Goal: Information Seeking & Learning: Learn about a topic

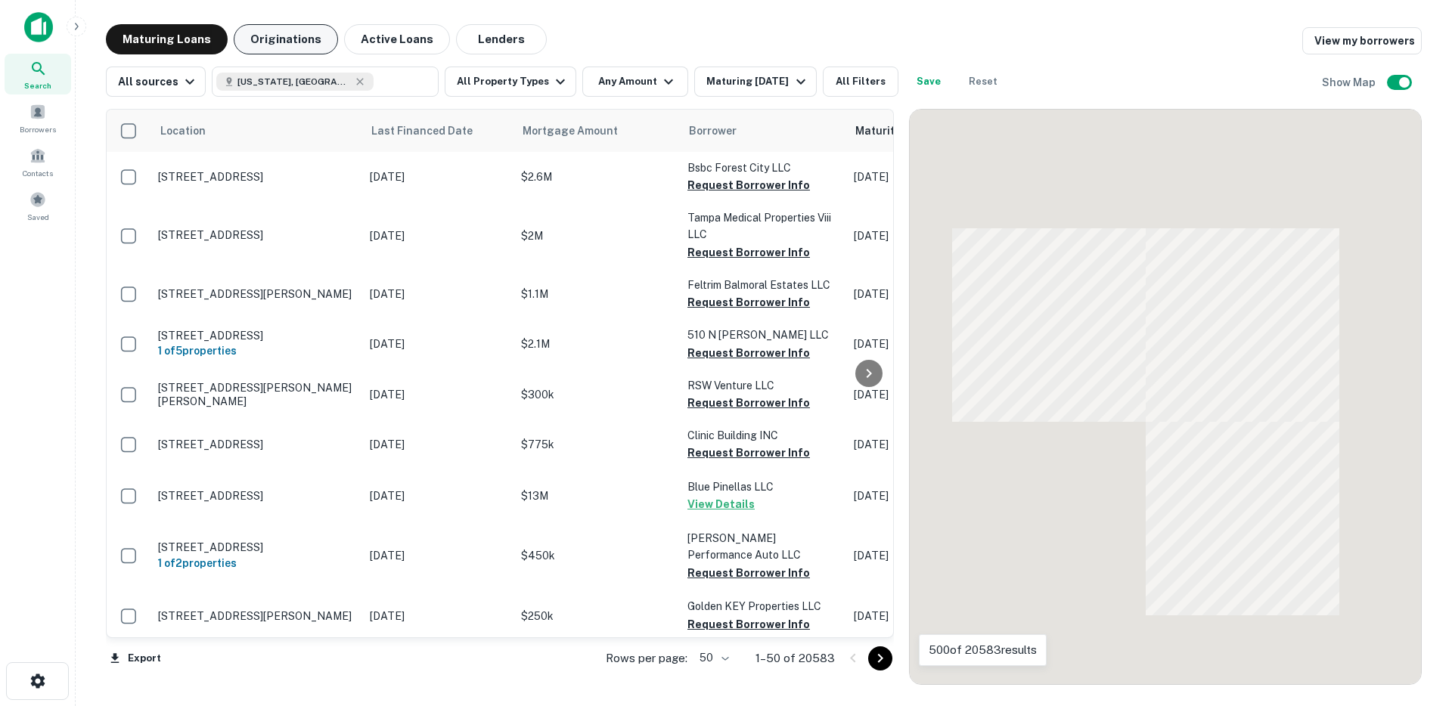
click at [275, 54] on button "Originations" at bounding box center [286, 39] width 104 height 30
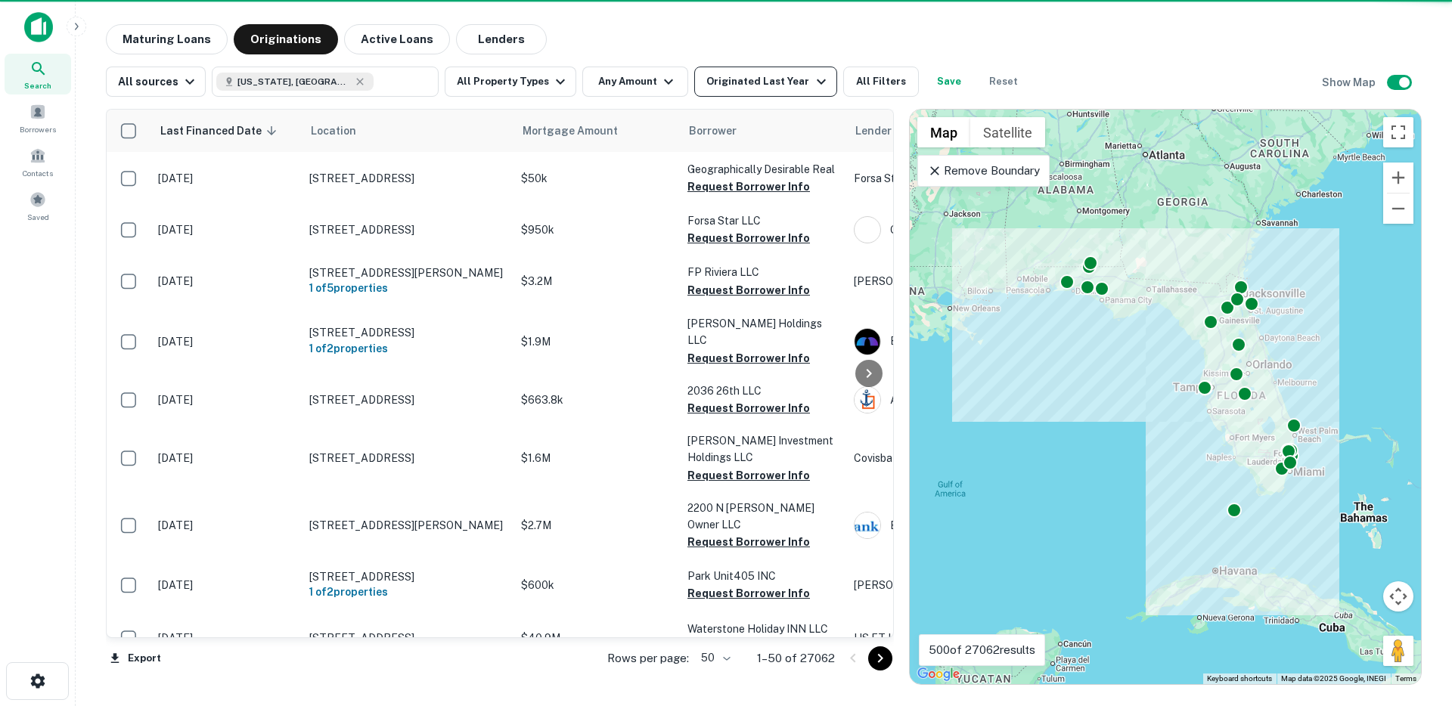
click at [753, 81] on div "Originated Last Year" at bounding box center [767, 82] width 123 height 18
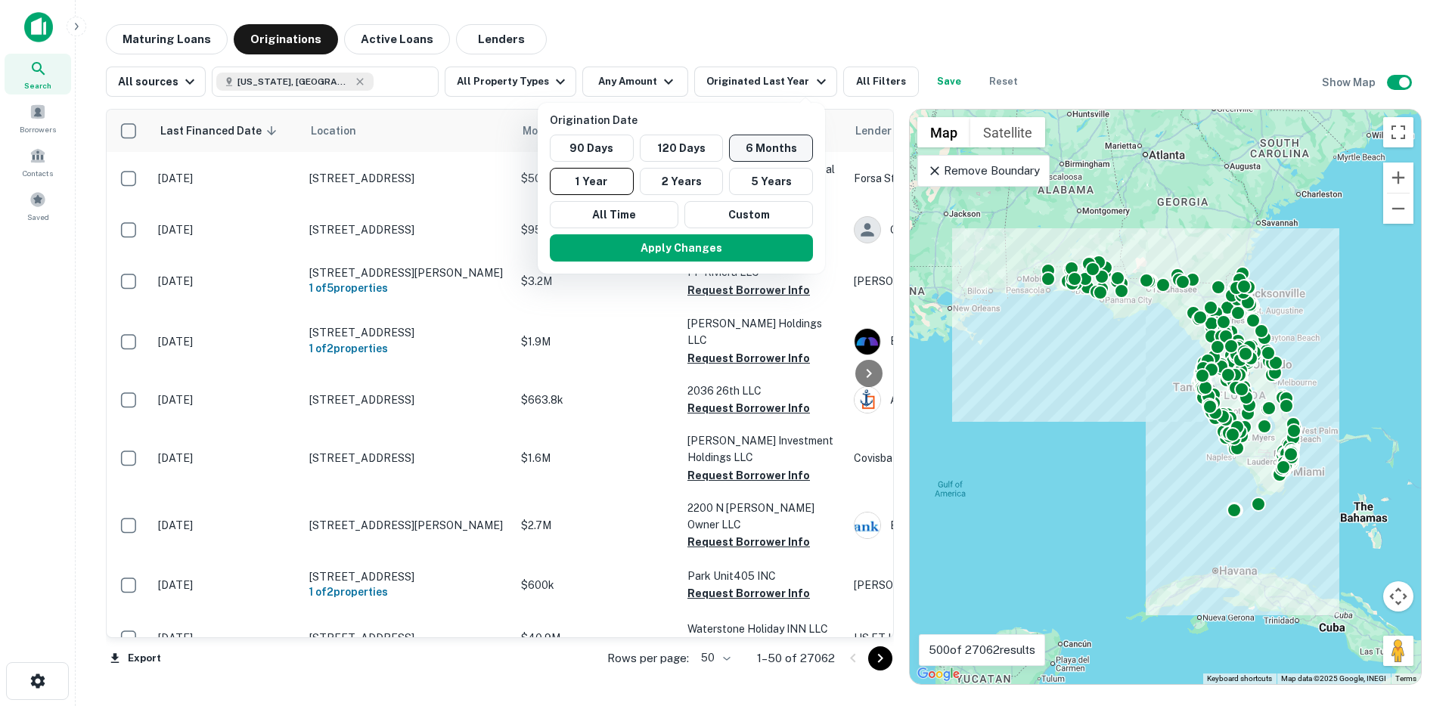
click at [759, 153] on button "6 Months" at bounding box center [771, 148] width 84 height 27
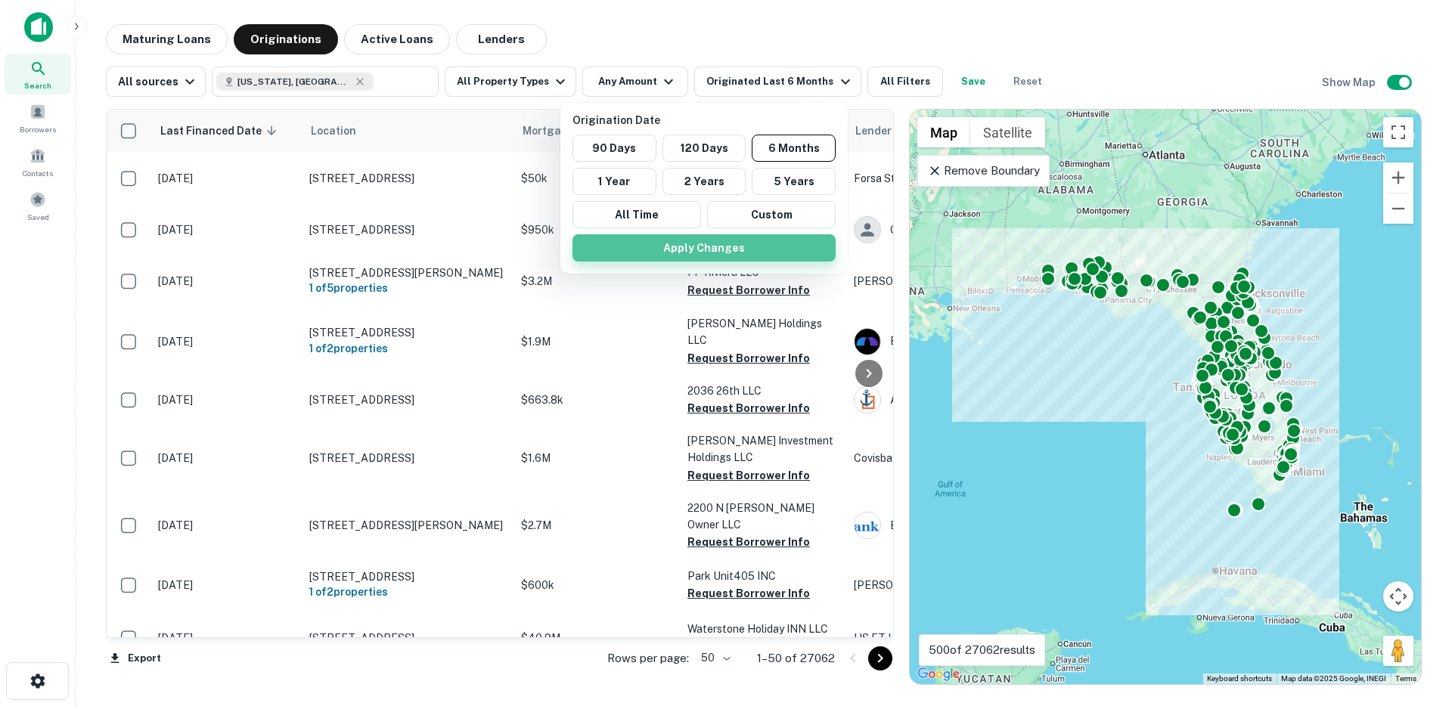
click at [678, 250] on button "Apply Changes" at bounding box center [704, 247] width 263 height 27
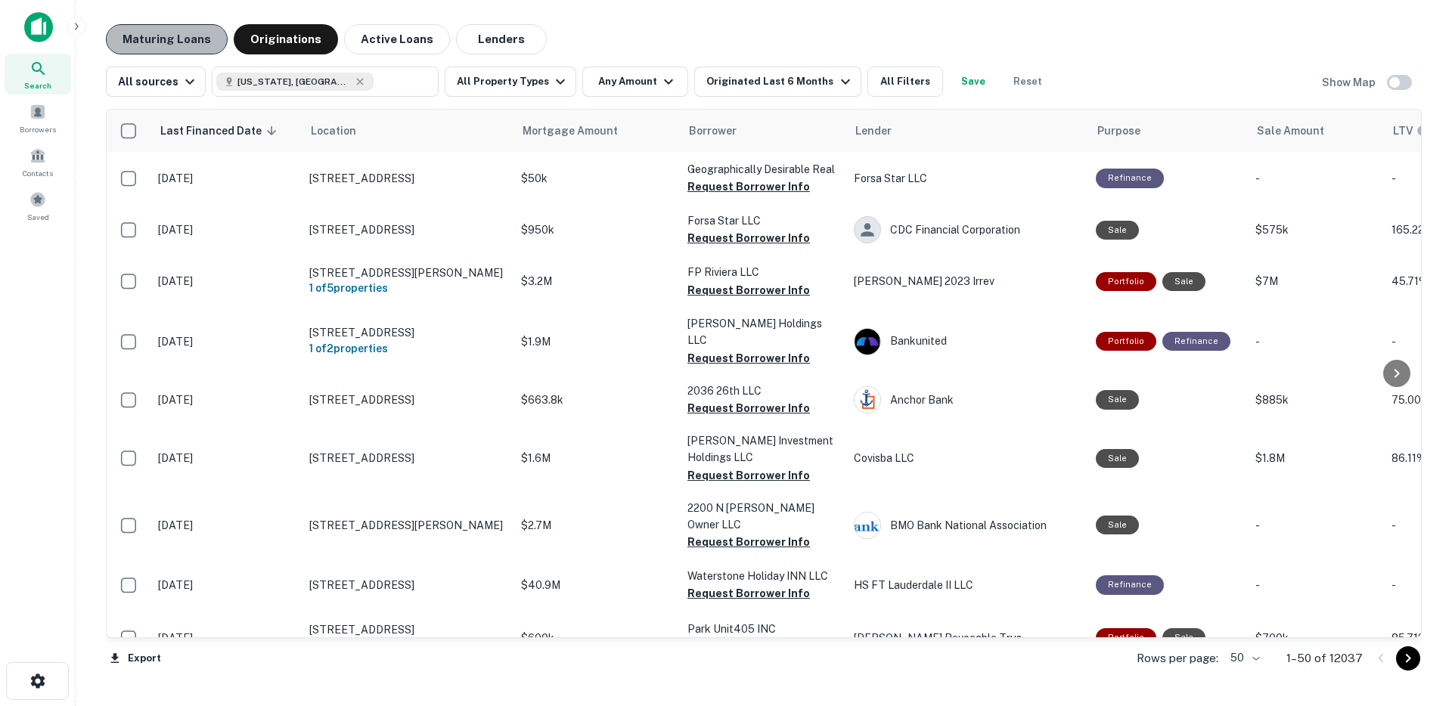
click at [167, 42] on button "Maturing Loans" at bounding box center [167, 39] width 122 height 30
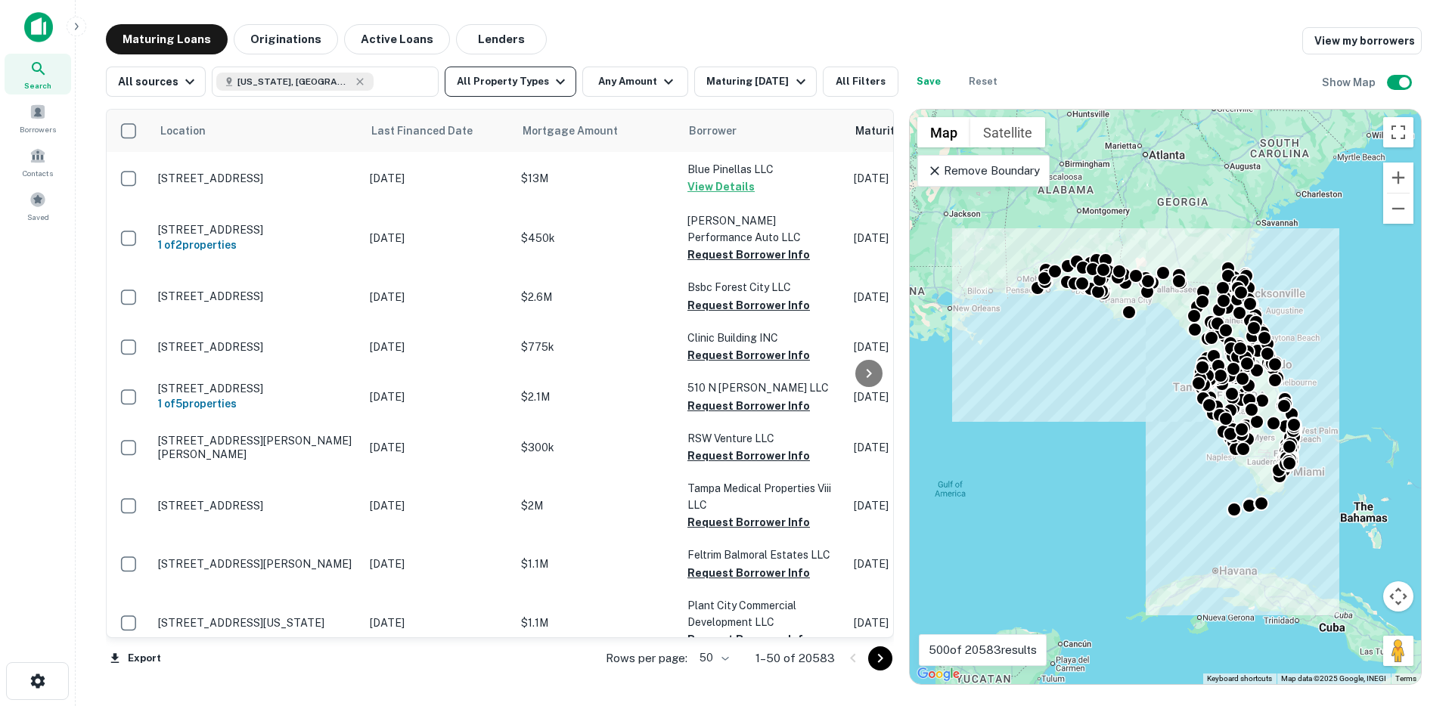
click at [523, 84] on button "All Property Types" at bounding box center [511, 82] width 132 height 30
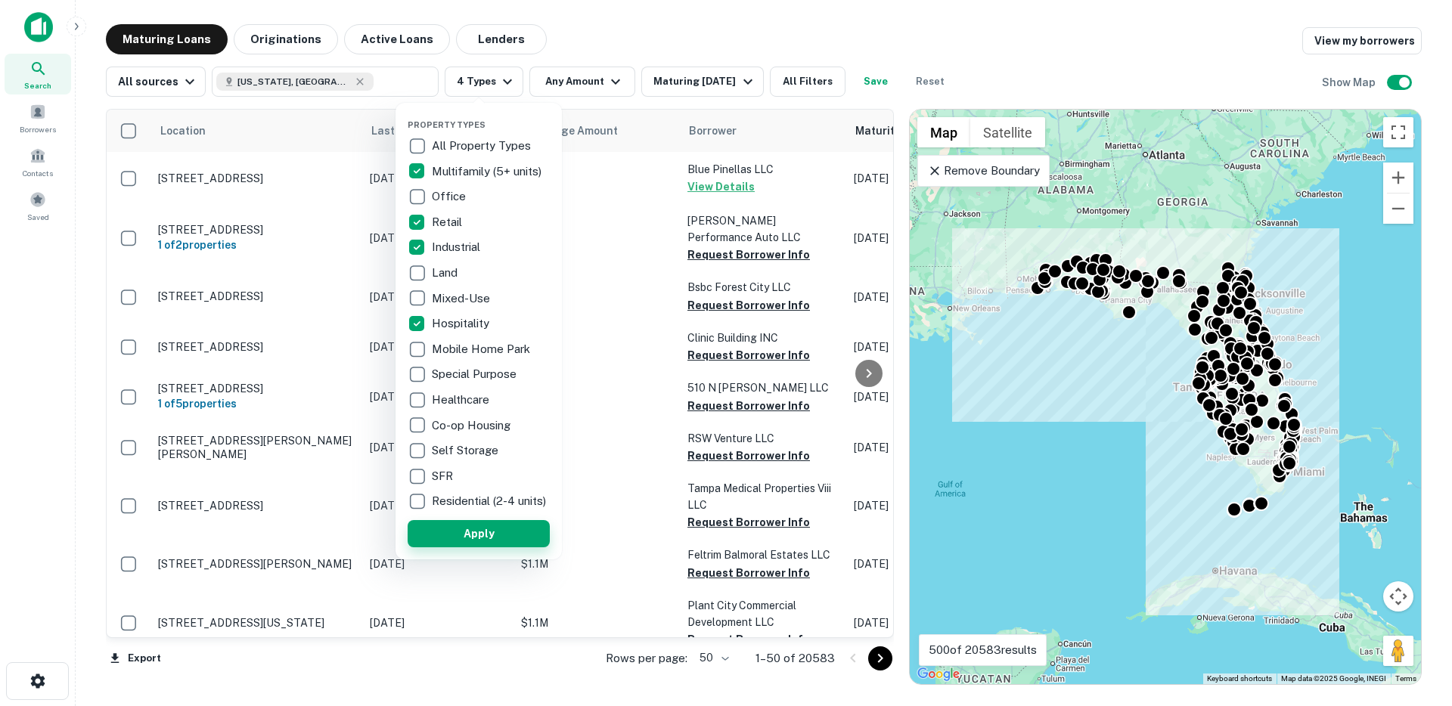
click at [493, 544] on button "Apply" at bounding box center [479, 533] width 142 height 27
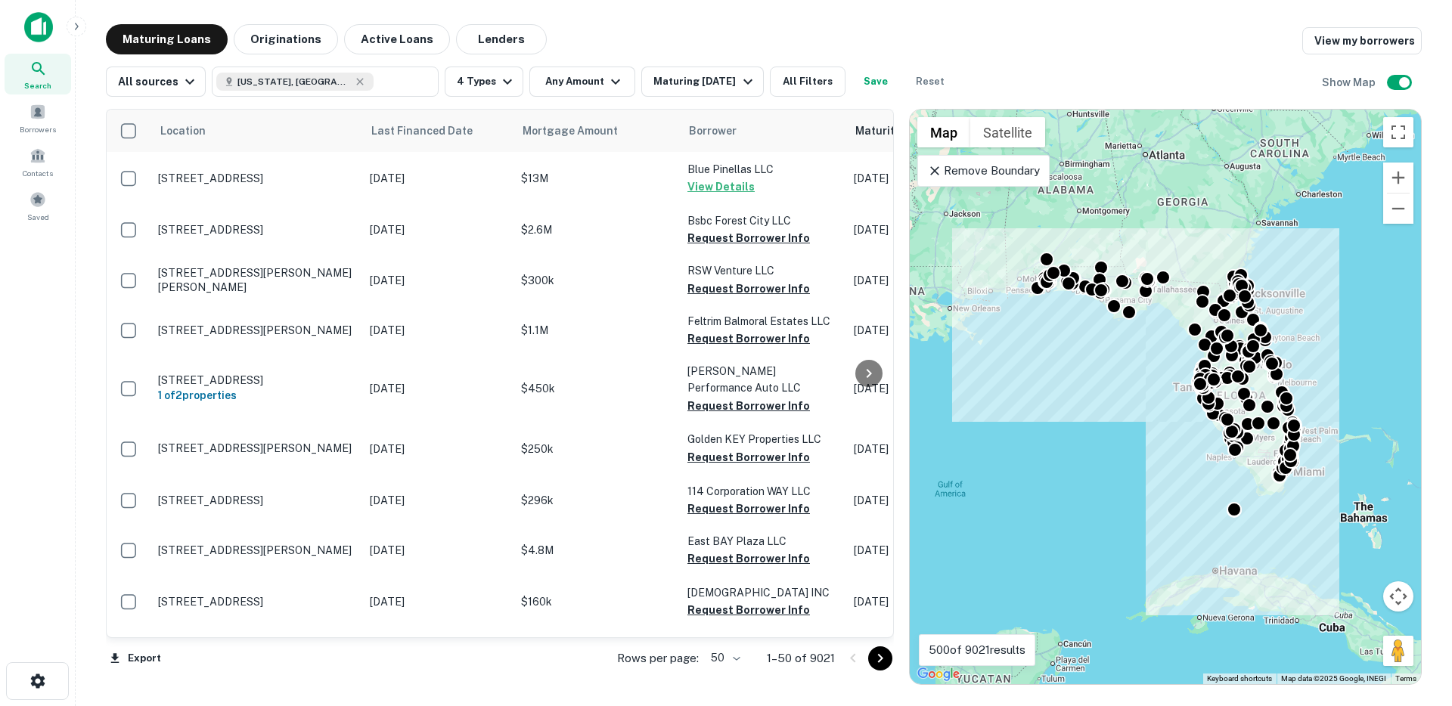
click at [590, 64] on div "All sources Florida, USA ​ 4 Types Any Amount Maturing In 1 Year All Filters Sa…" at bounding box center [764, 75] width 1316 height 42
click at [576, 78] on button "Any Amount" at bounding box center [582, 82] width 106 height 30
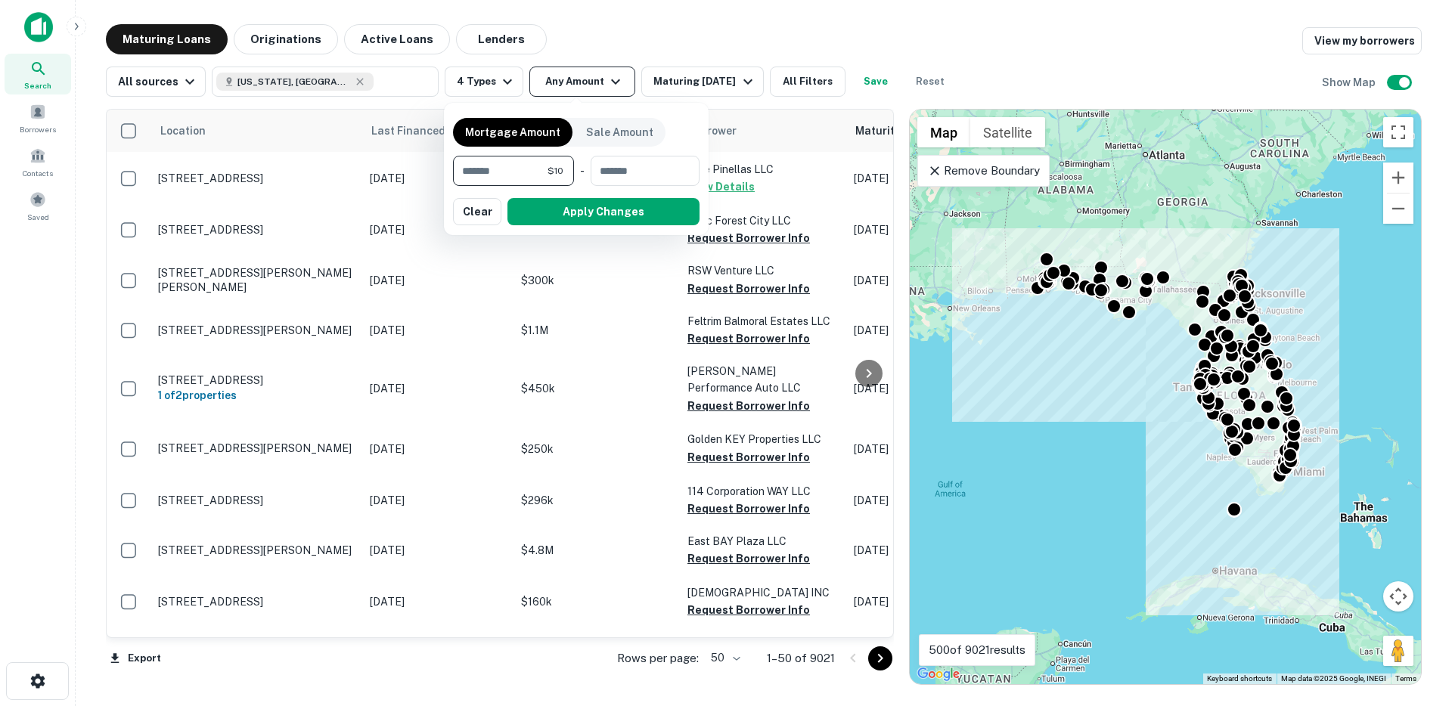
type input "*"
type input "*******"
click at [570, 213] on button "Apply Changes" at bounding box center [604, 211] width 192 height 27
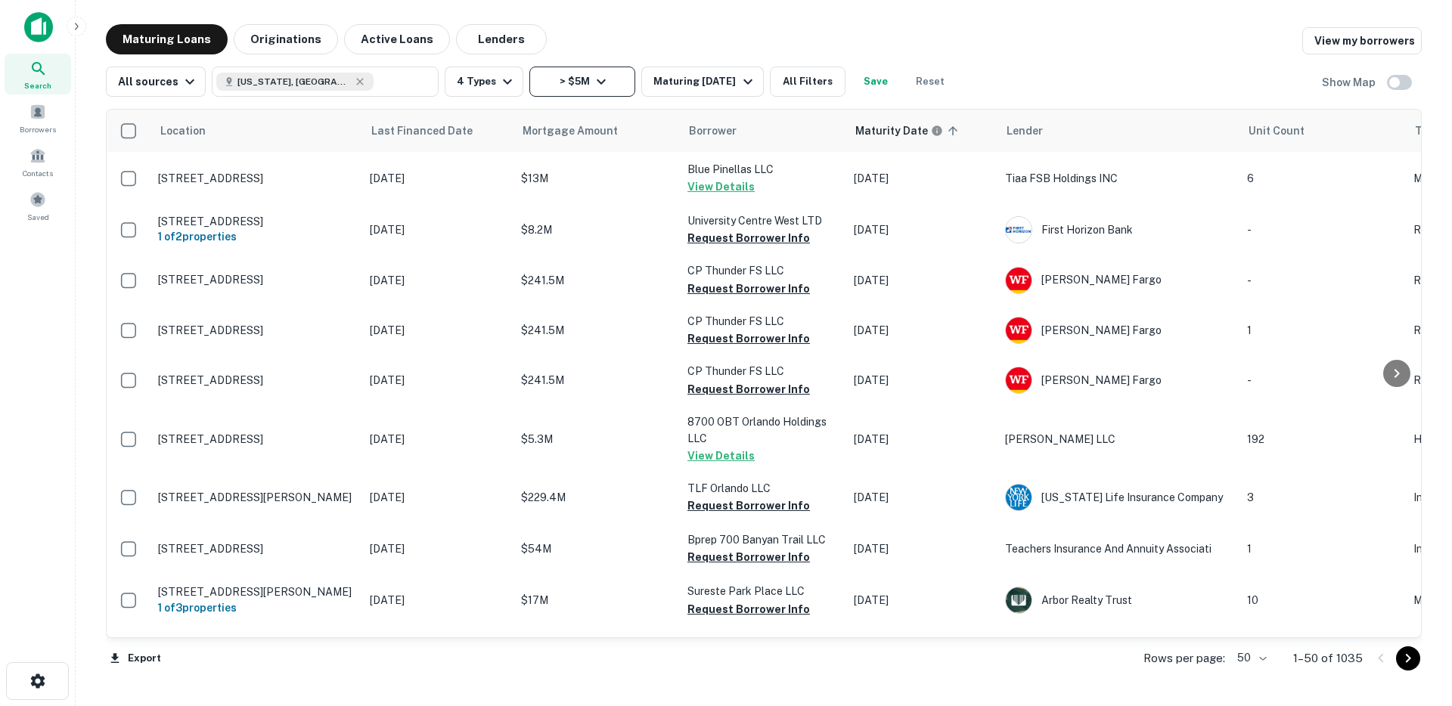
click at [604, 76] on button "> $5M" at bounding box center [582, 82] width 106 height 30
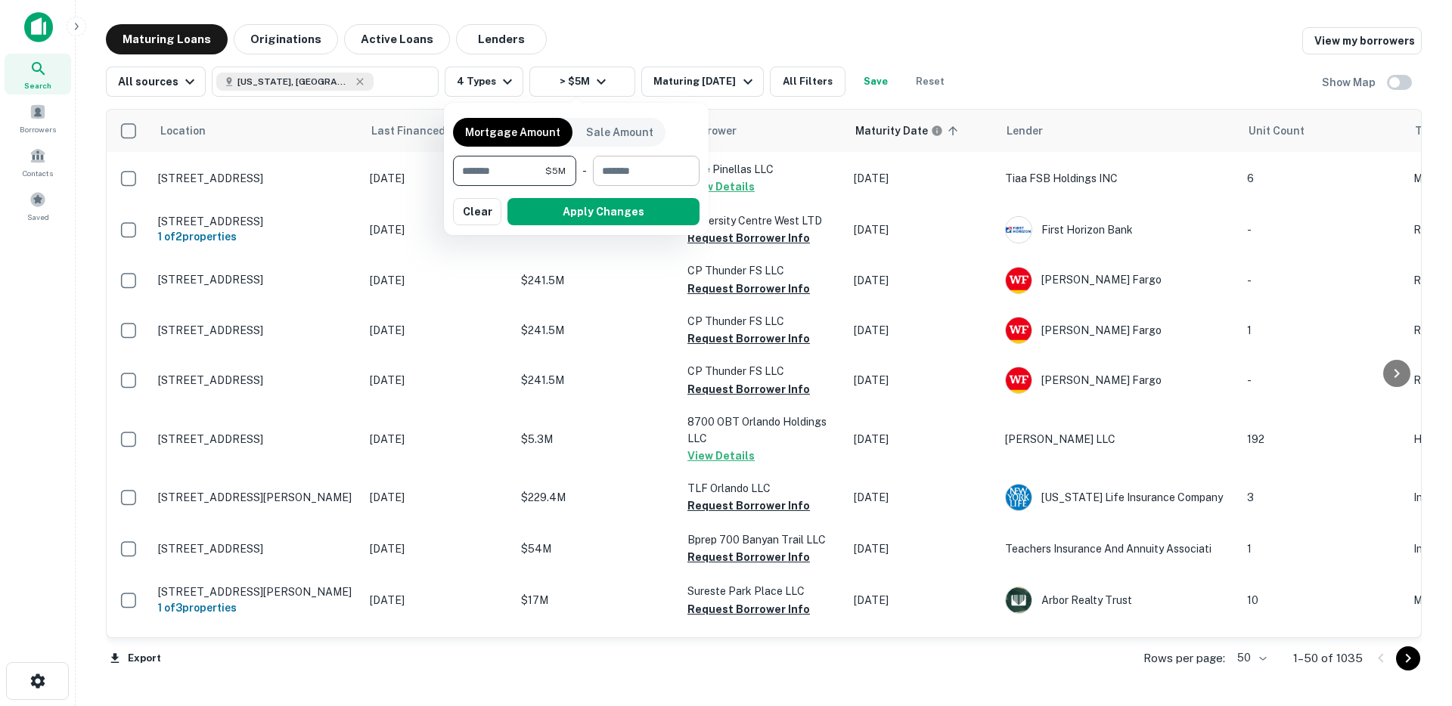
click at [603, 171] on input "number" at bounding box center [641, 171] width 96 height 30
type input "*********"
click at [594, 200] on button "Apply Changes" at bounding box center [604, 211] width 192 height 27
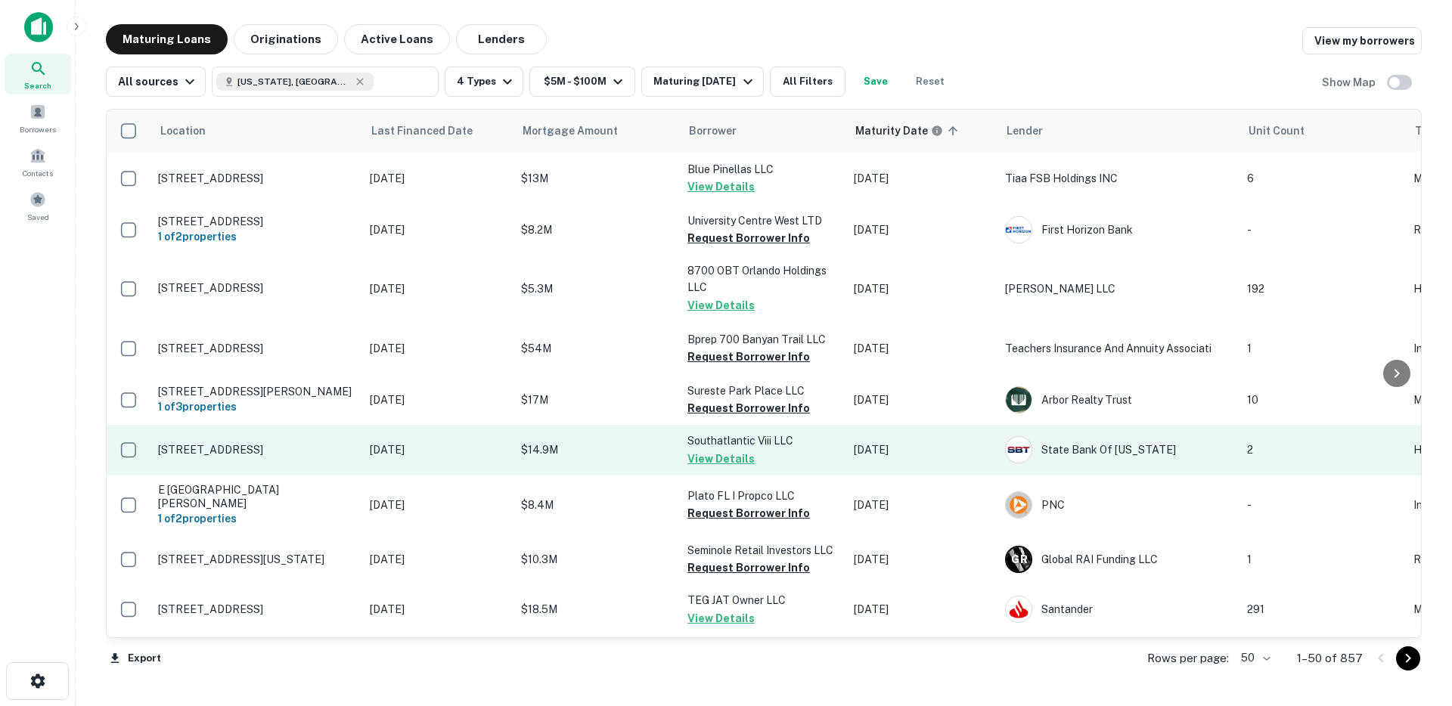
click at [464, 468] on td "Aug 31, 2023" at bounding box center [437, 450] width 151 height 50
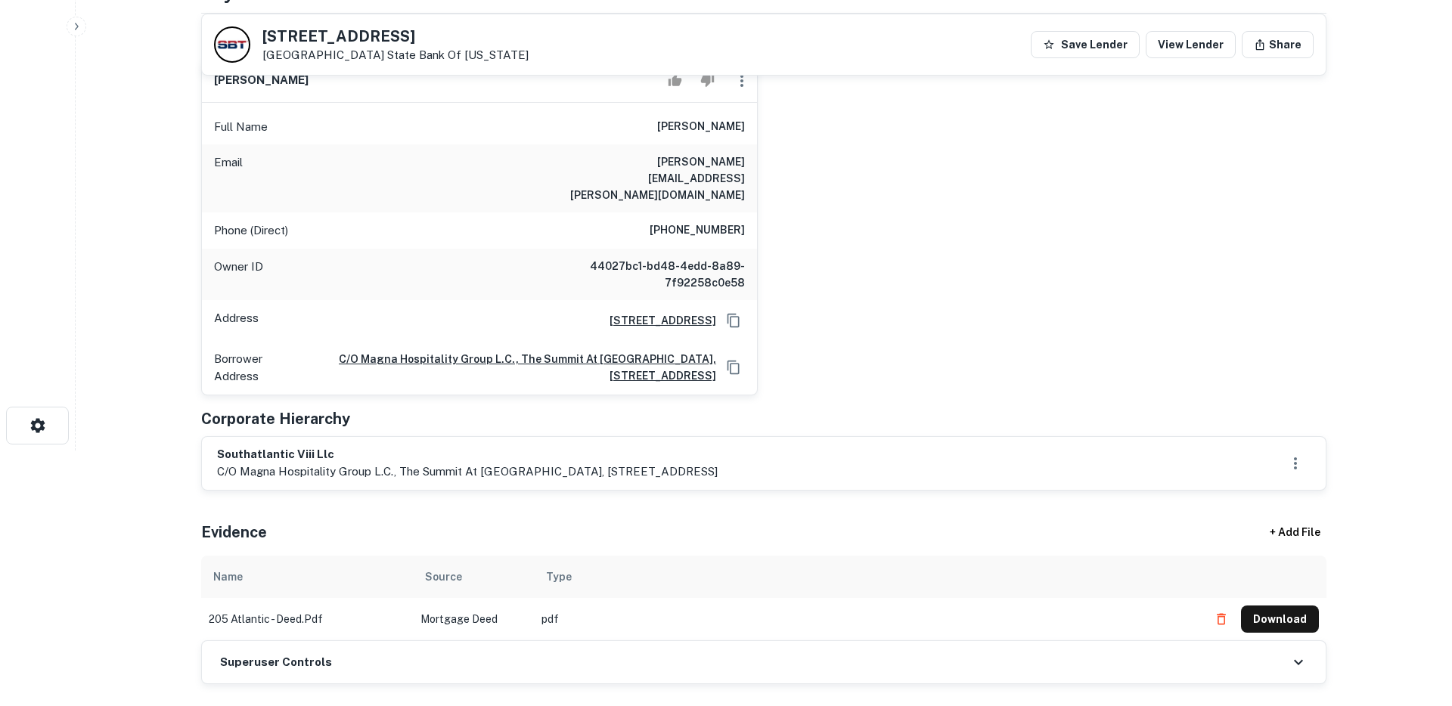
scroll to position [234, 0]
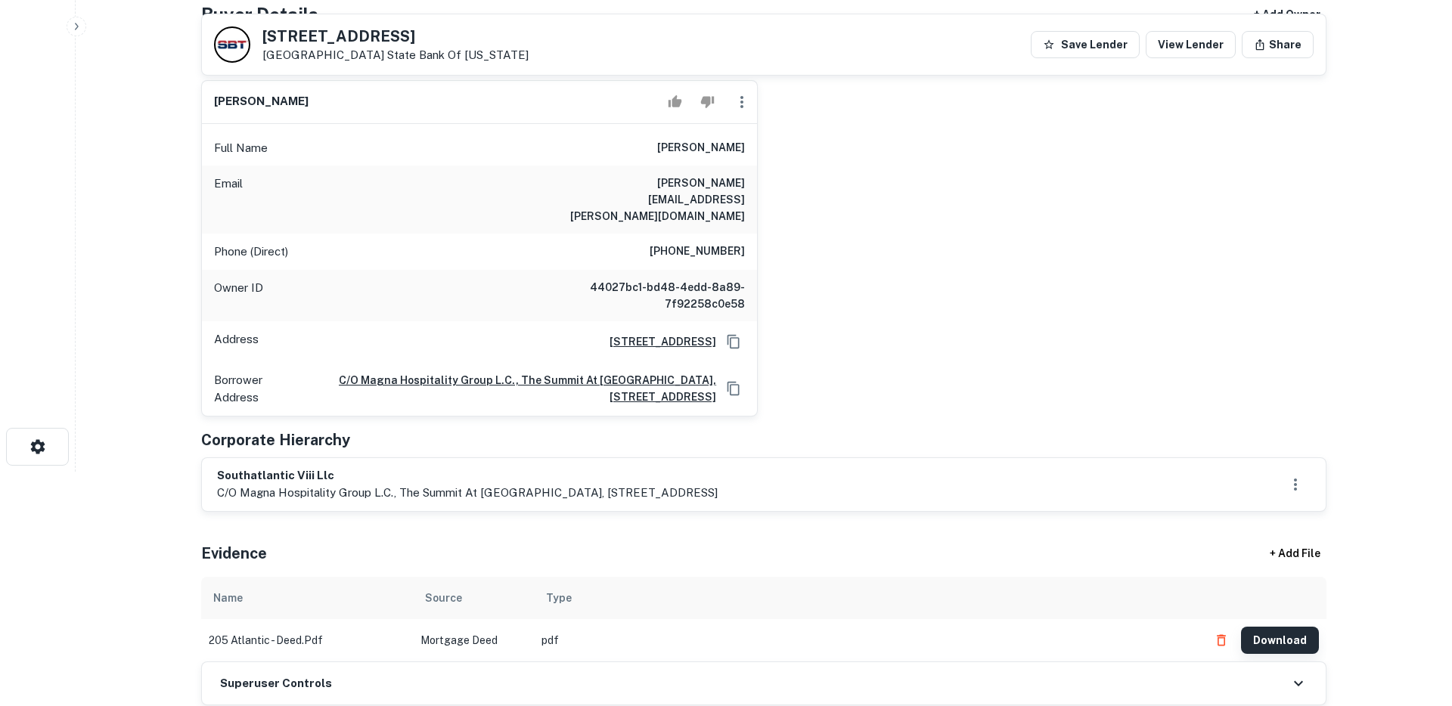
click at [1267, 627] on button "Download" at bounding box center [1280, 640] width 78 height 27
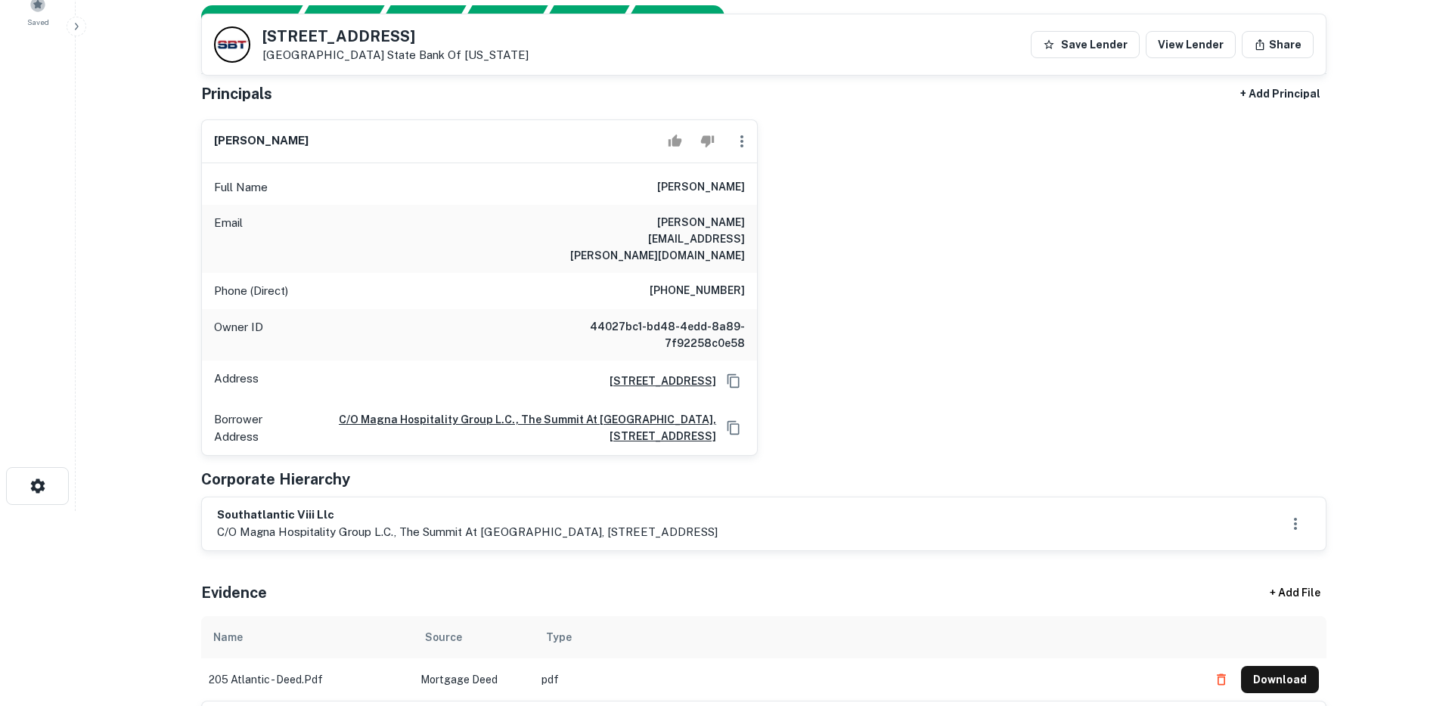
scroll to position [193, 0]
click at [704, 192] on h6 "robert indeglia" at bounding box center [701, 190] width 88 height 18
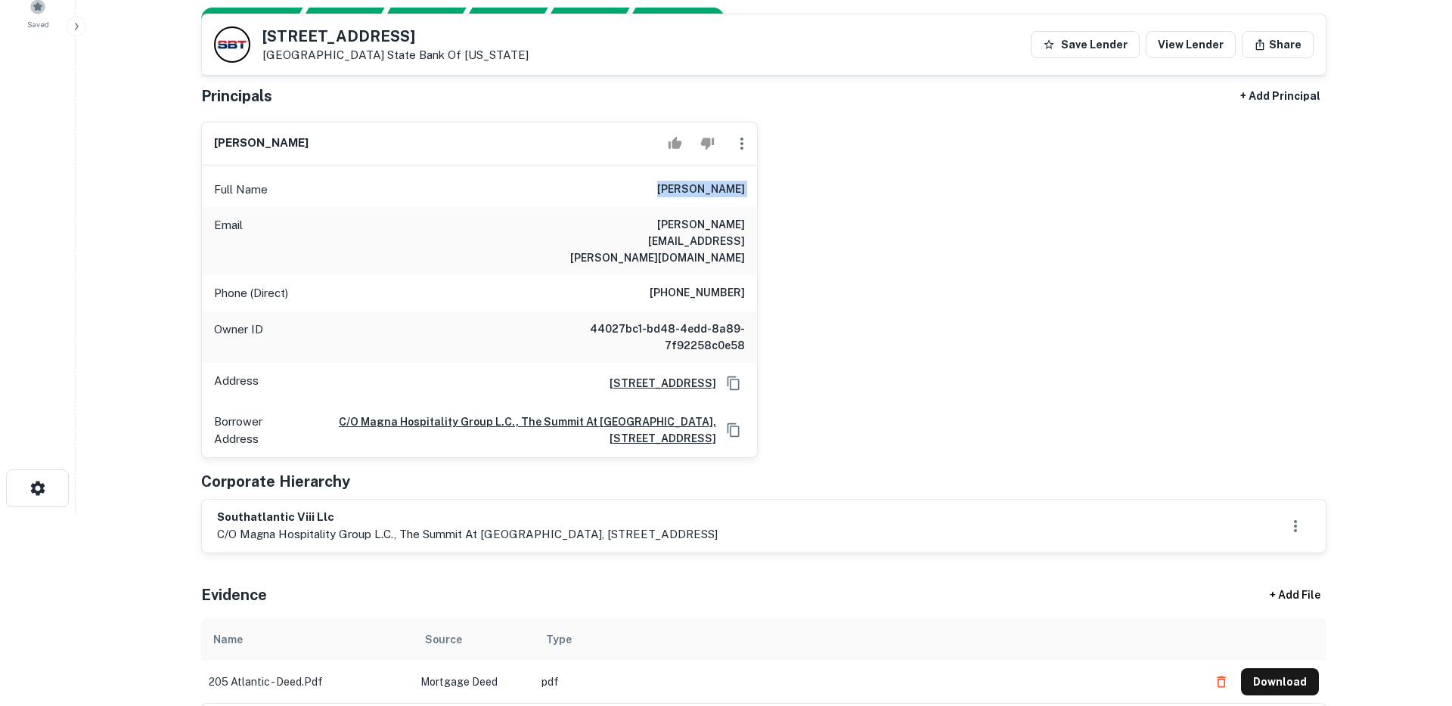
click at [704, 192] on h6 "robert indeglia" at bounding box center [701, 190] width 88 height 18
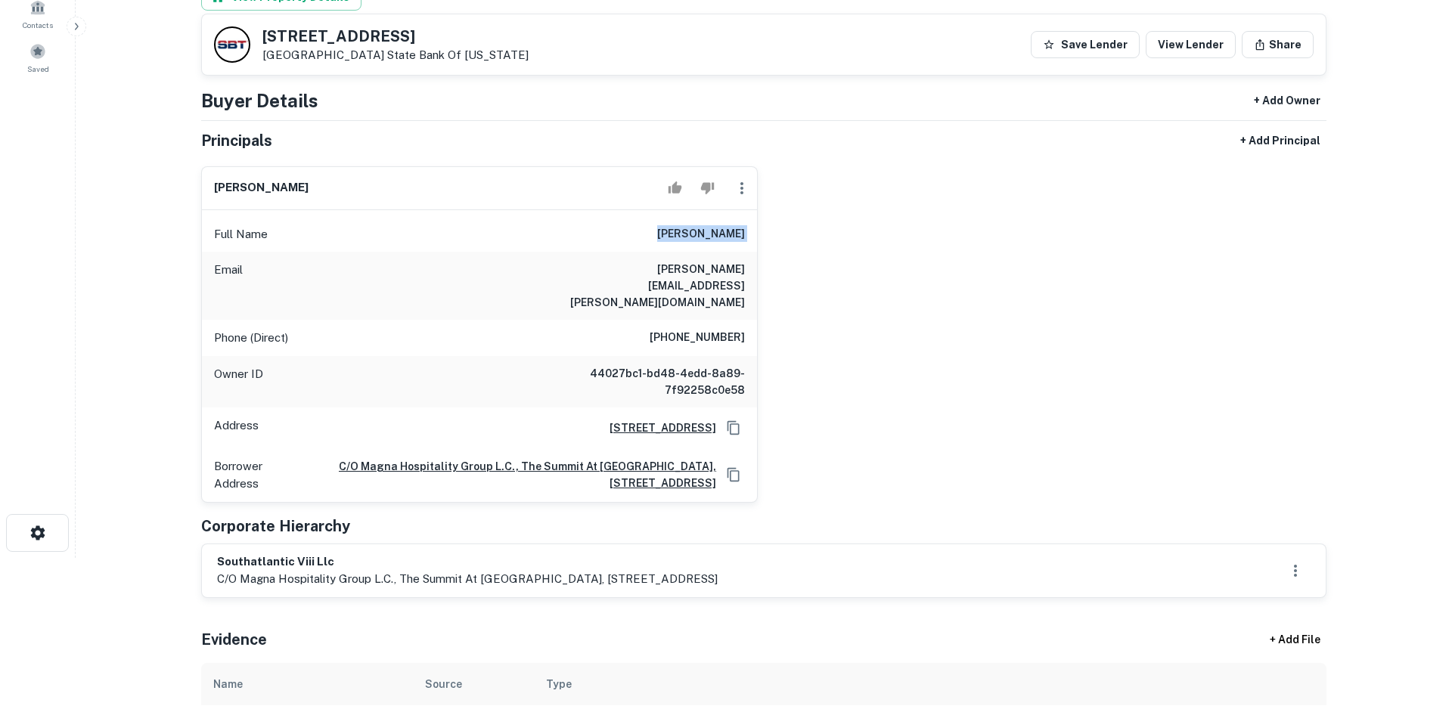
scroll to position [146, 0]
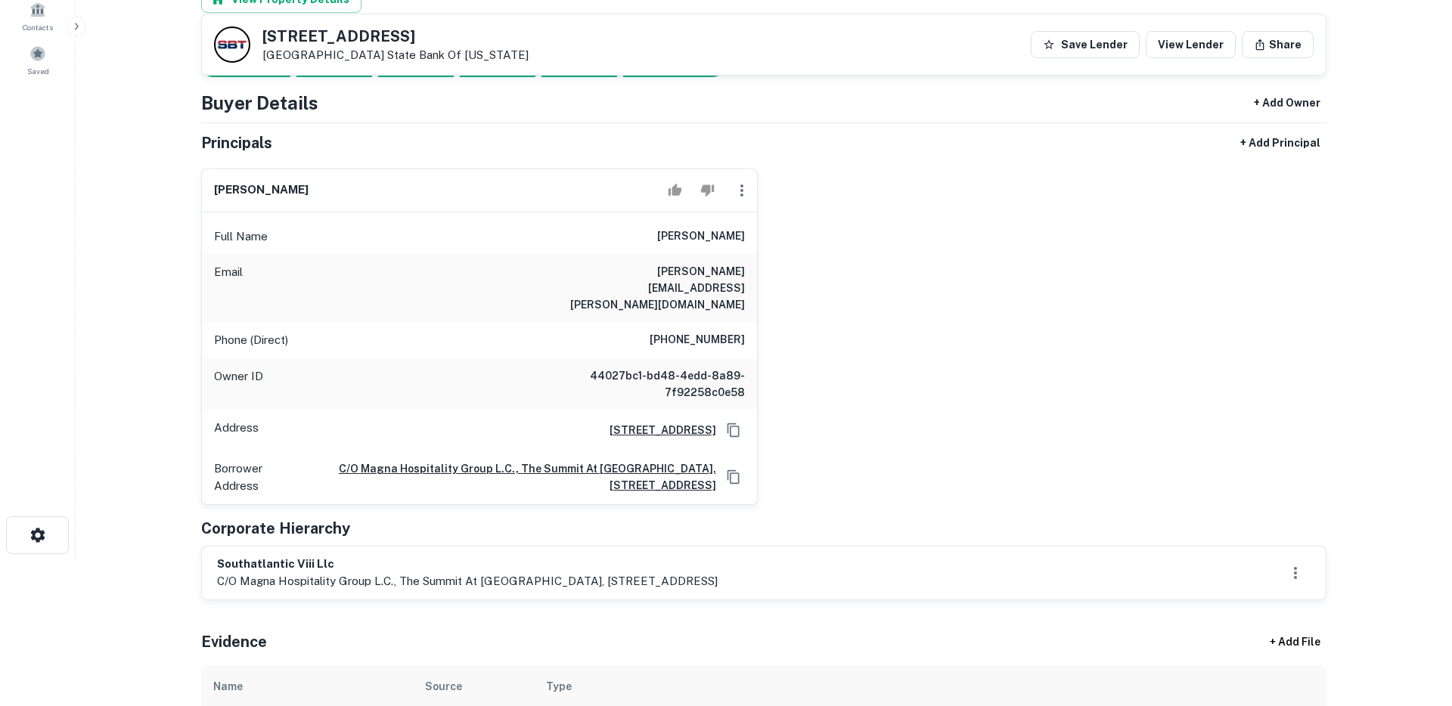
click at [670, 275] on h6 "bob.indeglia@magnahospitality.com" at bounding box center [654, 288] width 182 height 50
click at [698, 331] on h6 "(401) 524-4273" at bounding box center [697, 340] width 95 height 18
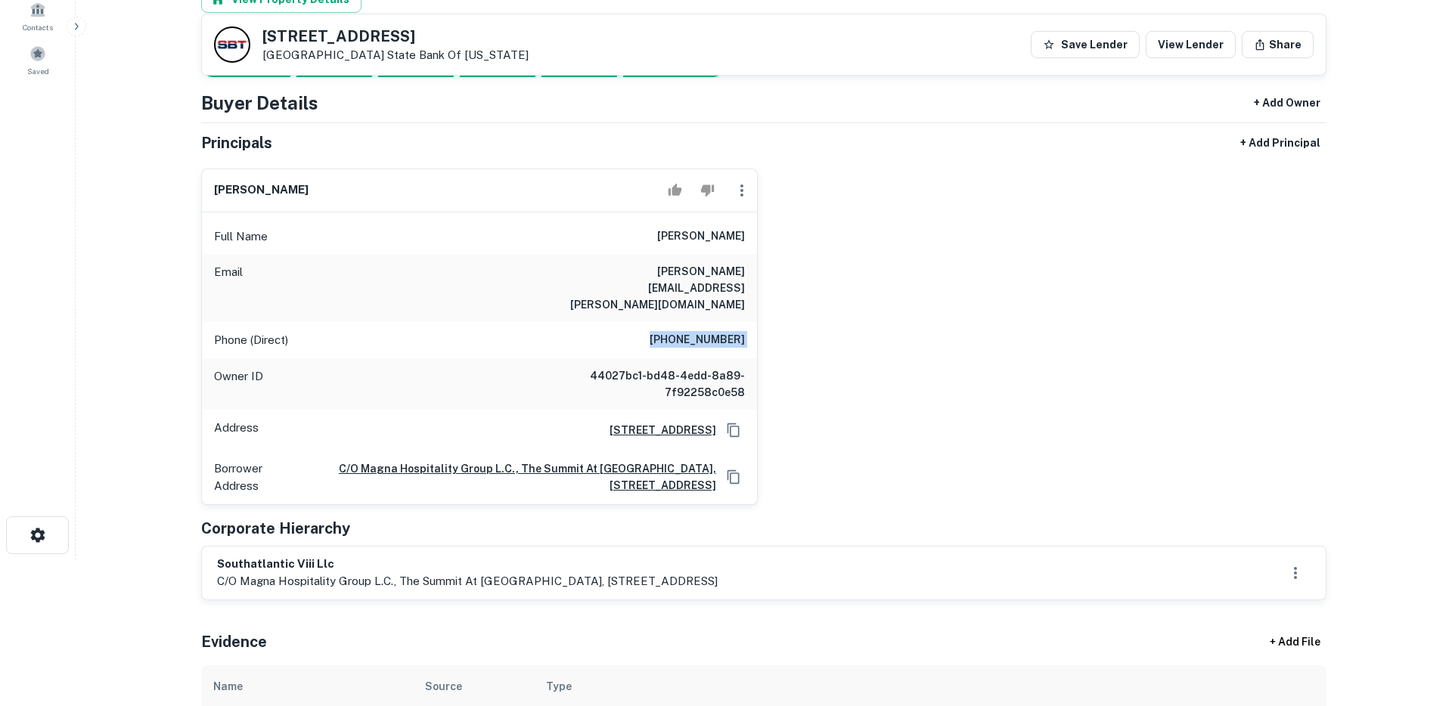
click at [698, 331] on h6 "(401) 524-4273" at bounding box center [697, 340] width 95 height 18
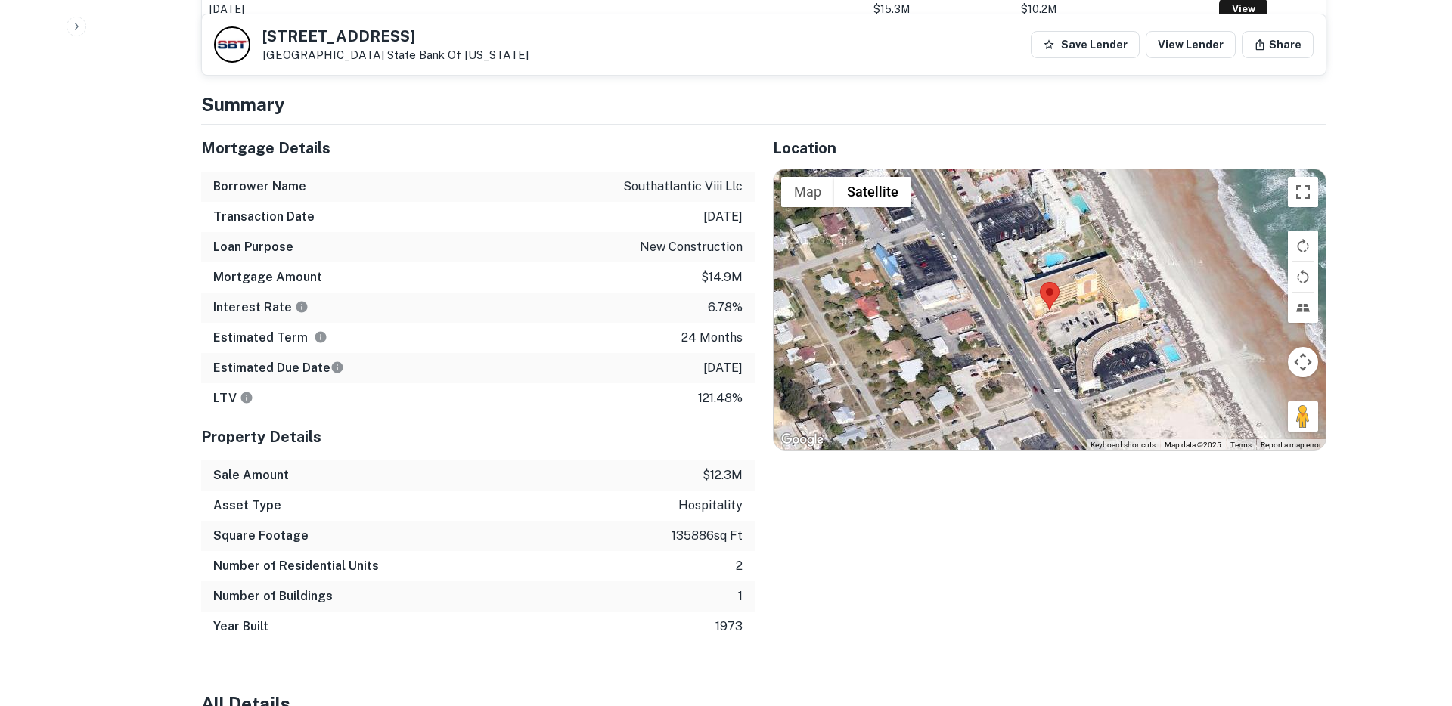
scroll to position [1145, 0]
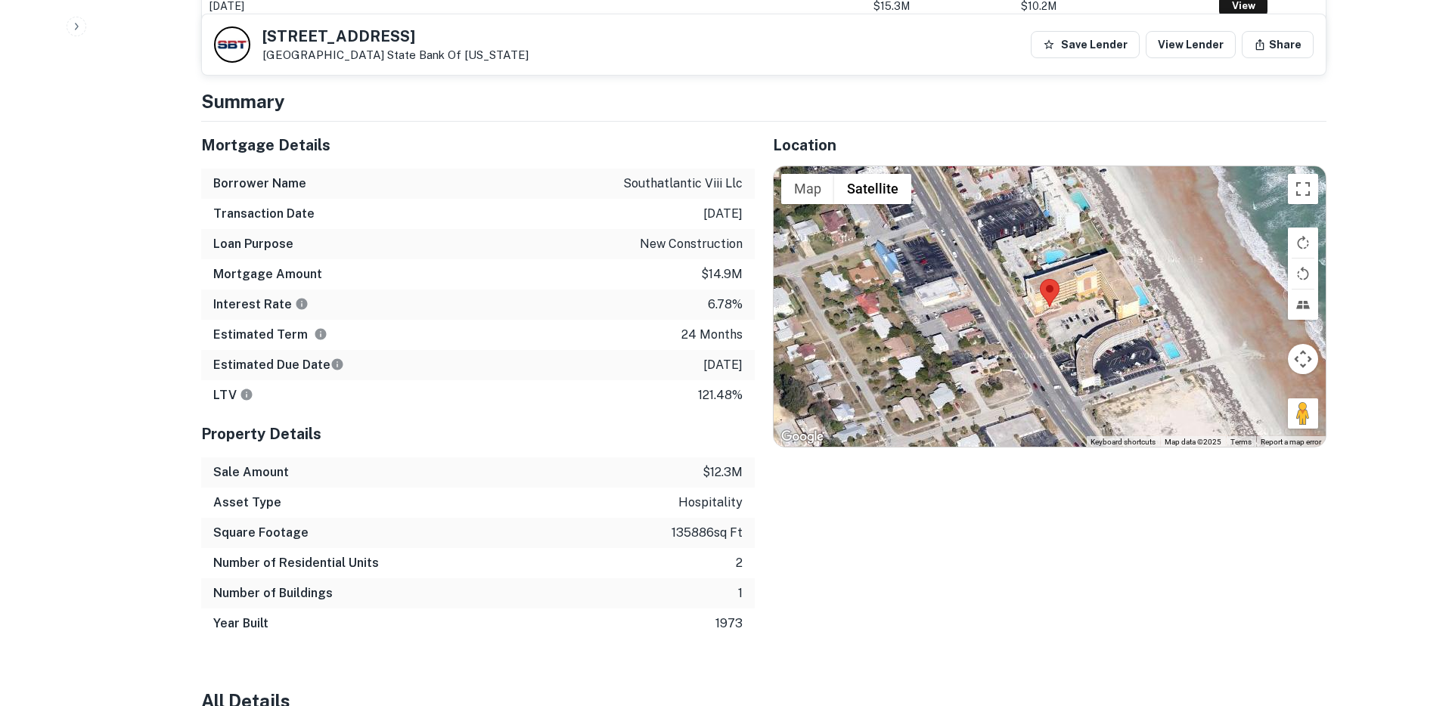
click at [706, 356] on p "8/31/2025" at bounding box center [722, 365] width 39 height 18
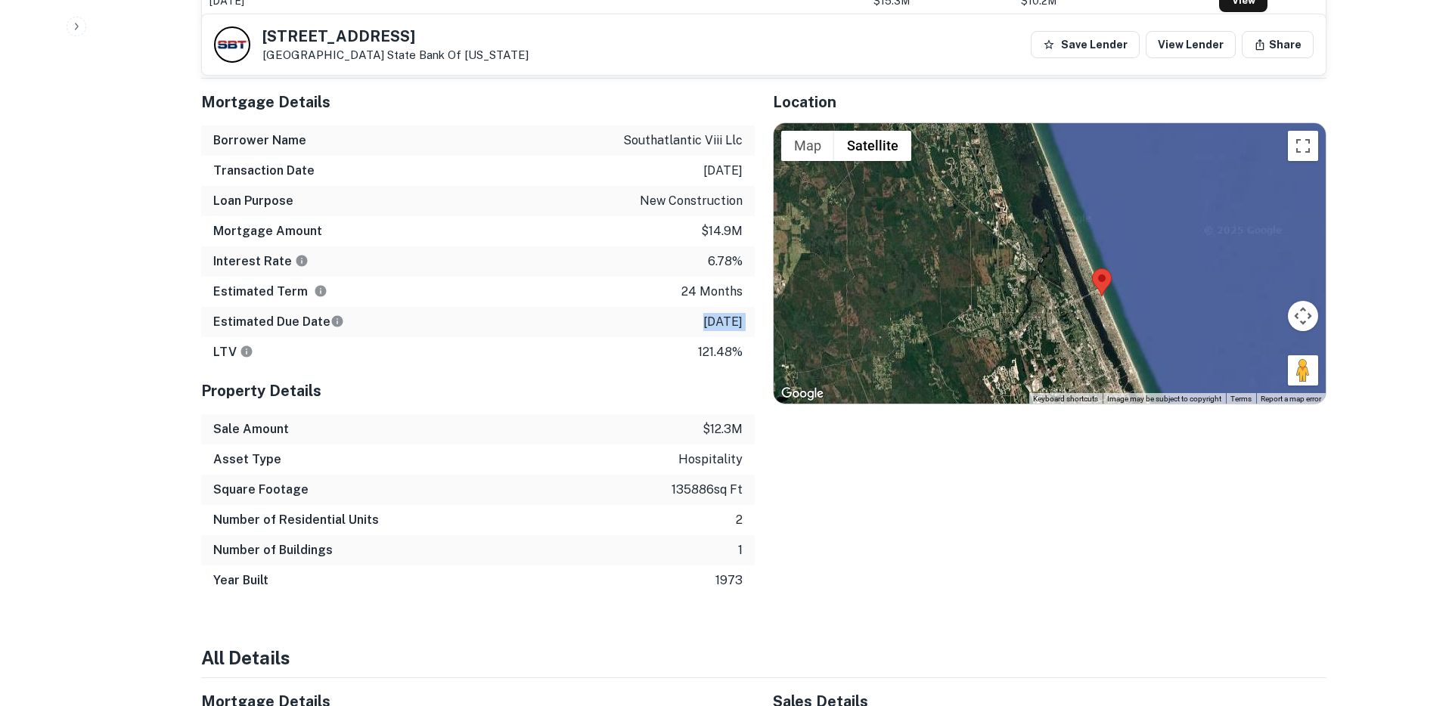
scroll to position [1215, 0]
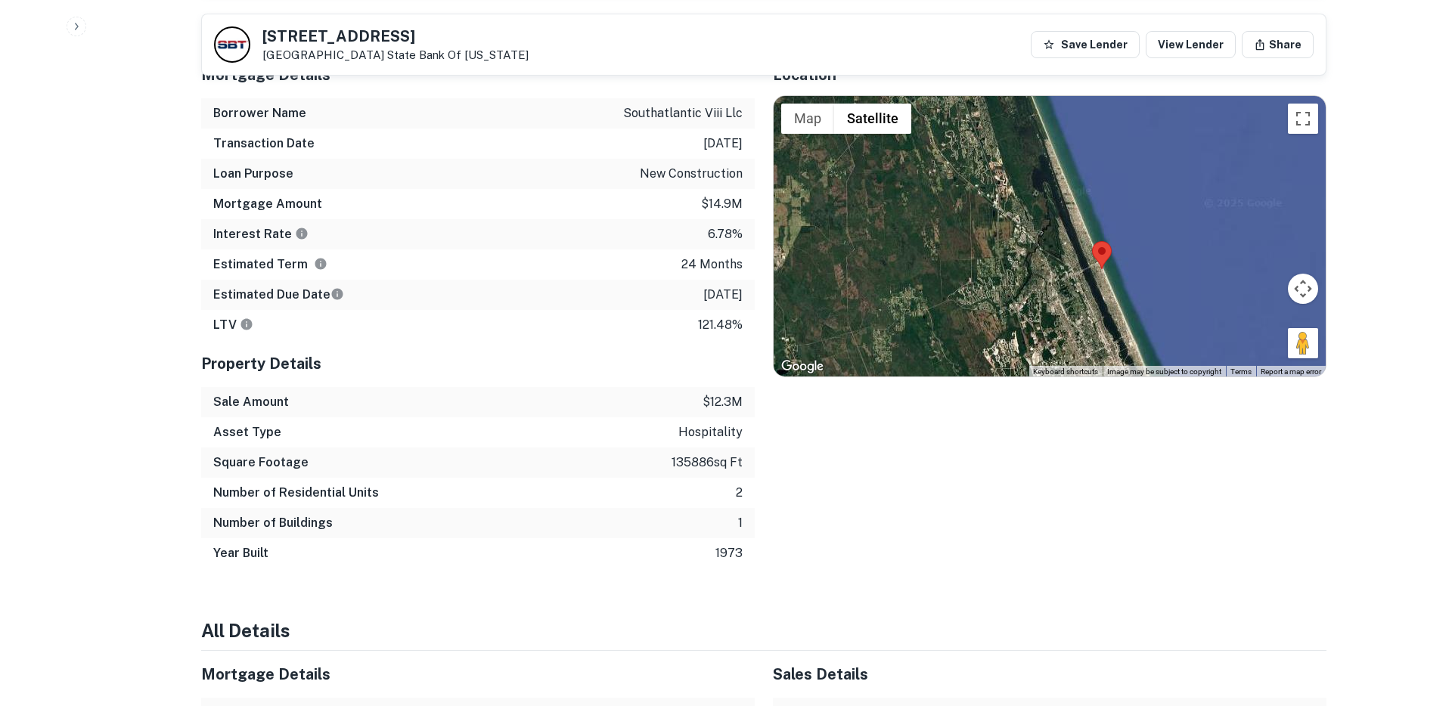
click at [685, 454] on p "135886 sq ft" at bounding box center [707, 463] width 71 height 18
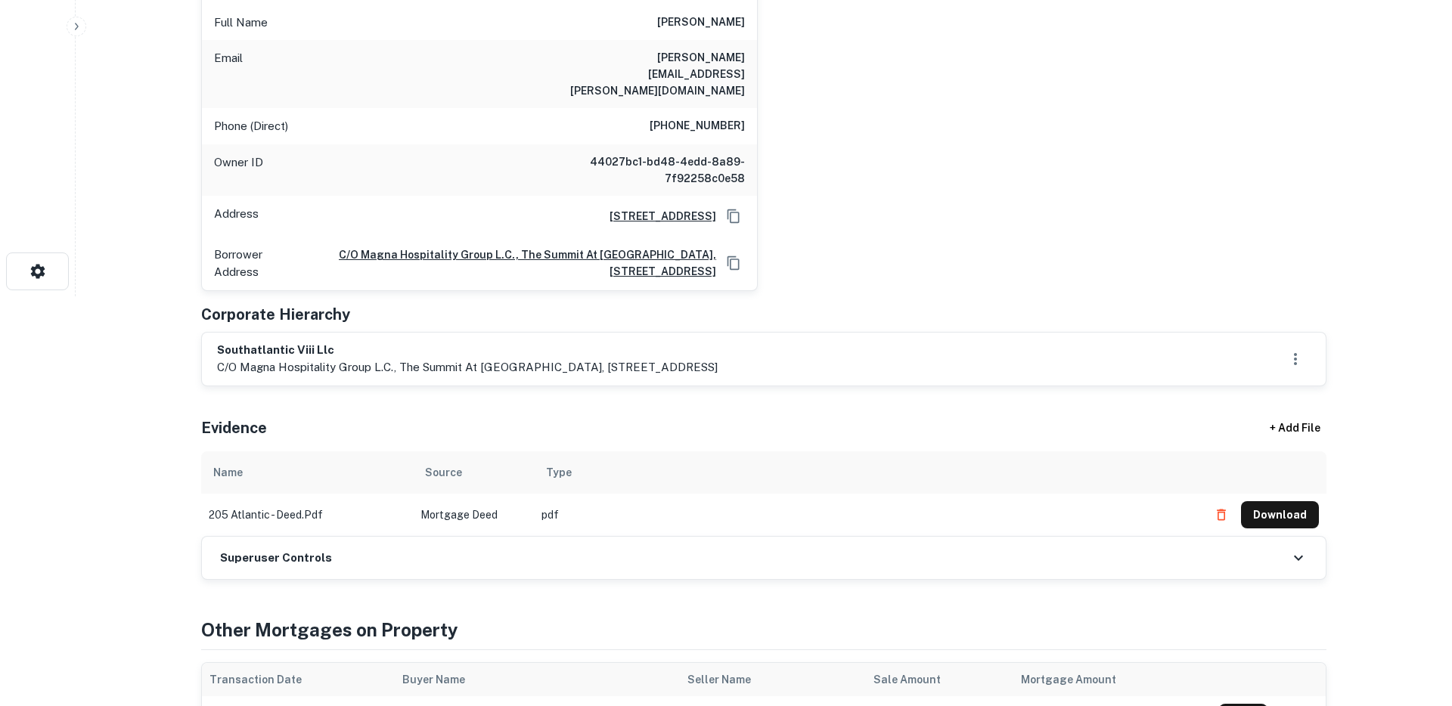
scroll to position [0, 0]
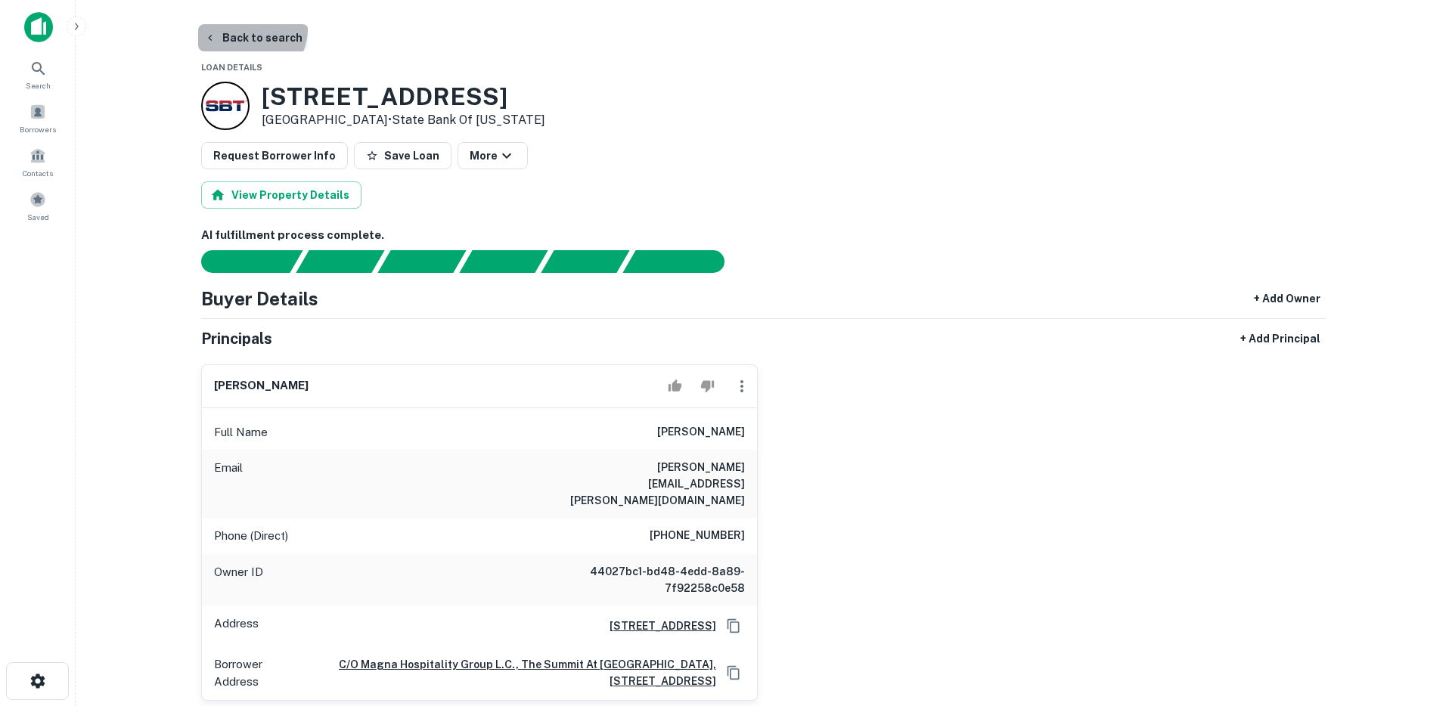
click at [250, 29] on button "Back to search" at bounding box center [253, 37] width 110 height 27
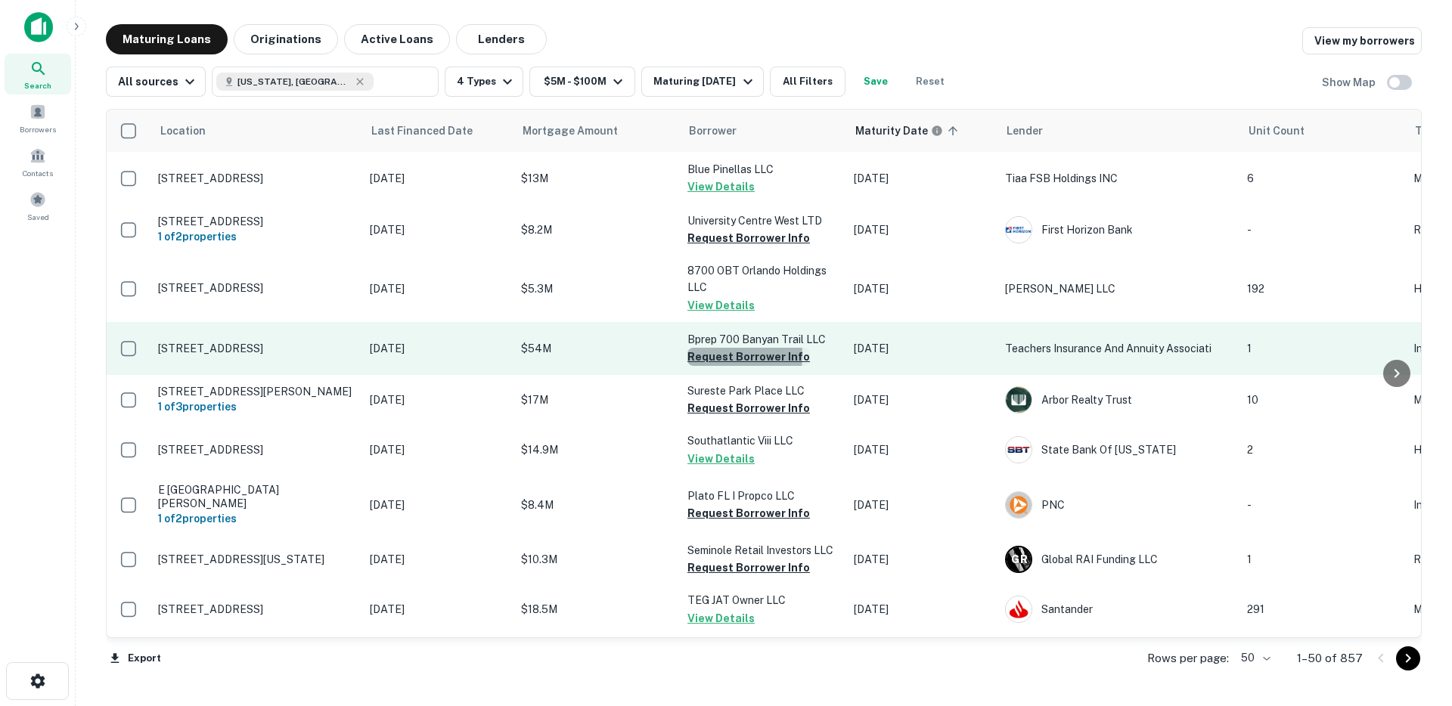
click at [703, 365] on button "Request Borrower Info" at bounding box center [749, 357] width 123 height 18
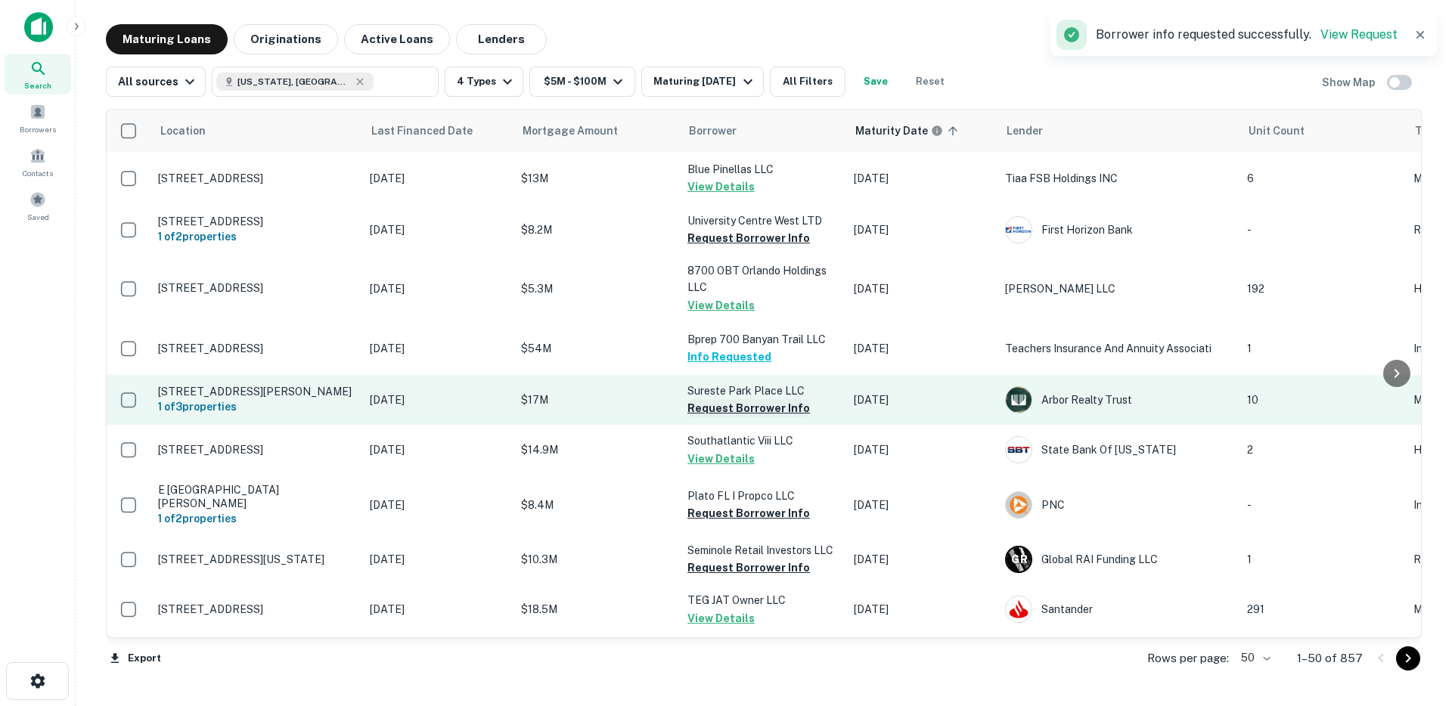
click at [709, 418] on button "Request Borrower Info" at bounding box center [749, 408] width 123 height 18
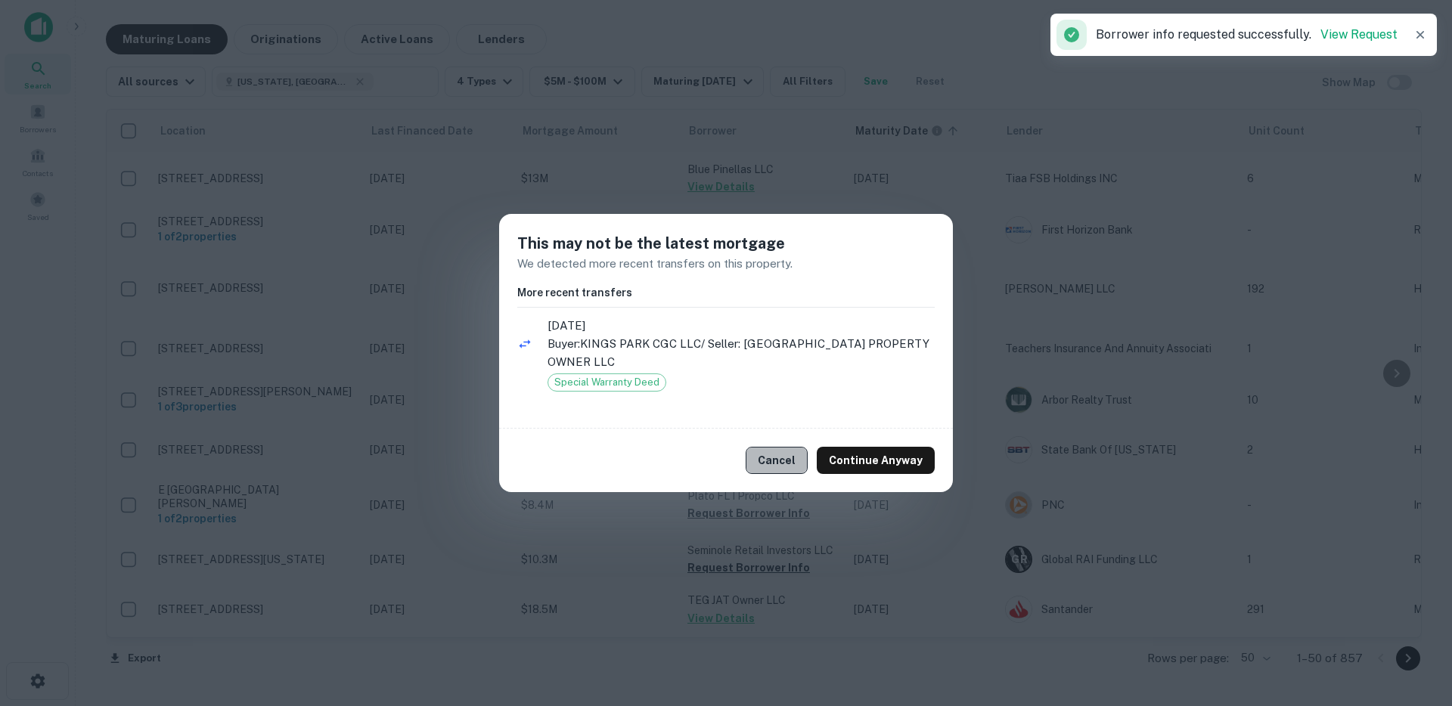
click at [794, 459] on button "Cancel" at bounding box center [777, 460] width 62 height 27
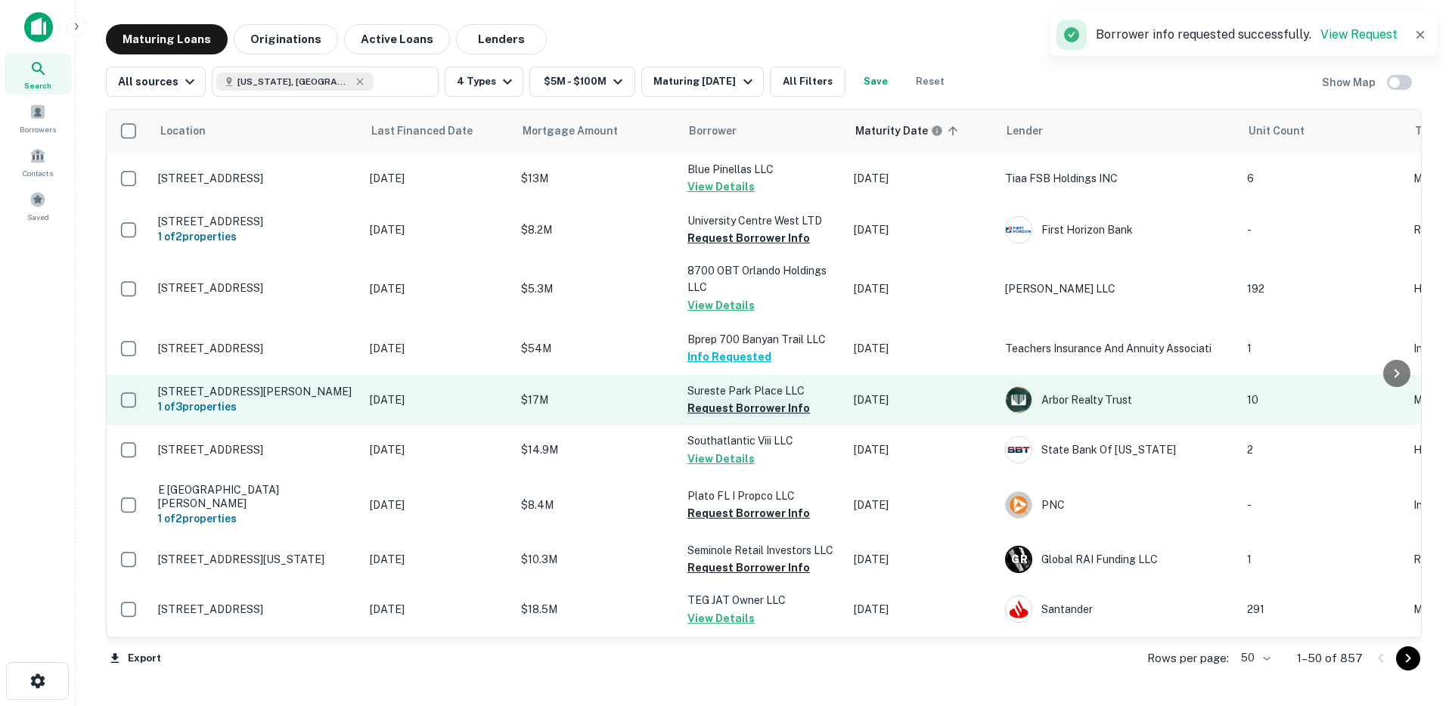
click at [724, 417] on button "Request Borrower Info" at bounding box center [749, 408] width 123 height 18
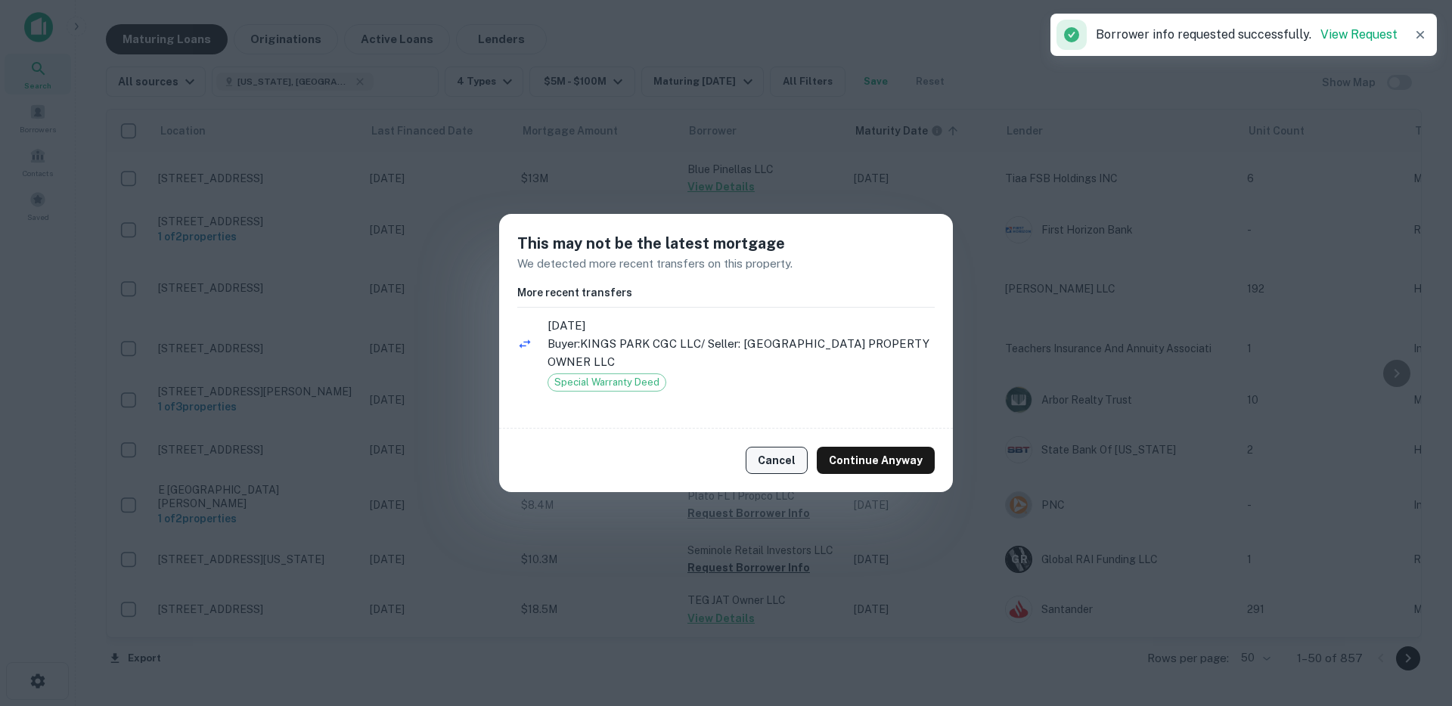
click at [791, 465] on button "Cancel" at bounding box center [777, 460] width 62 height 27
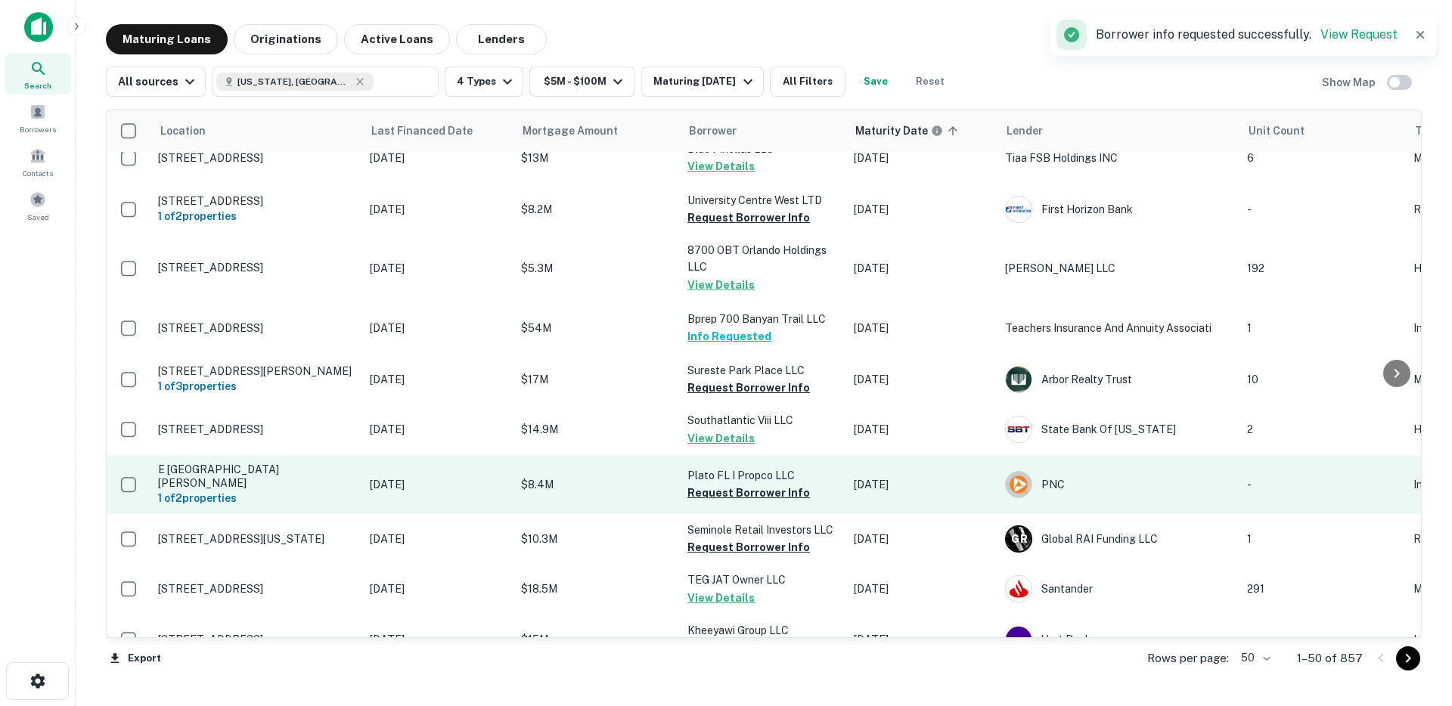
scroll to position [26, 0]
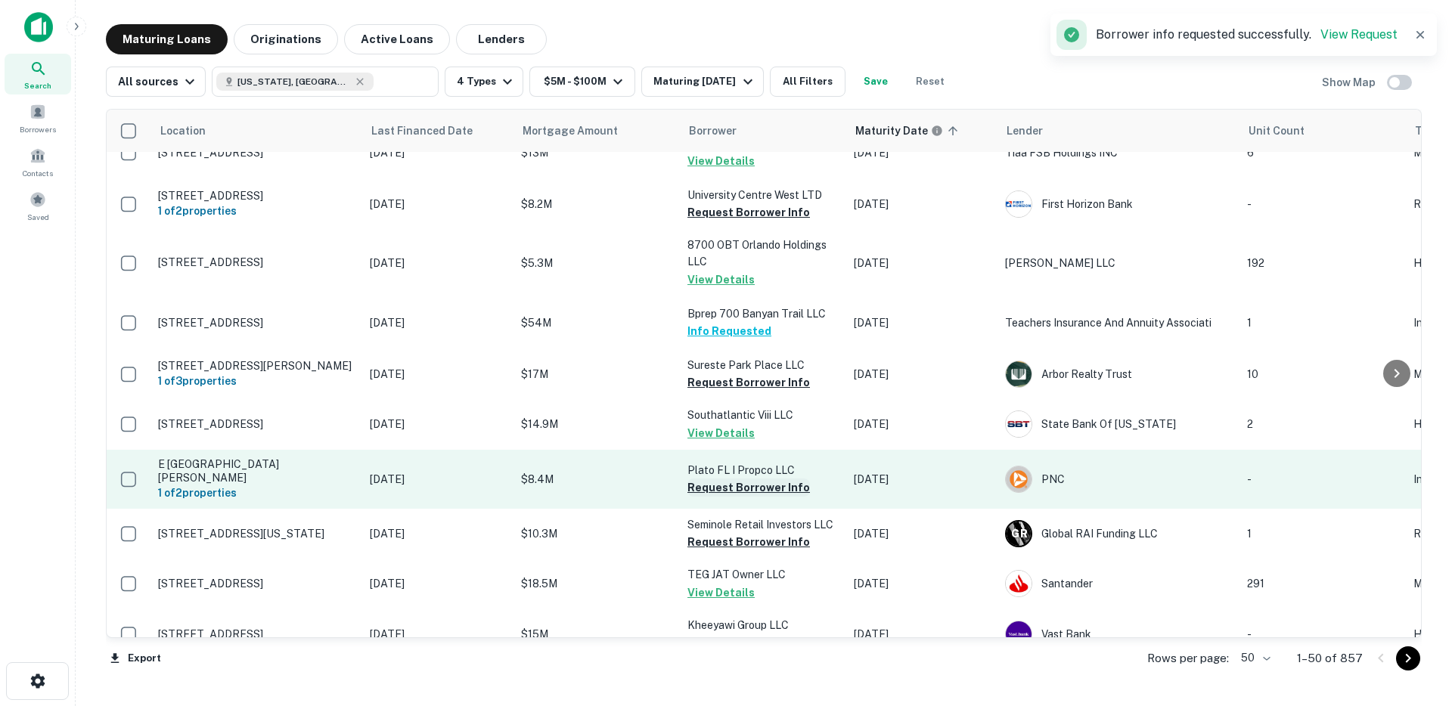
click at [716, 489] on button "Request Borrower Info" at bounding box center [749, 488] width 123 height 18
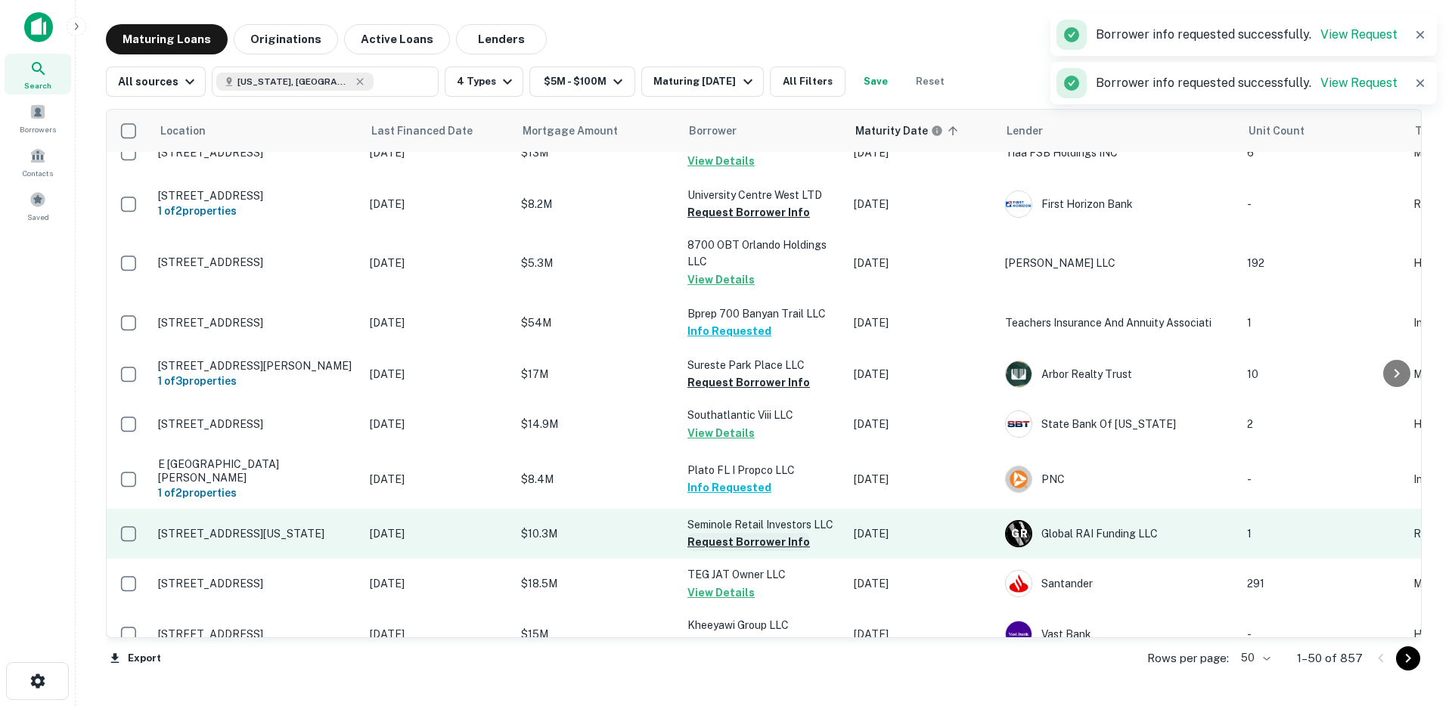
click at [698, 544] on button "Request Borrower Info" at bounding box center [749, 542] width 123 height 18
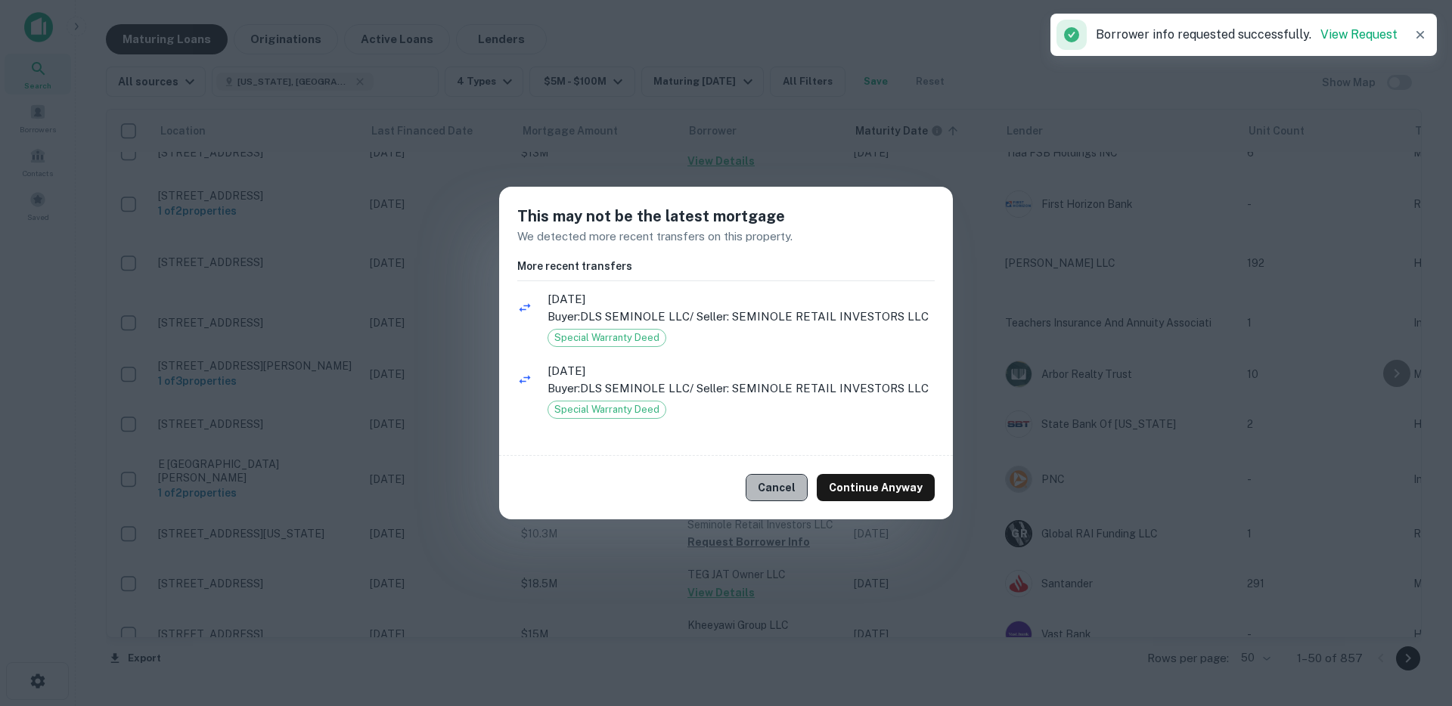
click at [798, 489] on button "Cancel" at bounding box center [777, 487] width 62 height 27
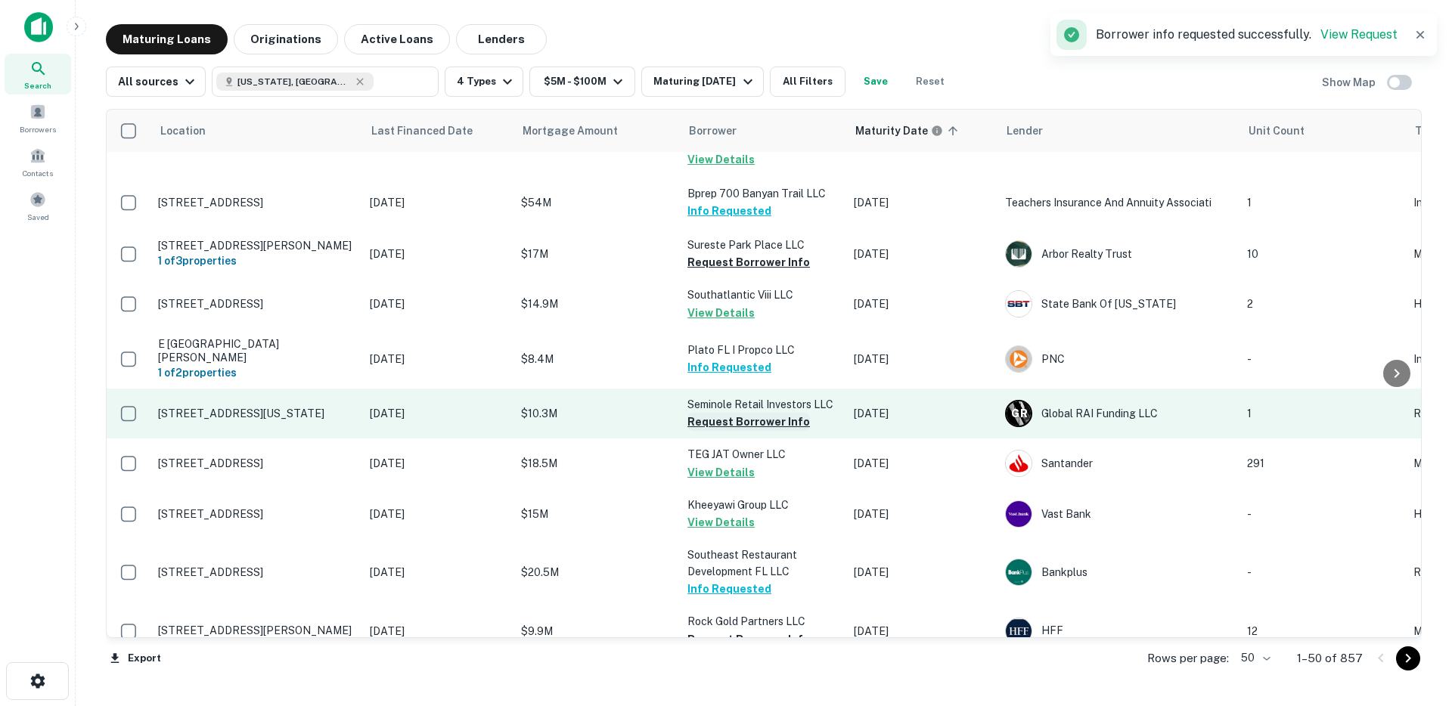
scroll to position [275, 0]
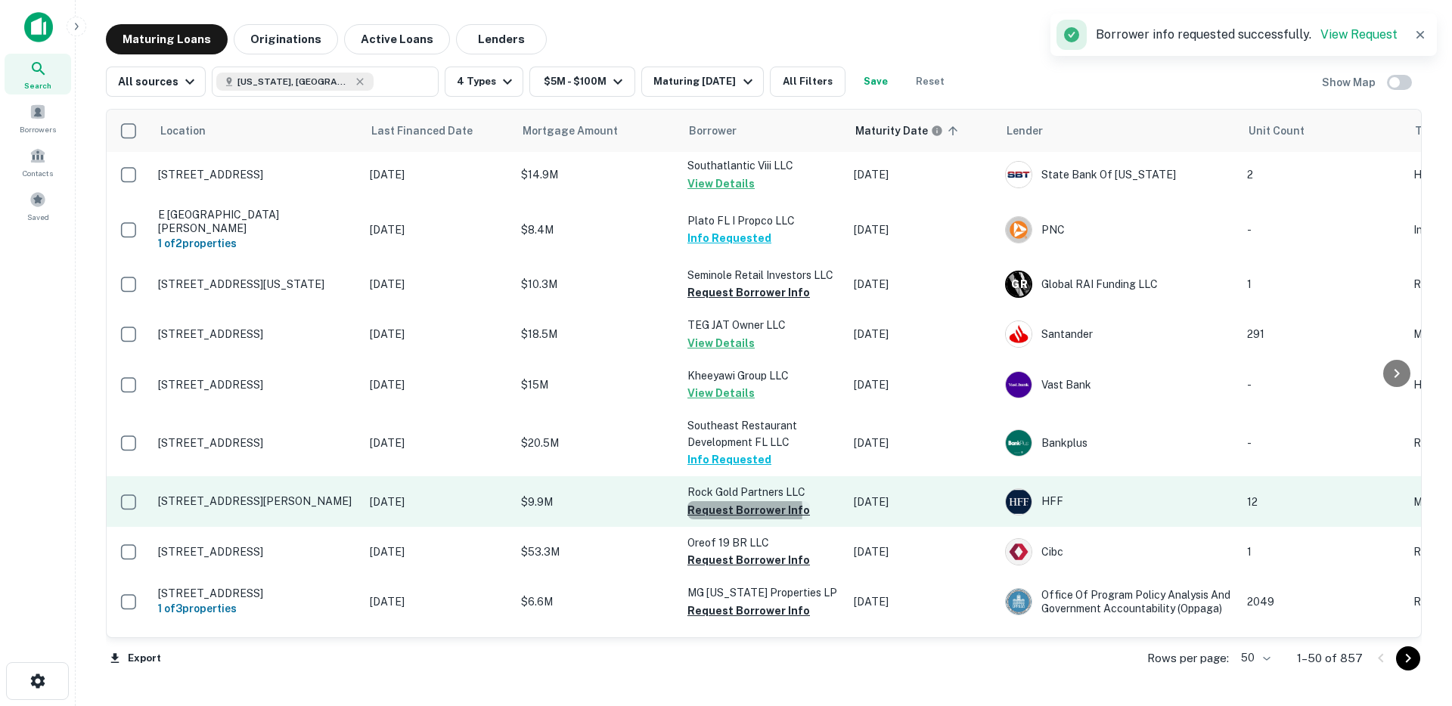
click at [700, 511] on button "Request Borrower Info" at bounding box center [749, 510] width 123 height 18
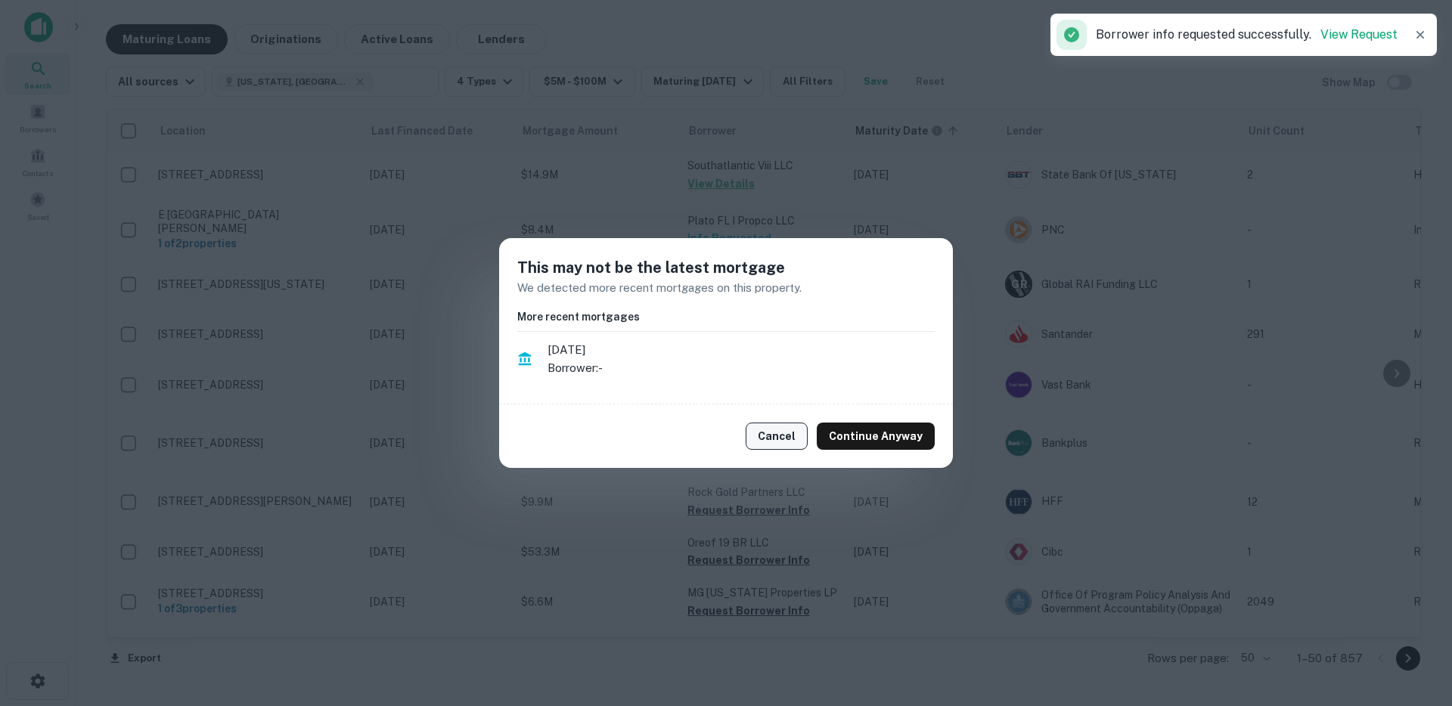
click at [781, 442] on button "Cancel" at bounding box center [777, 436] width 62 height 27
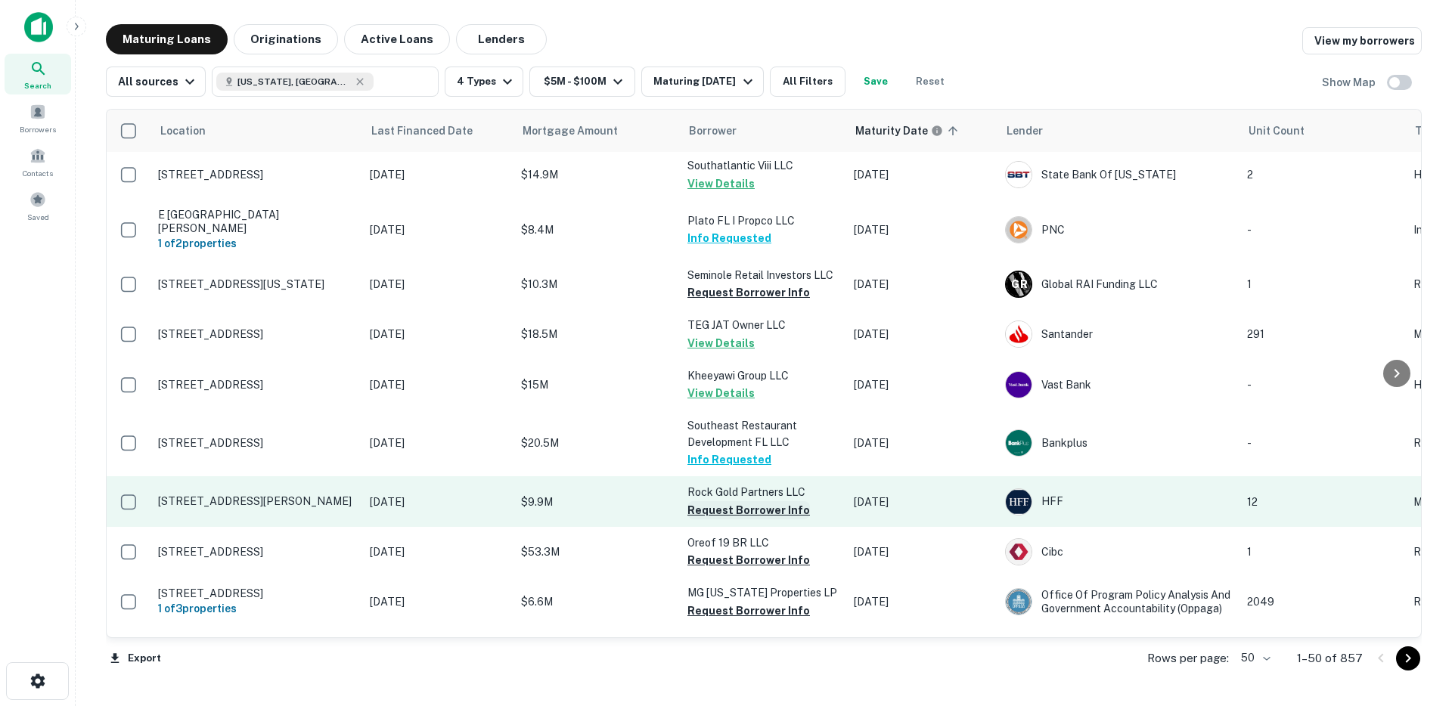
scroll to position [509, 0]
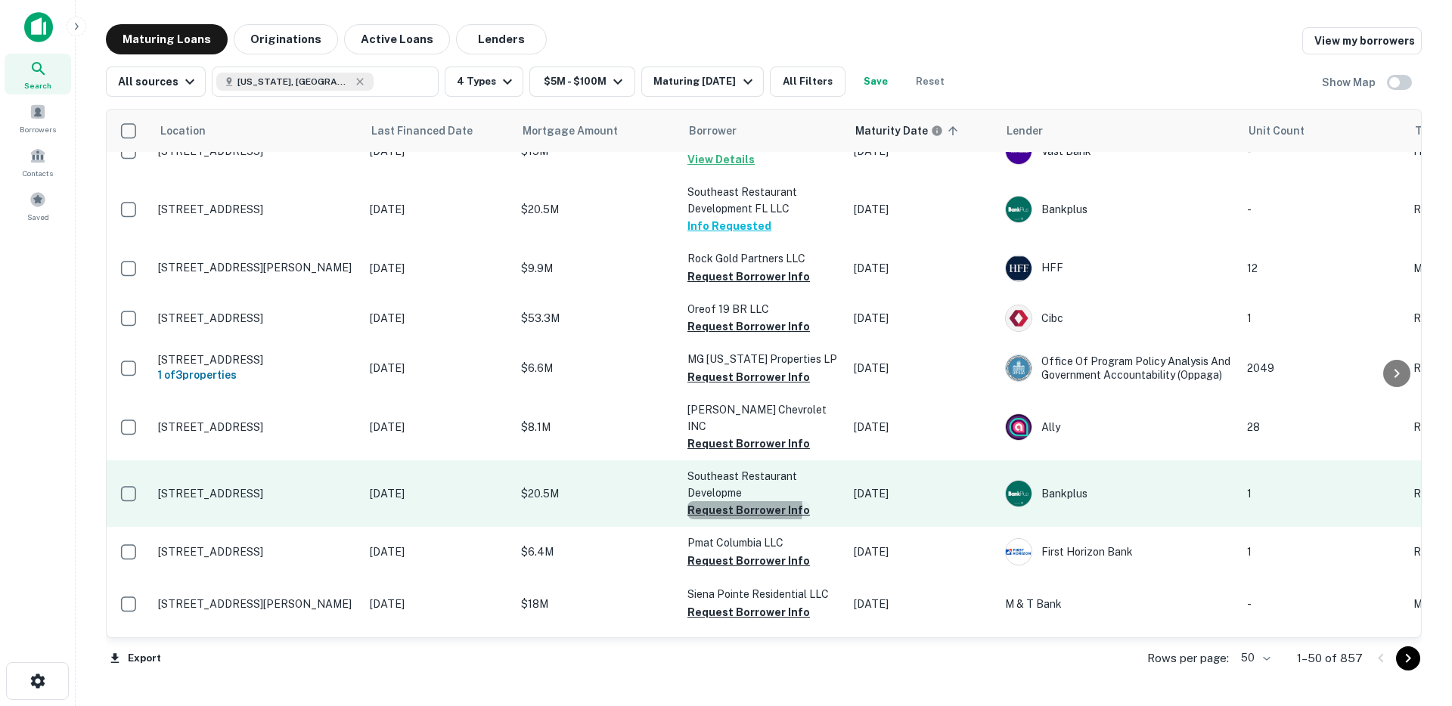
click at [712, 501] on button "Request Borrower Info" at bounding box center [749, 510] width 123 height 18
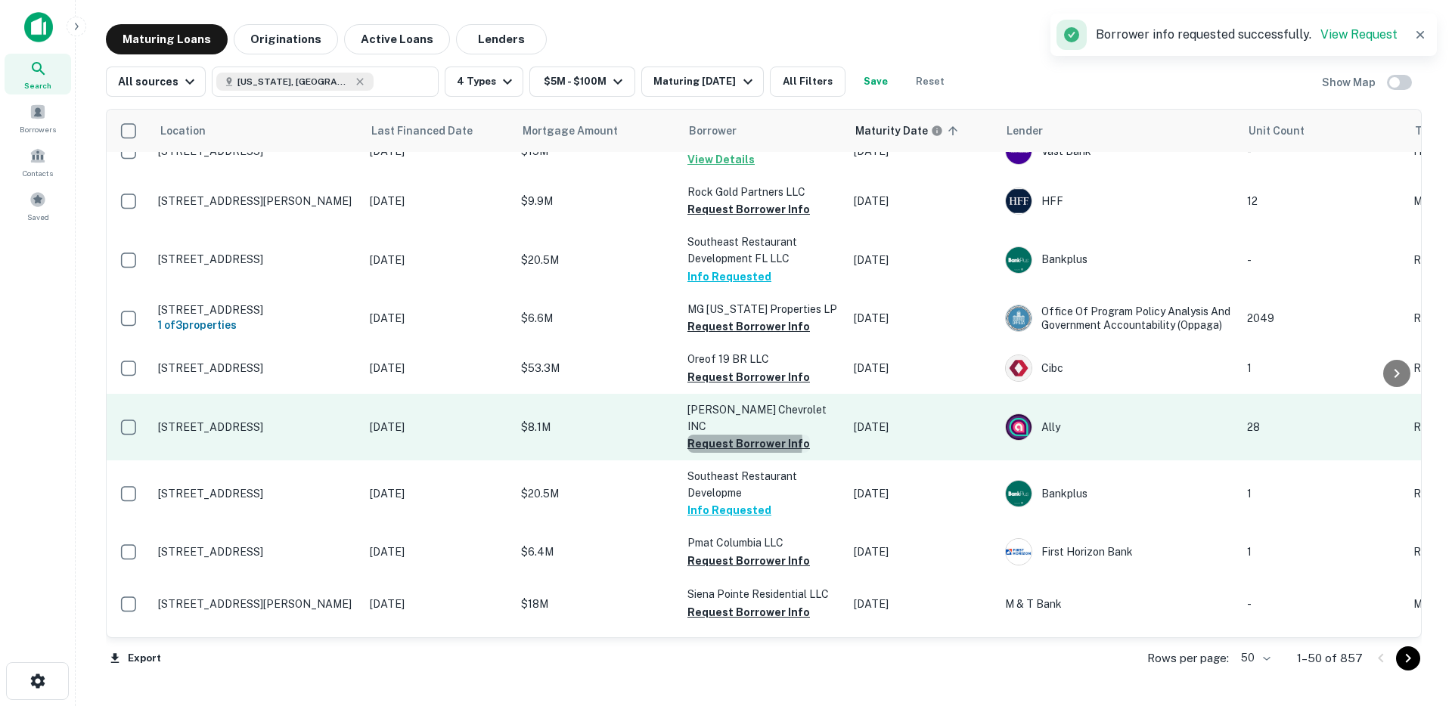
click at [716, 435] on button "Request Borrower Info" at bounding box center [749, 444] width 123 height 18
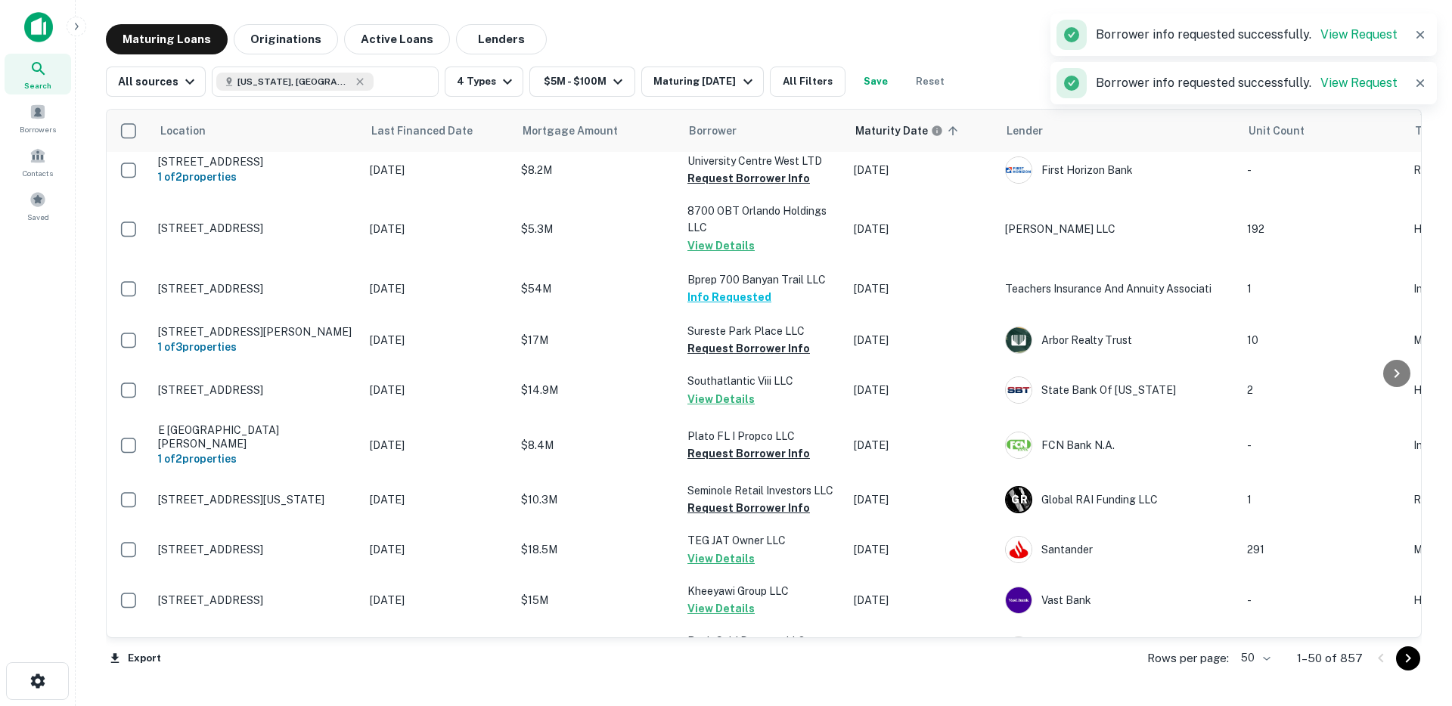
scroll to position [0, 0]
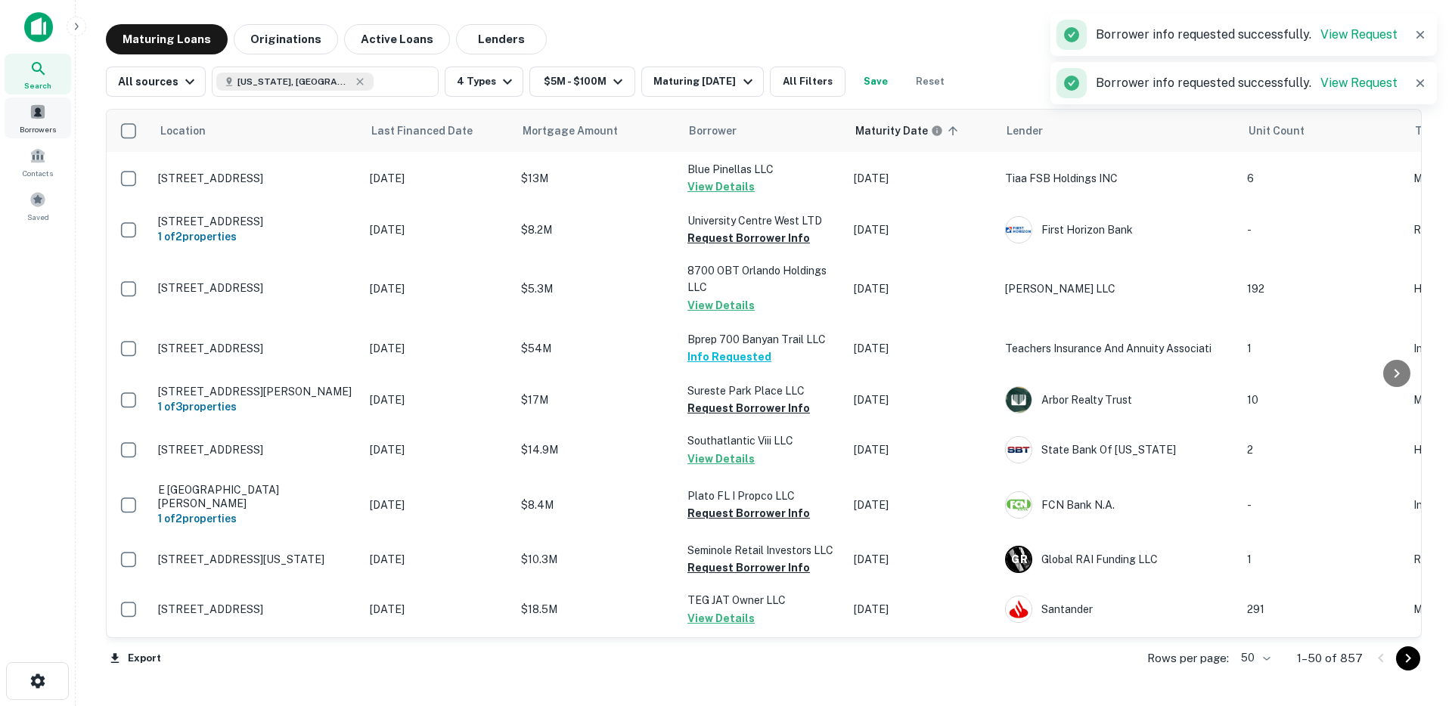
click at [33, 116] on span at bounding box center [37, 112] width 17 height 17
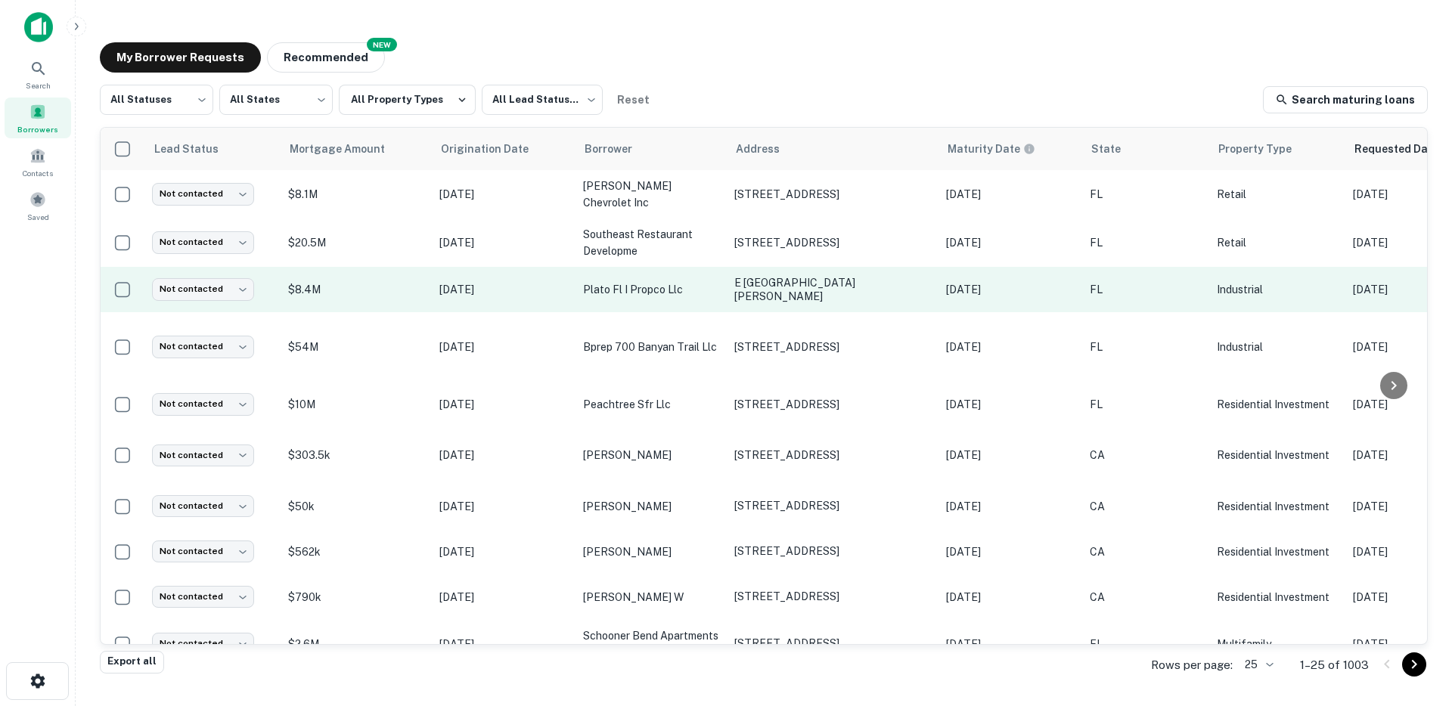
scroll to position [0, 298]
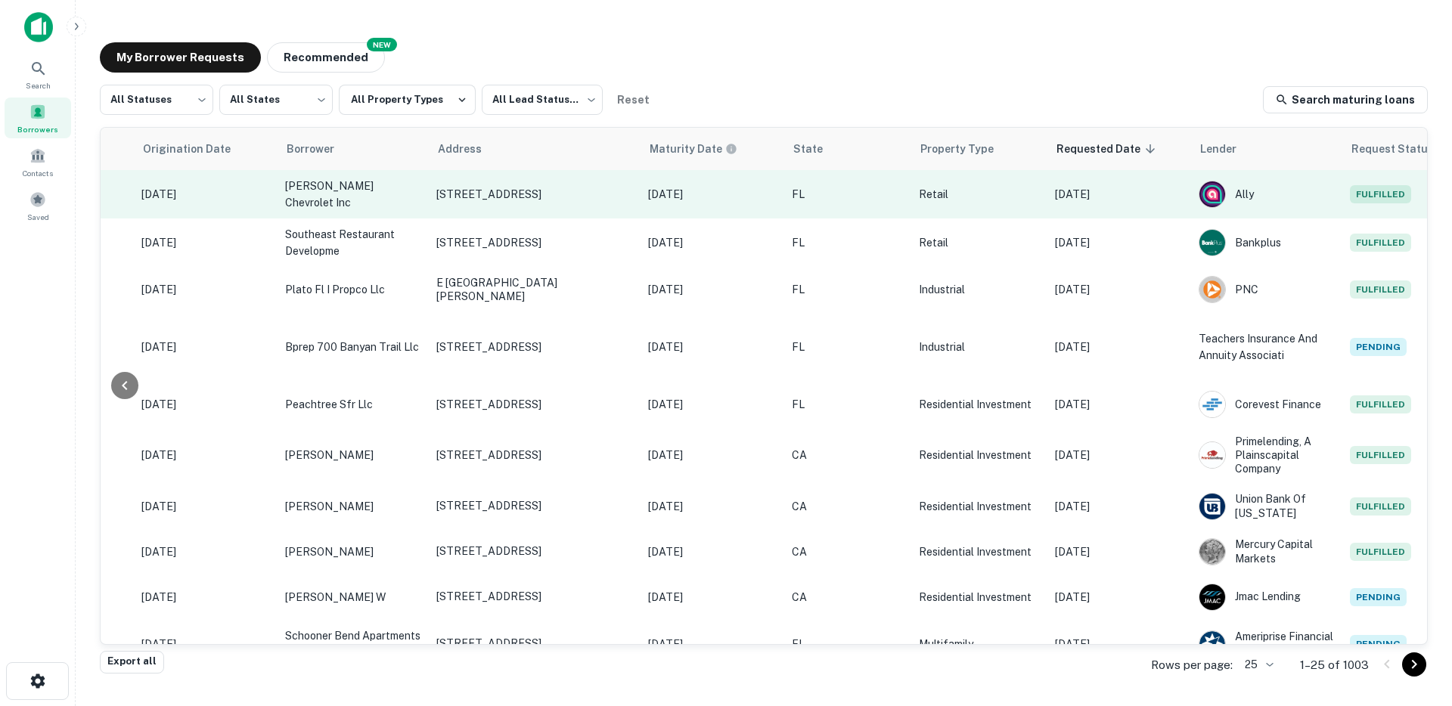
click at [728, 195] on p "[DATE]" at bounding box center [712, 194] width 129 height 17
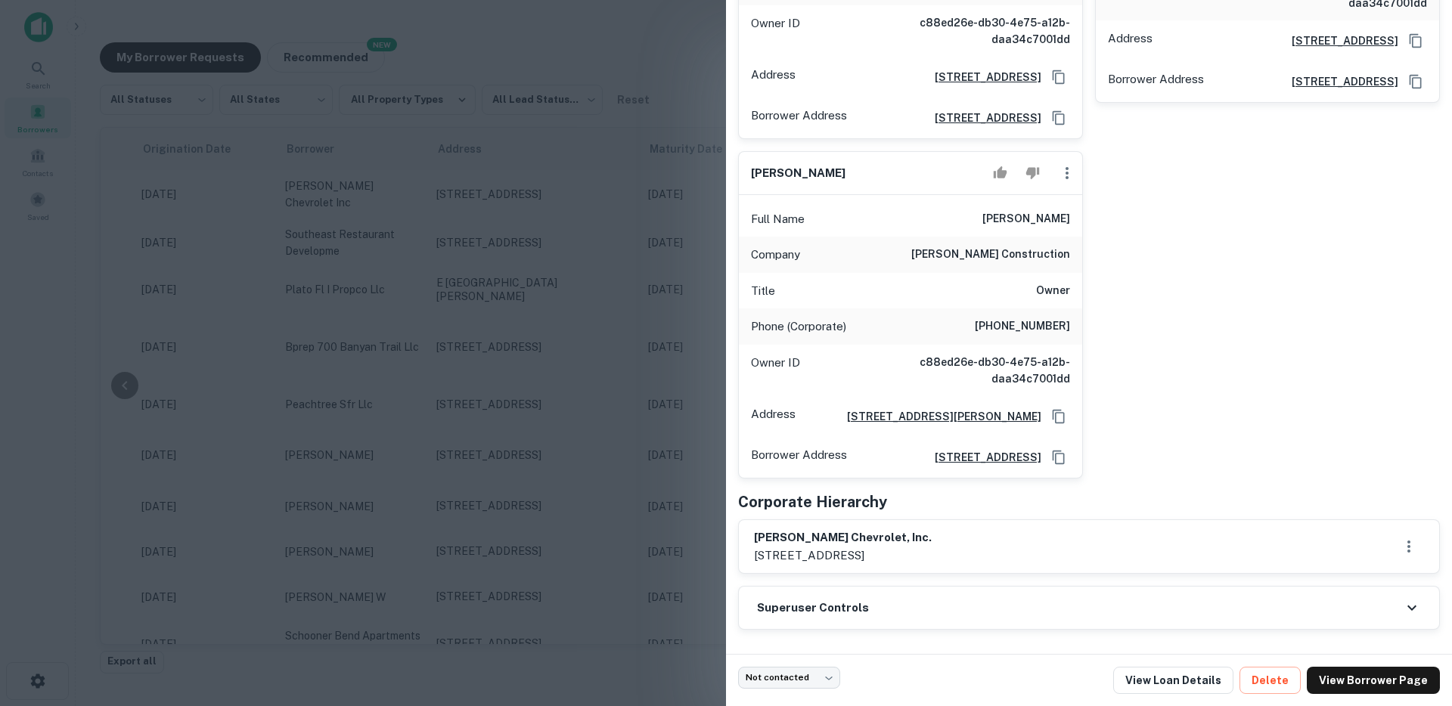
scroll to position [0, 0]
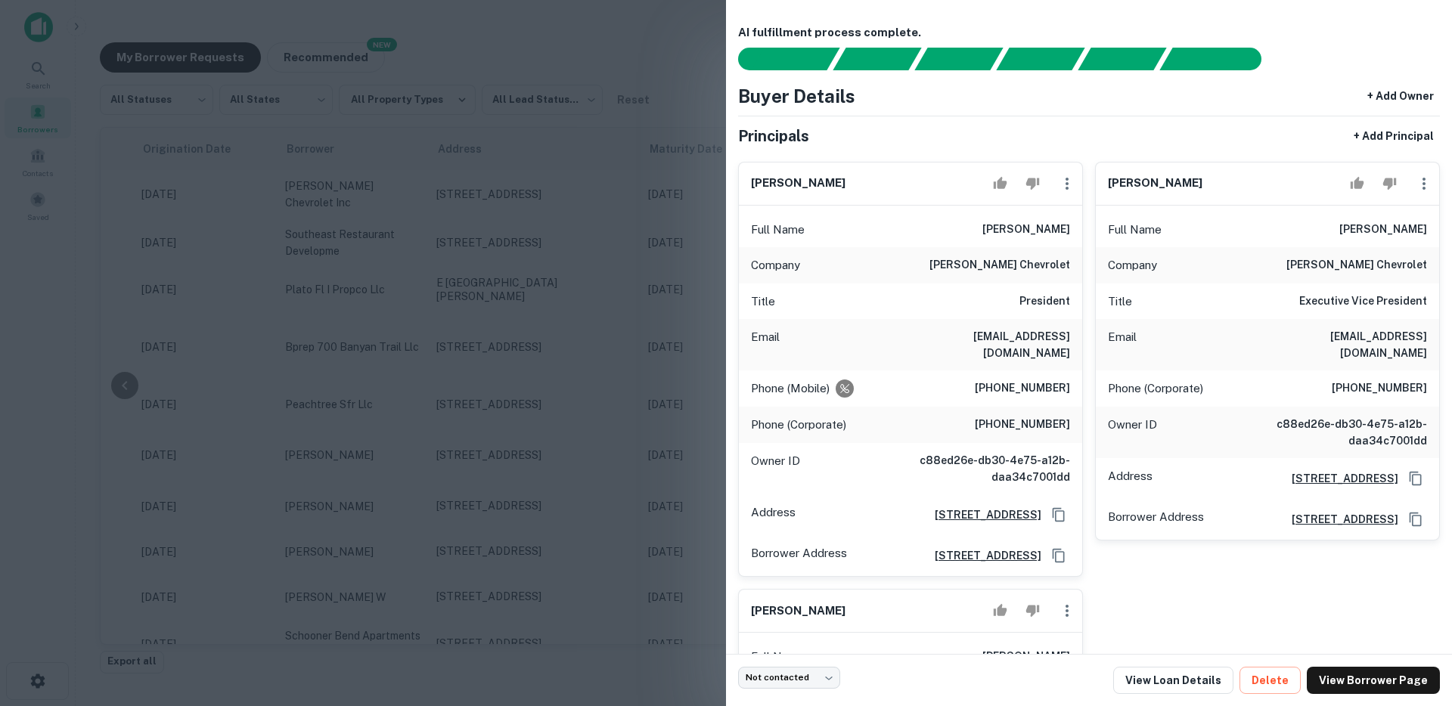
click at [593, 236] on div at bounding box center [726, 353] width 1452 height 706
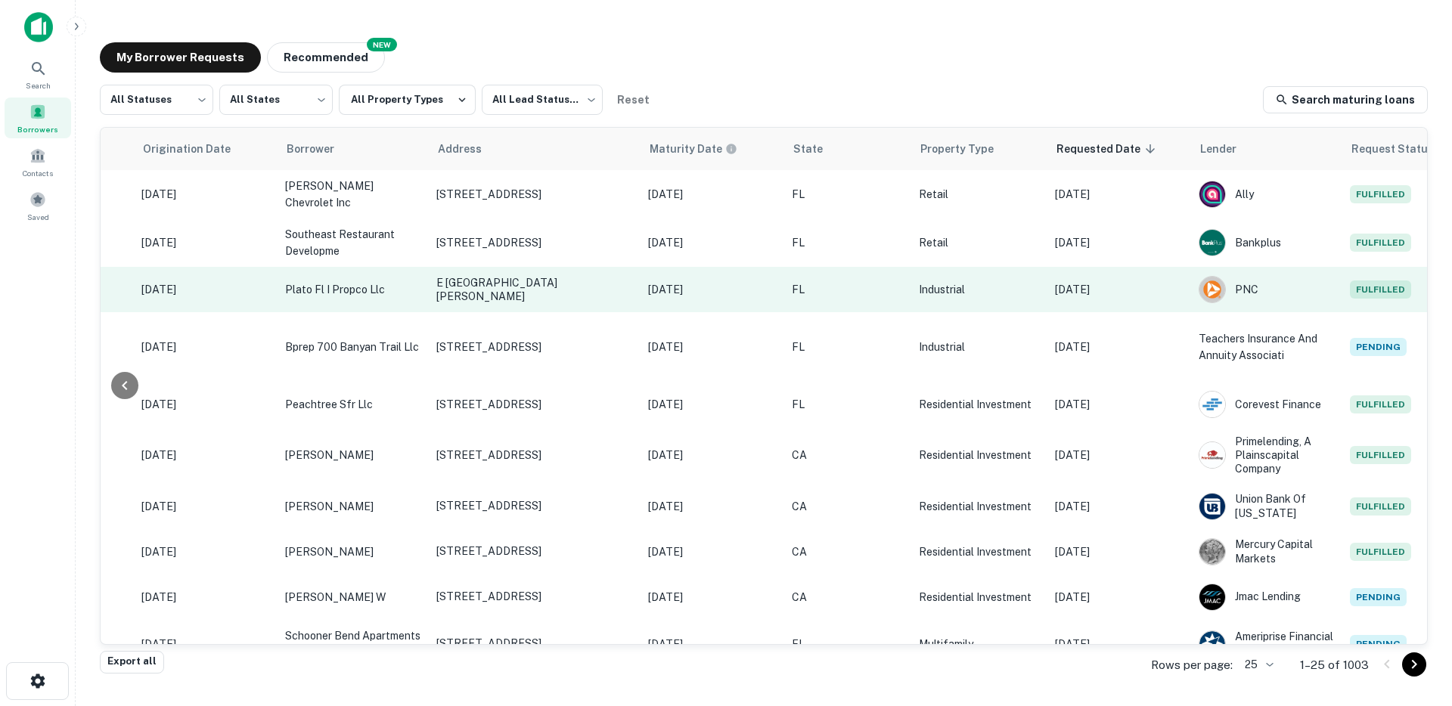
click at [827, 290] on p "FL" at bounding box center [848, 289] width 112 height 17
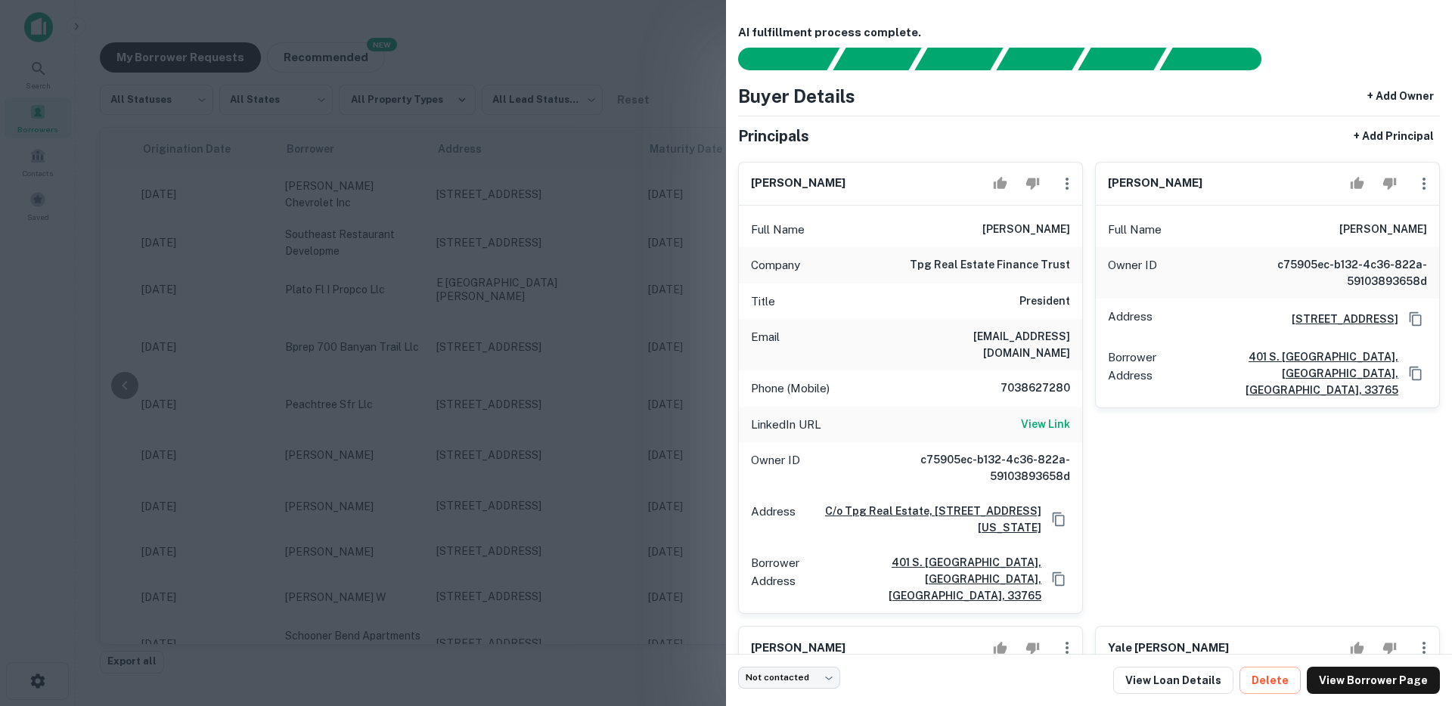
click at [625, 272] on div at bounding box center [726, 353] width 1452 height 706
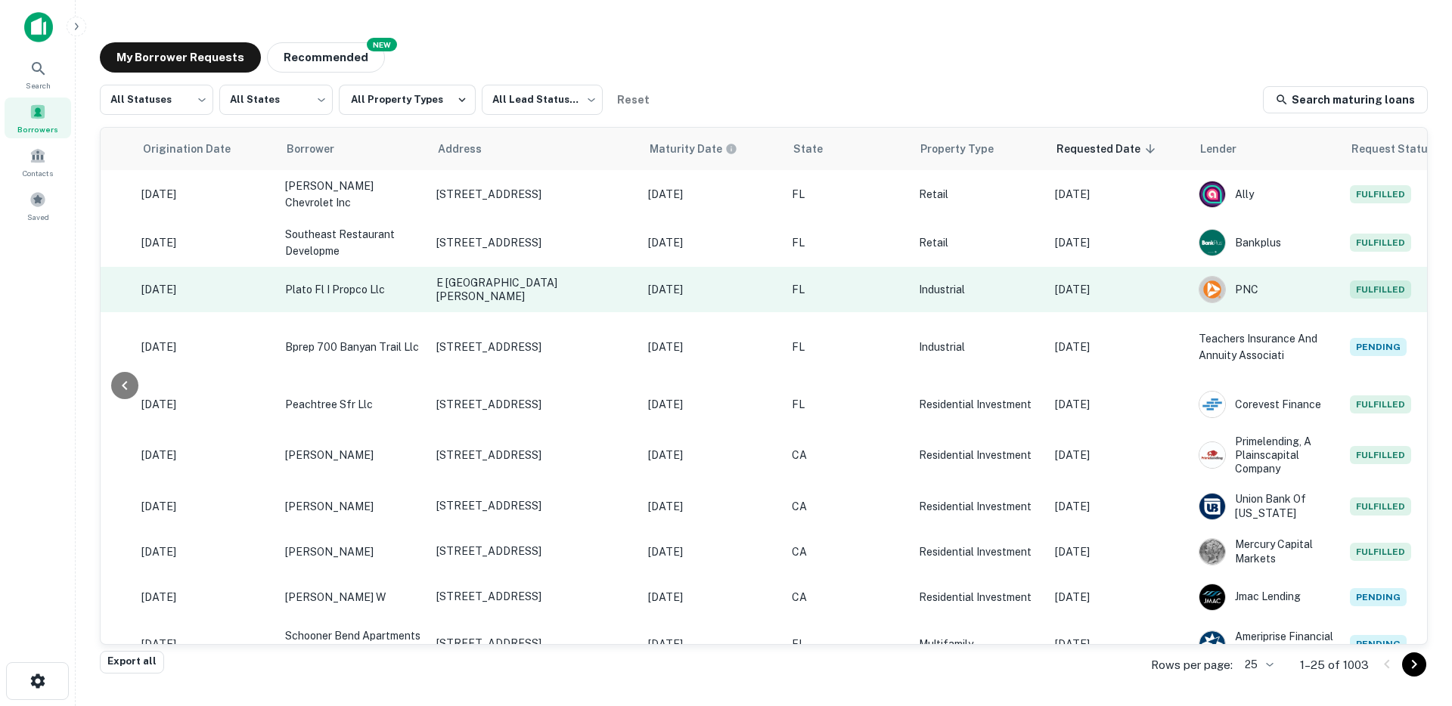
click at [967, 282] on p "Industrial" at bounding box center [979, 289] width 121 height 17
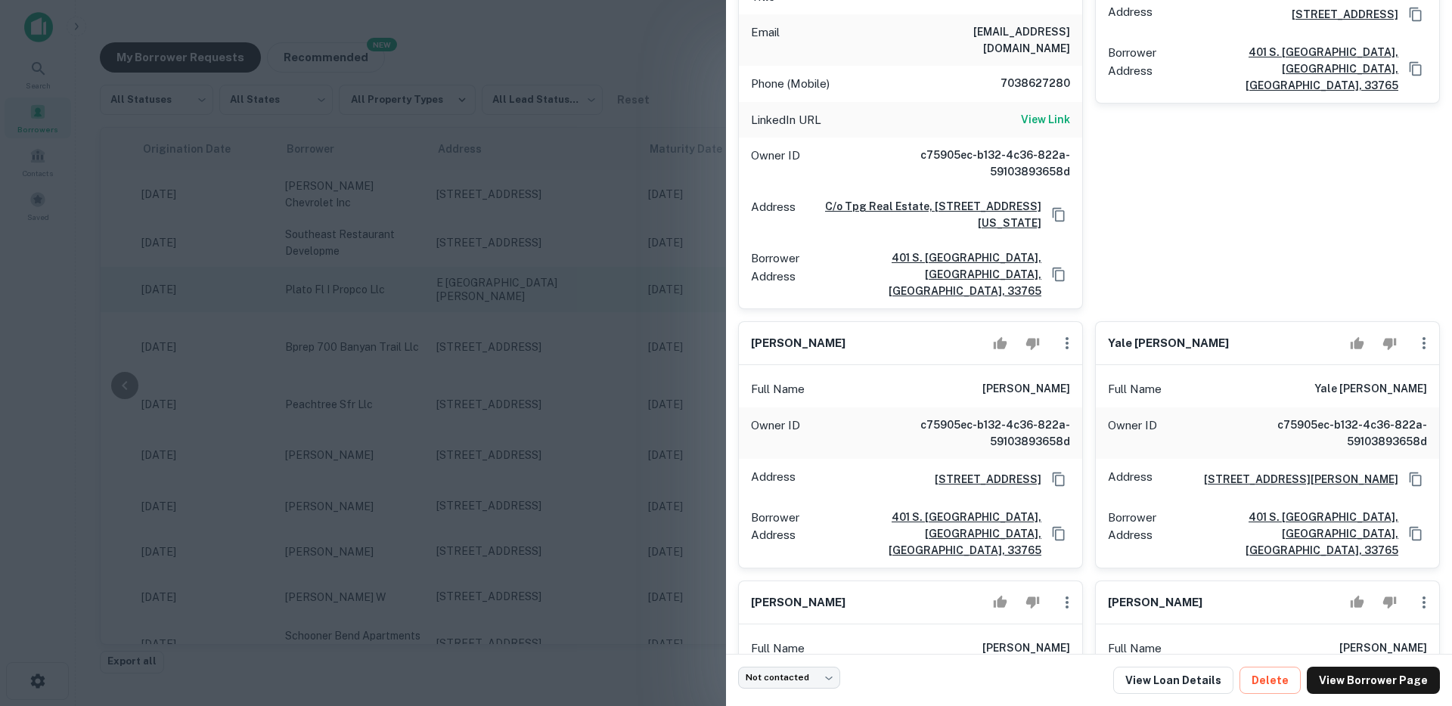
scroll to position [513, 0]
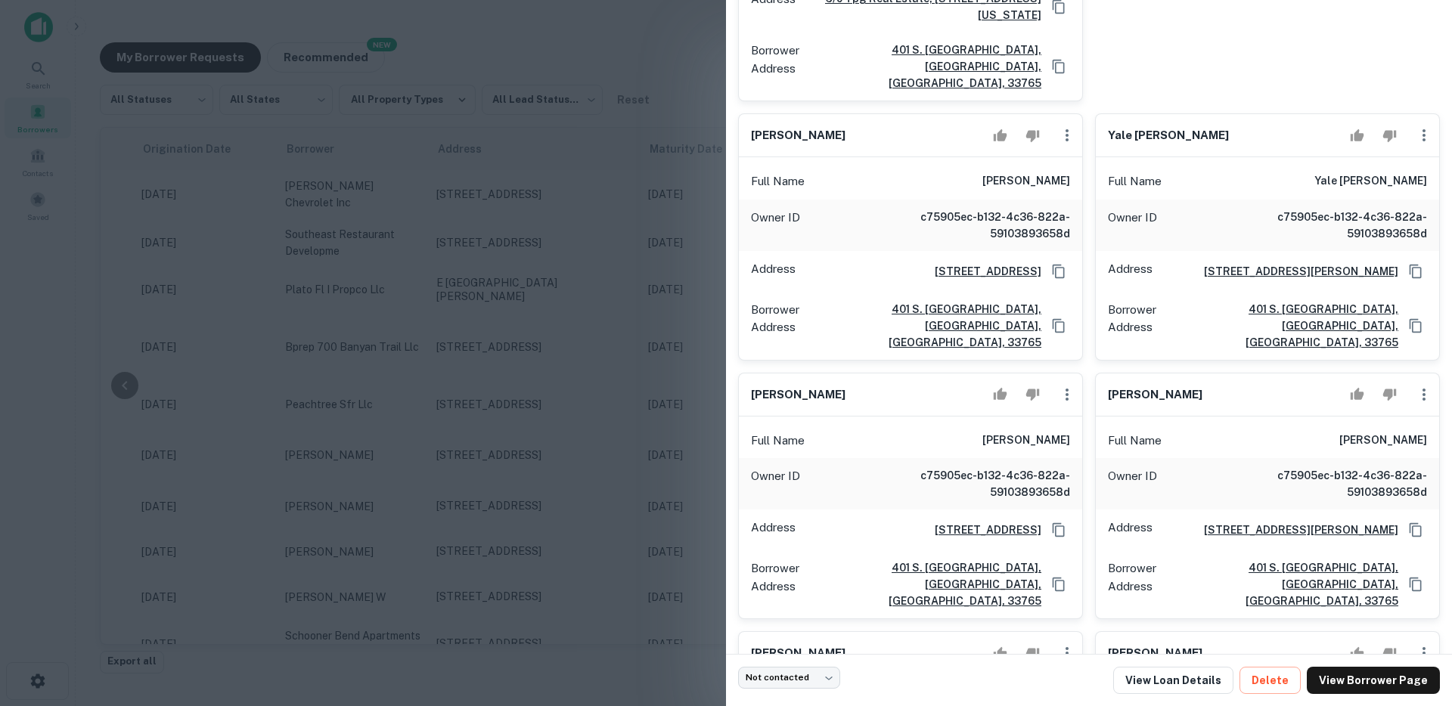
click at [518, 323] on div at bounding box center [726, 353] width 1452 height 706
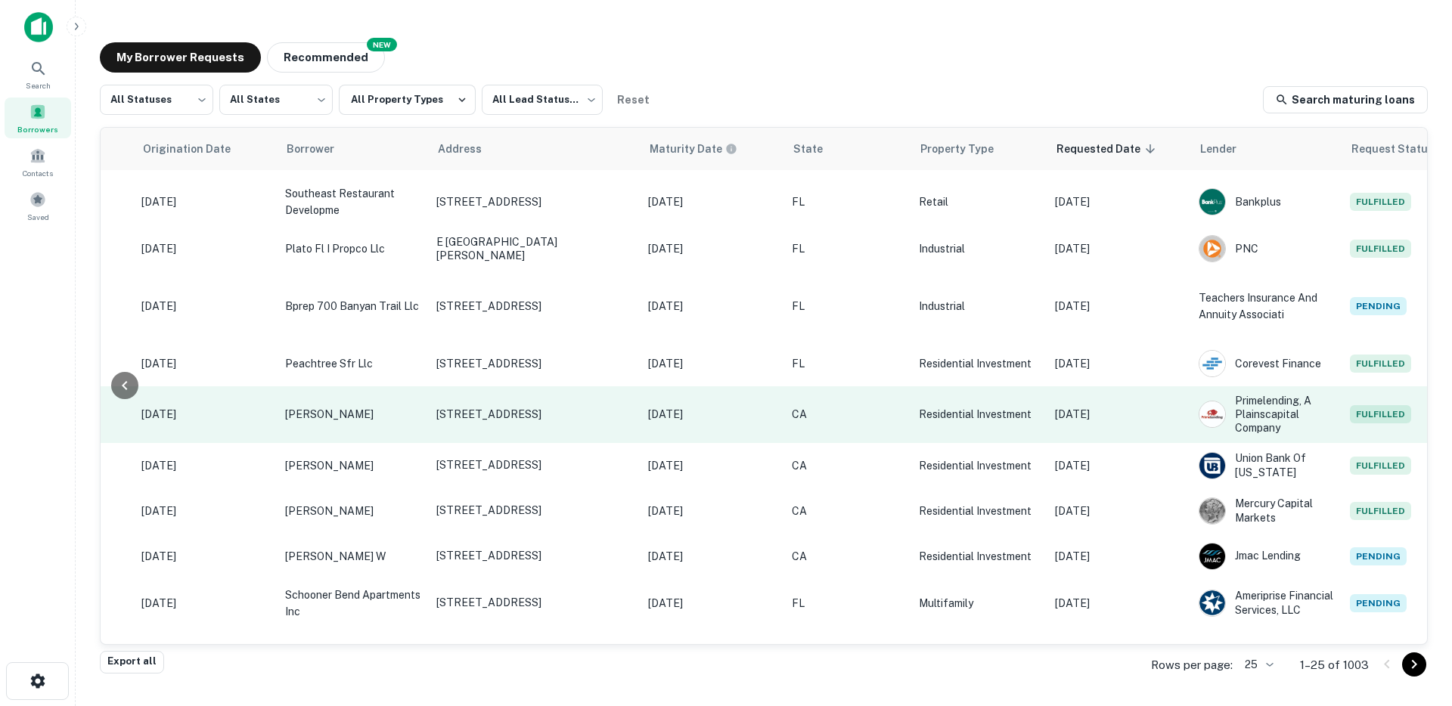
scroll to position [64, 298]
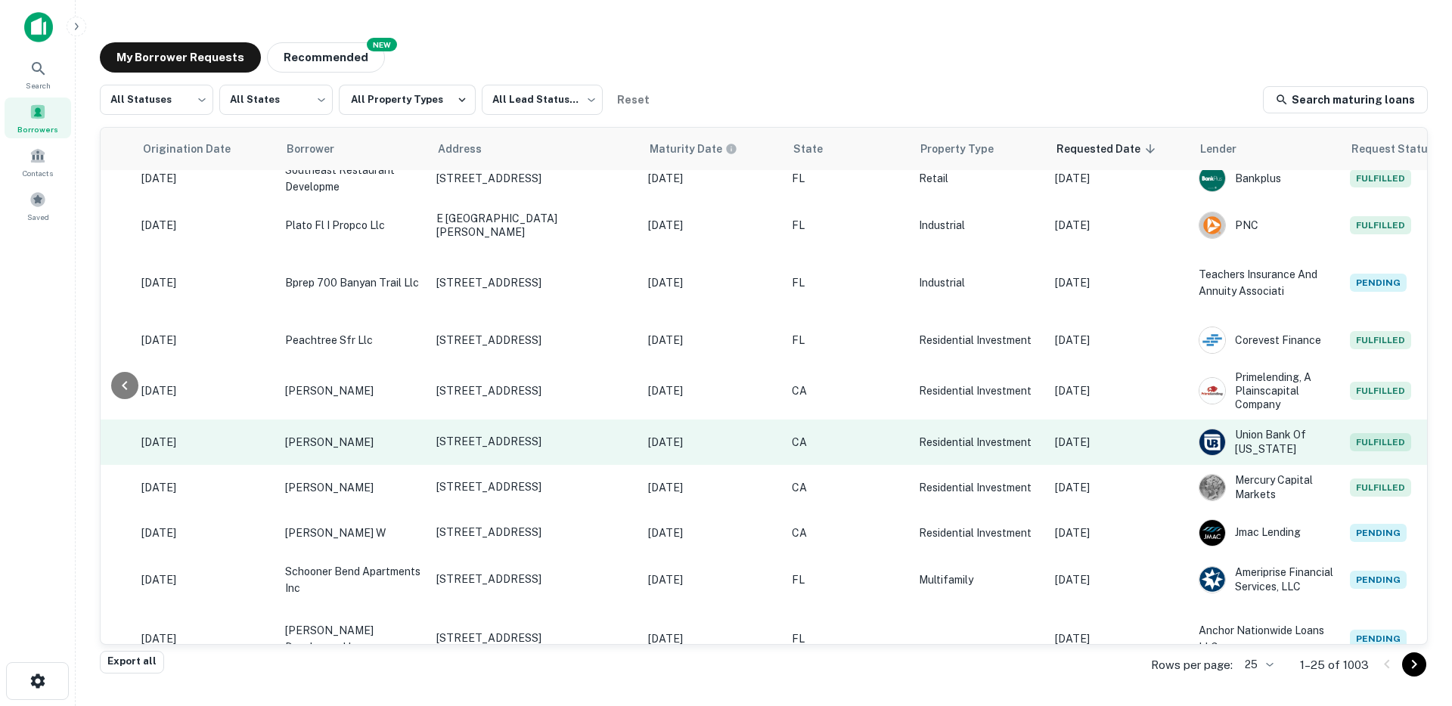
click at [826, 439] on p "CA" at bounding box center [848, 442] width 112 height 17
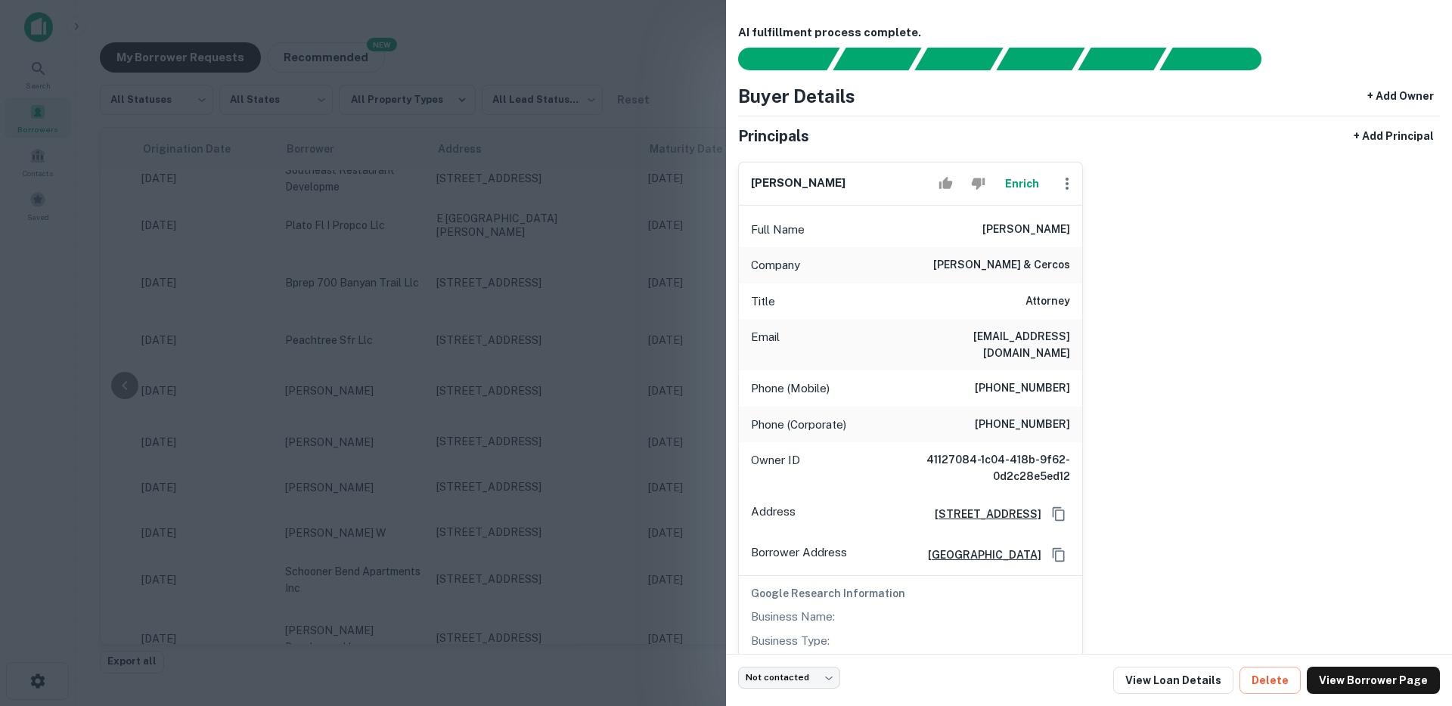
click at [554, 495] on div at bounding box center [726, 353] width 1452 height 706
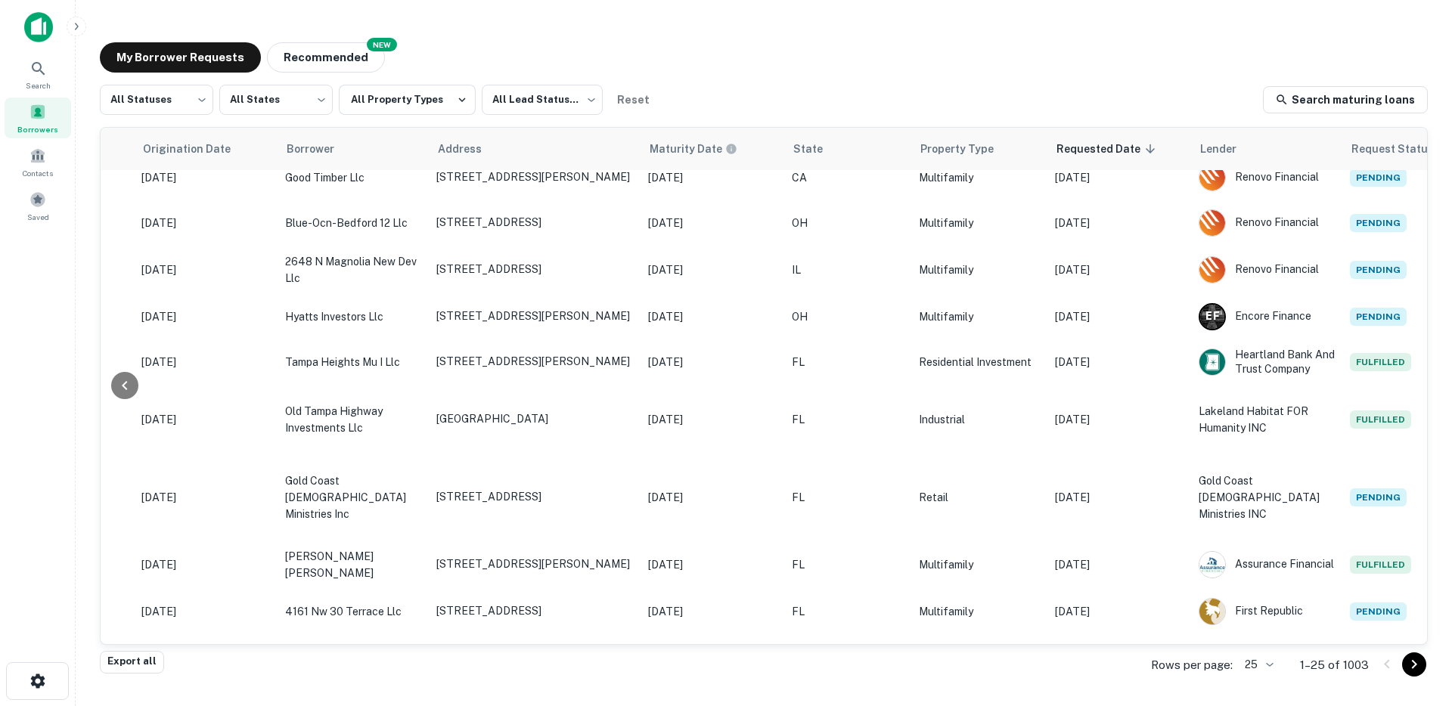
scroll to position [791, 298]
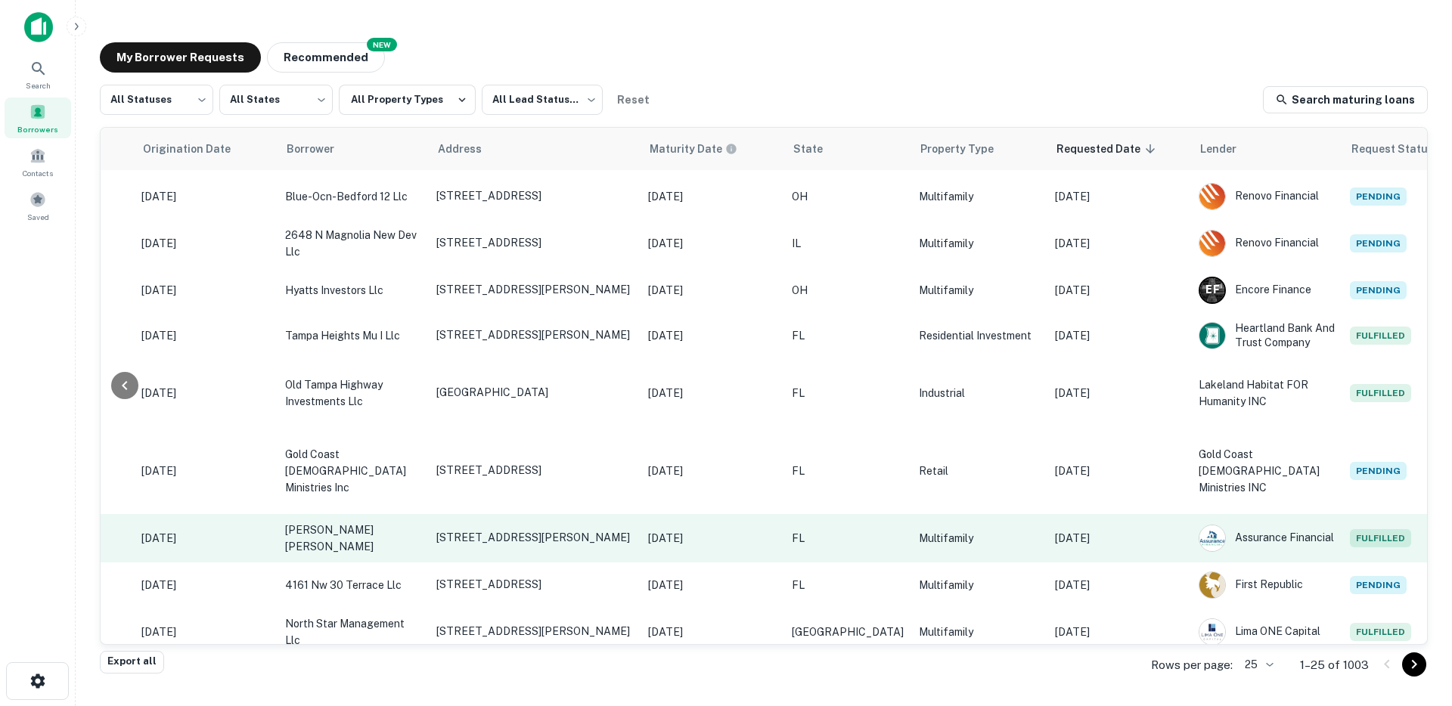
drag, startPoint x: 1104, startPoint y: 576, endPoint x: 1122, endPoint y: 507, distance: 71.0
click at [1122, 507] on tbody "Not contacted **** ​ $8.1M Sep 01, 2020 george moore chevrolet inc 10979 Atlant…" at bounding box center [641, 17] width 1676 height 1277
click at [1105, 518] on td "Aug 19, 2025" at bounding box center [1120, 538] width 144 height 48
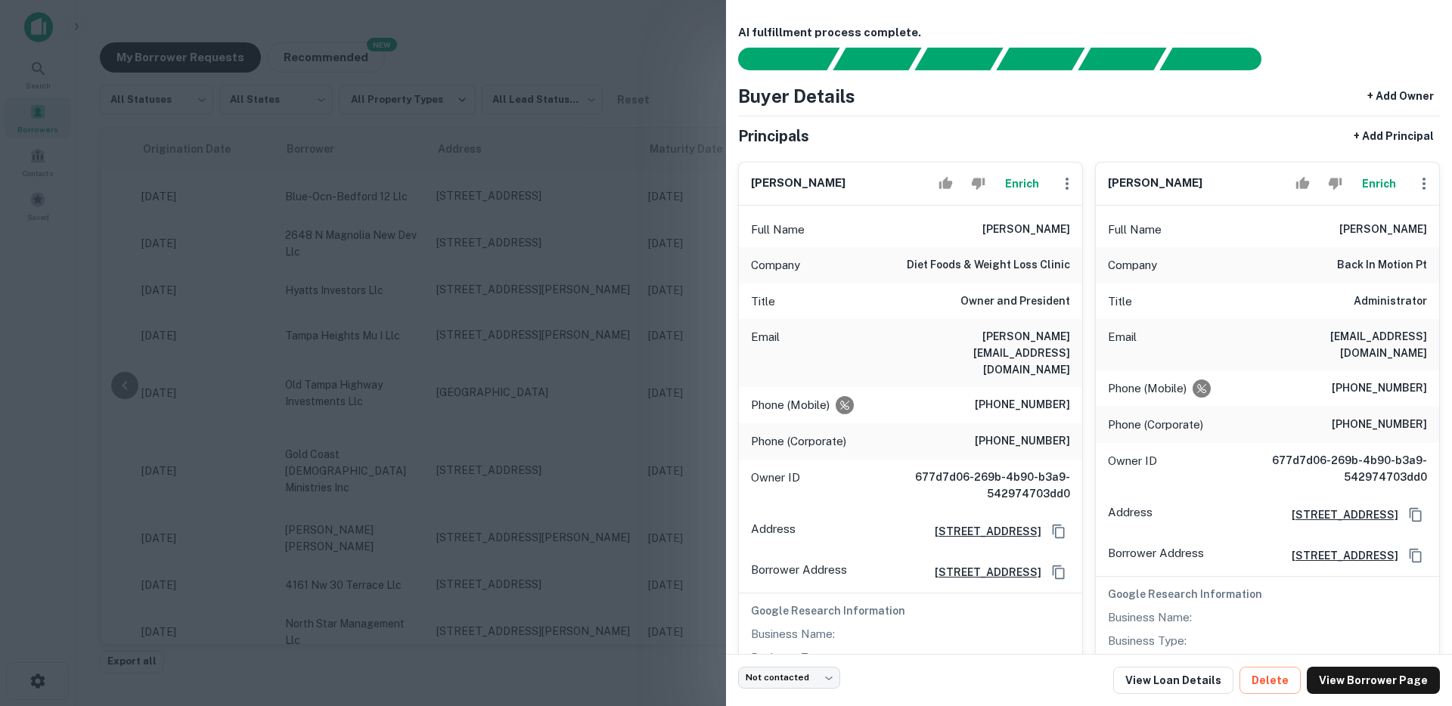
scroll to position [352, 0]
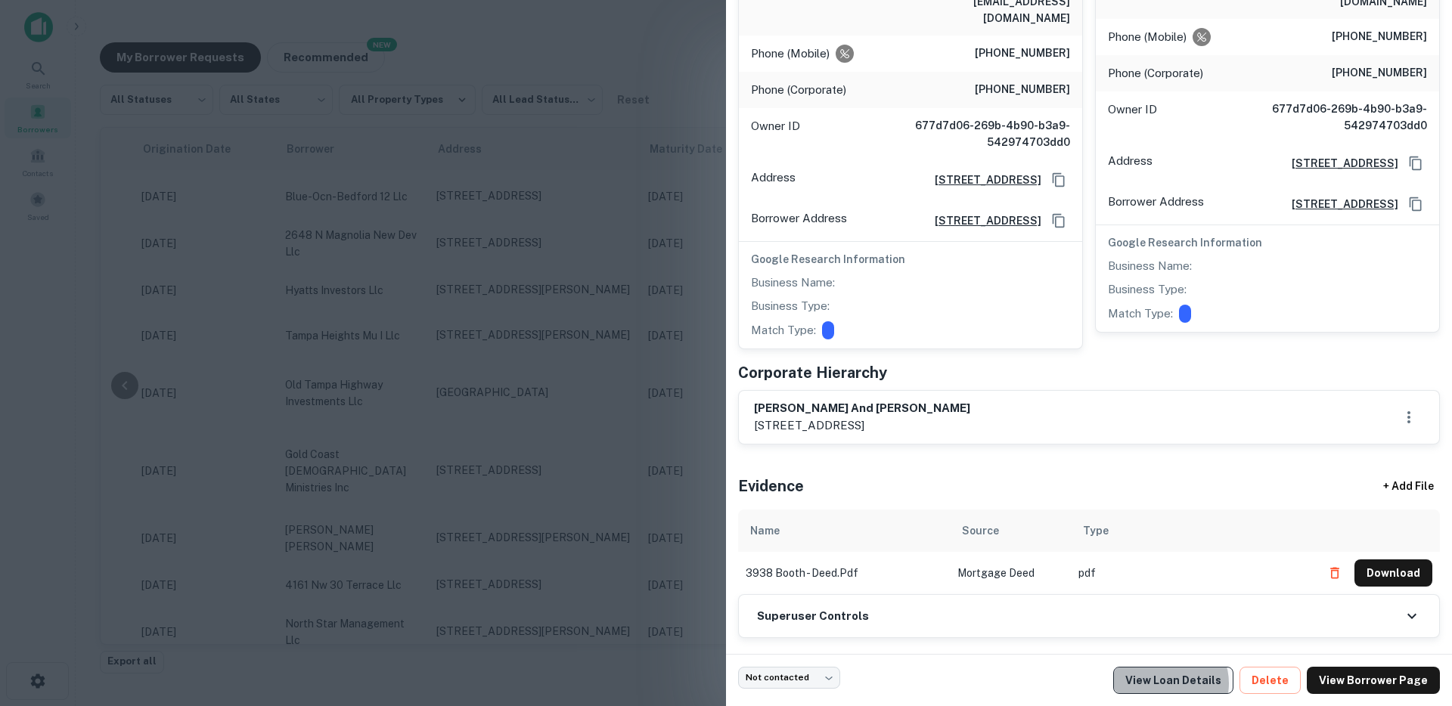
click at [1183, 684] on link "View Loan Details" at bounding box center [1173, 680] width 120 height 27
click at [626, 231] on div at bounding box center [726, 353] width 1452 height 706
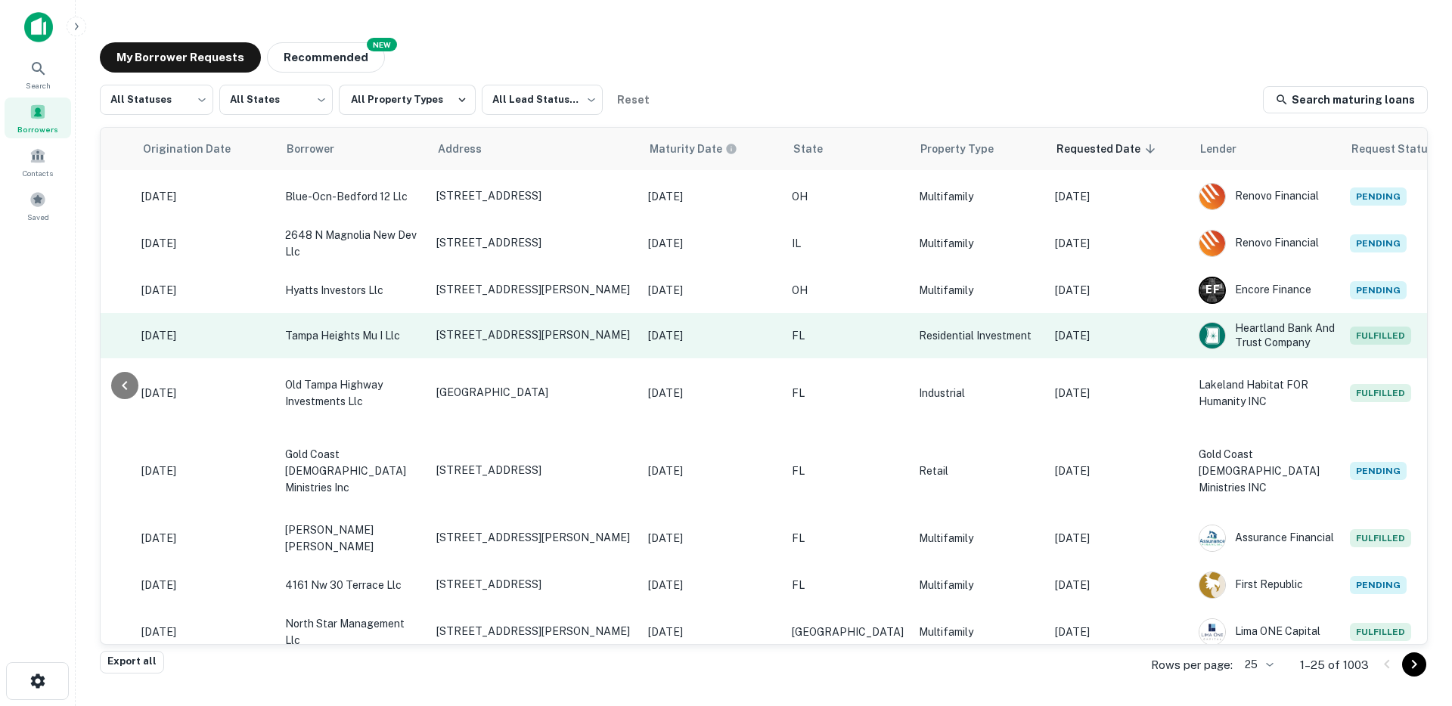
click at [1100, 352] on td "Aug 19, 2025" at bounding box center [1120, 335] width 144 height 45
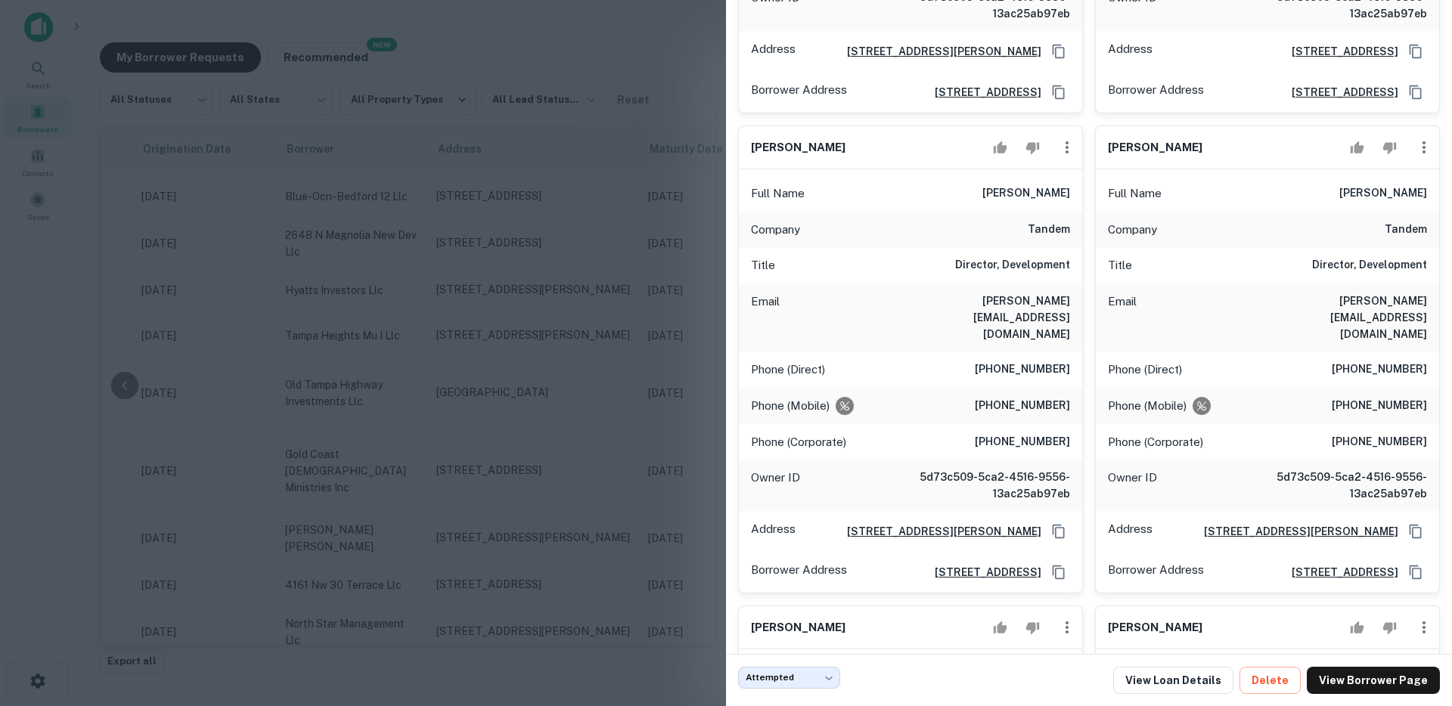
scroll to position [521, 0]
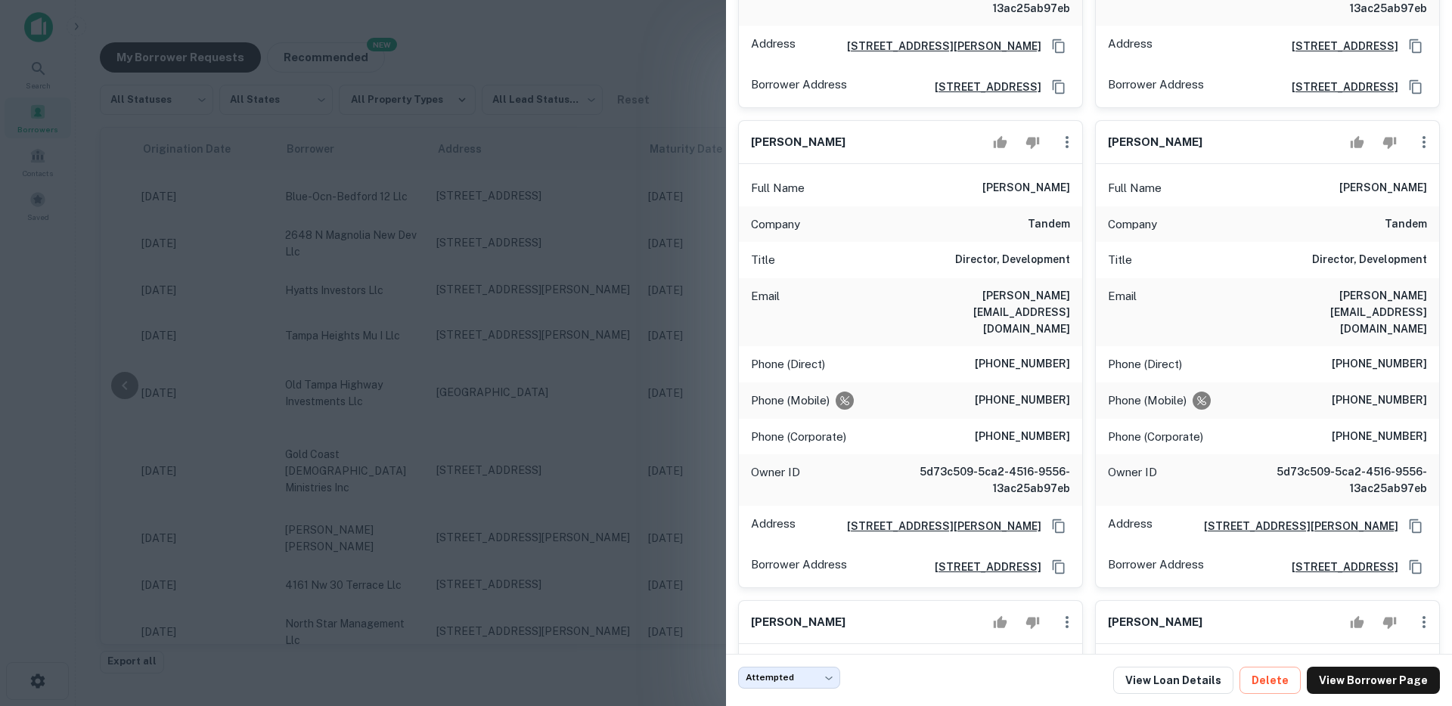
click at [424, 206] on div at bounding box center [726, 353] width 1452 height 706
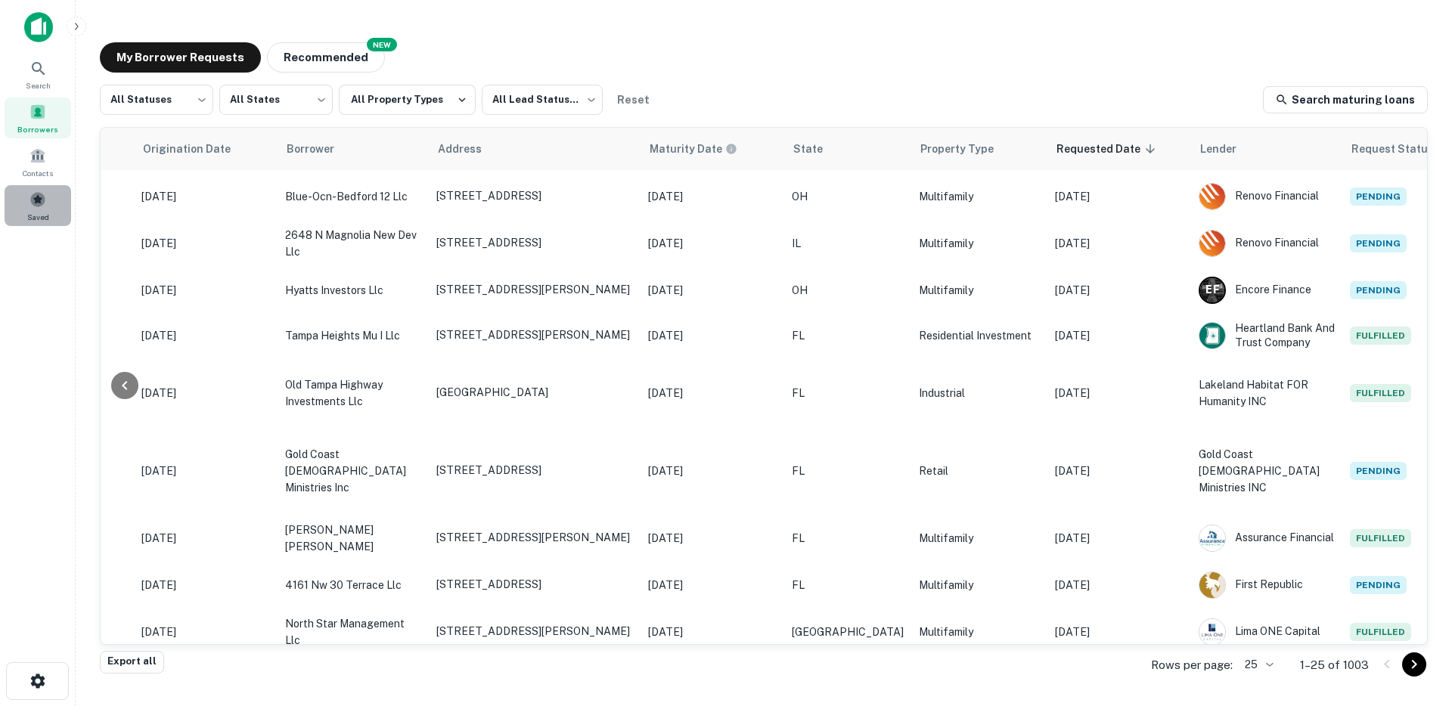
click at [46, 199] on div "Saved" at bounding box center [38, 205] width 67 height 41
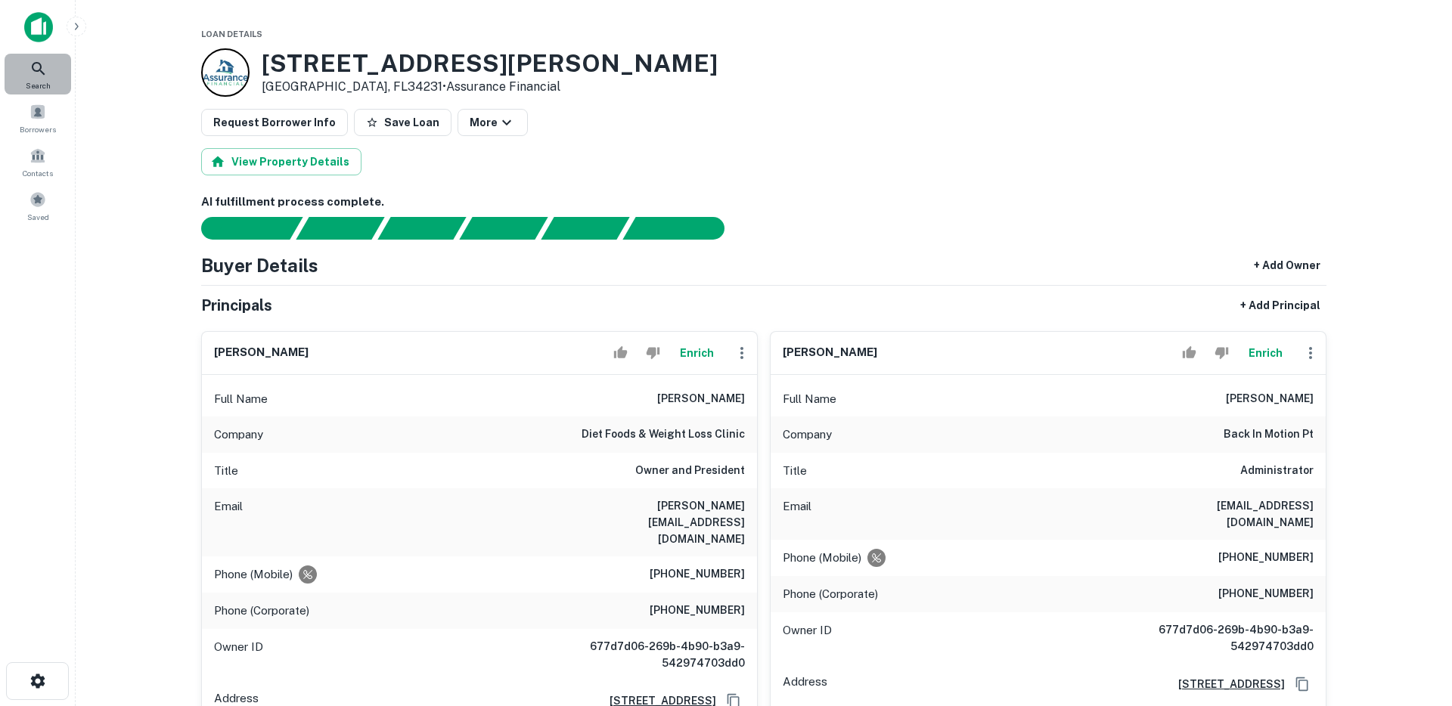
click at [36, 69] on icon at bounding box center [38, 69] width 18 height 18
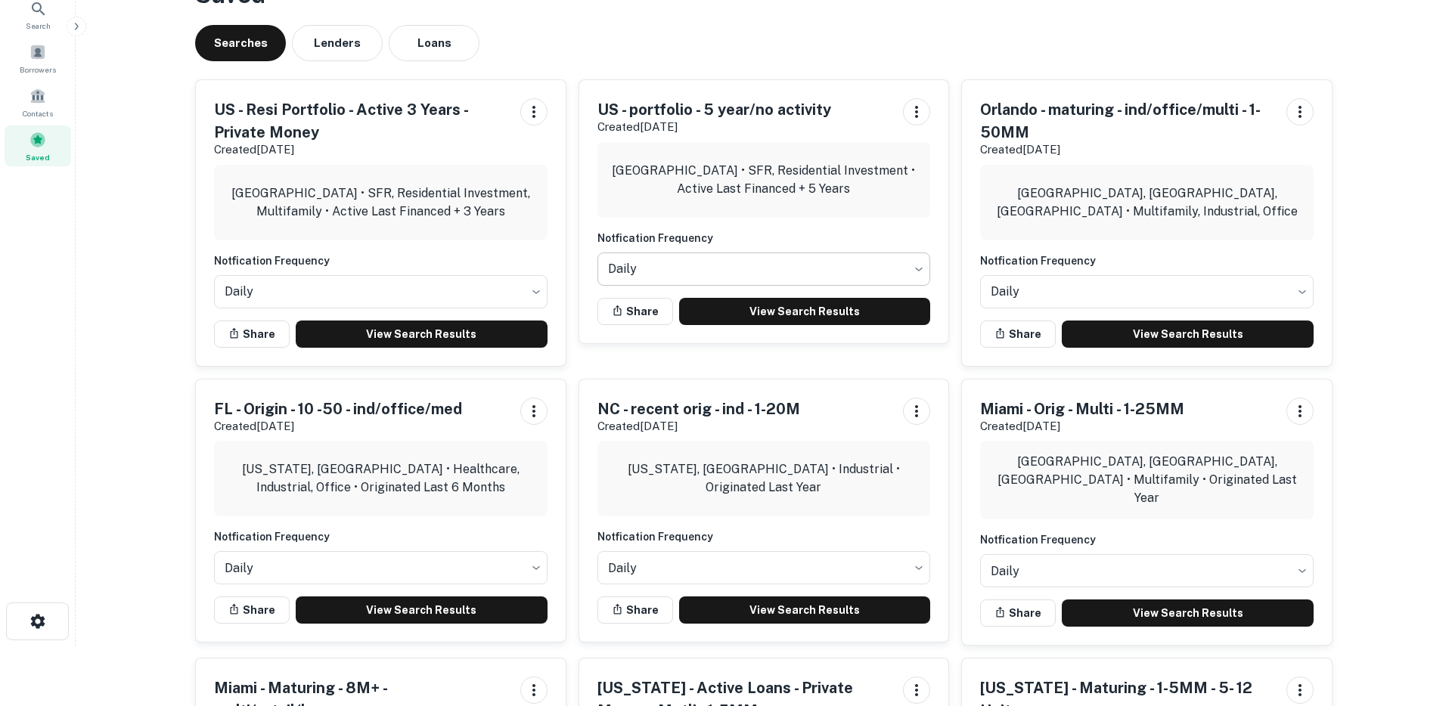
scroll to position [175, 0]
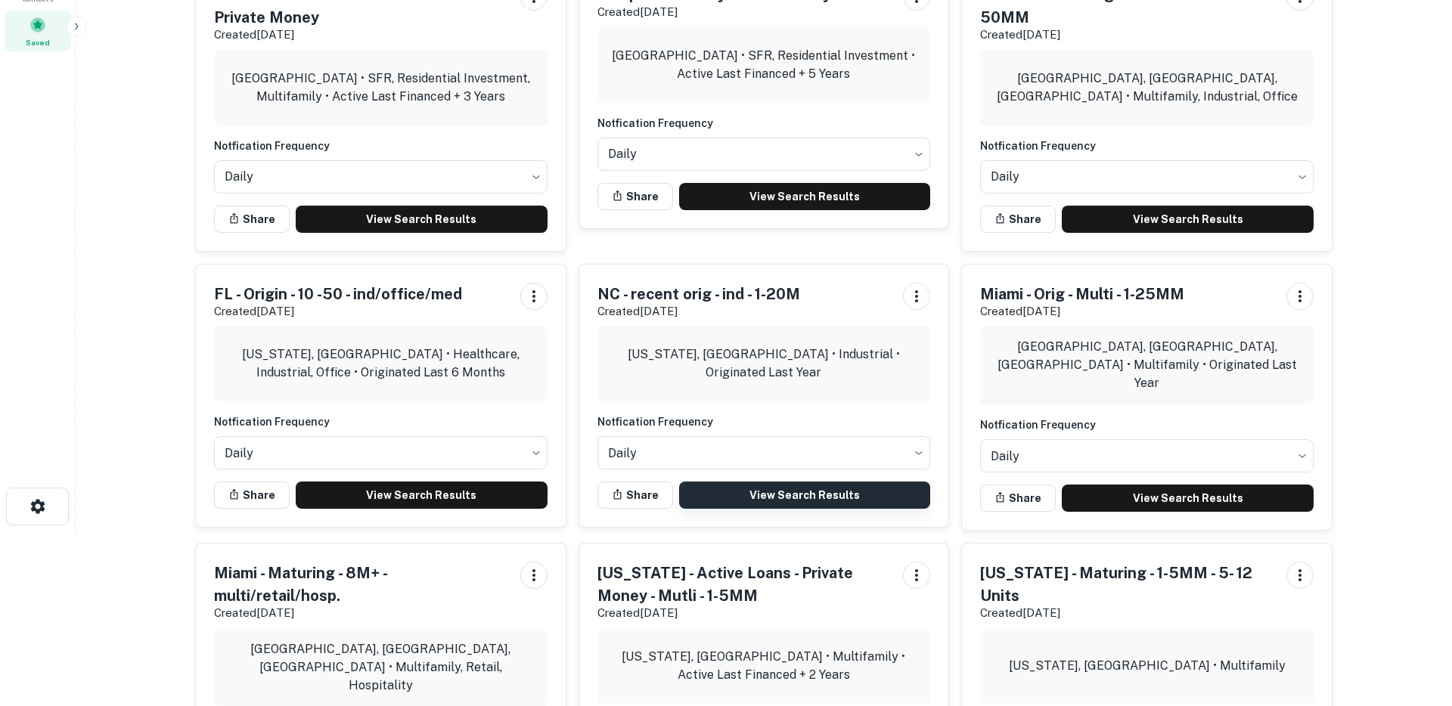
click at [791, 504] on link "View Search Results" at bounding box center [805, 495] width 252 height 27
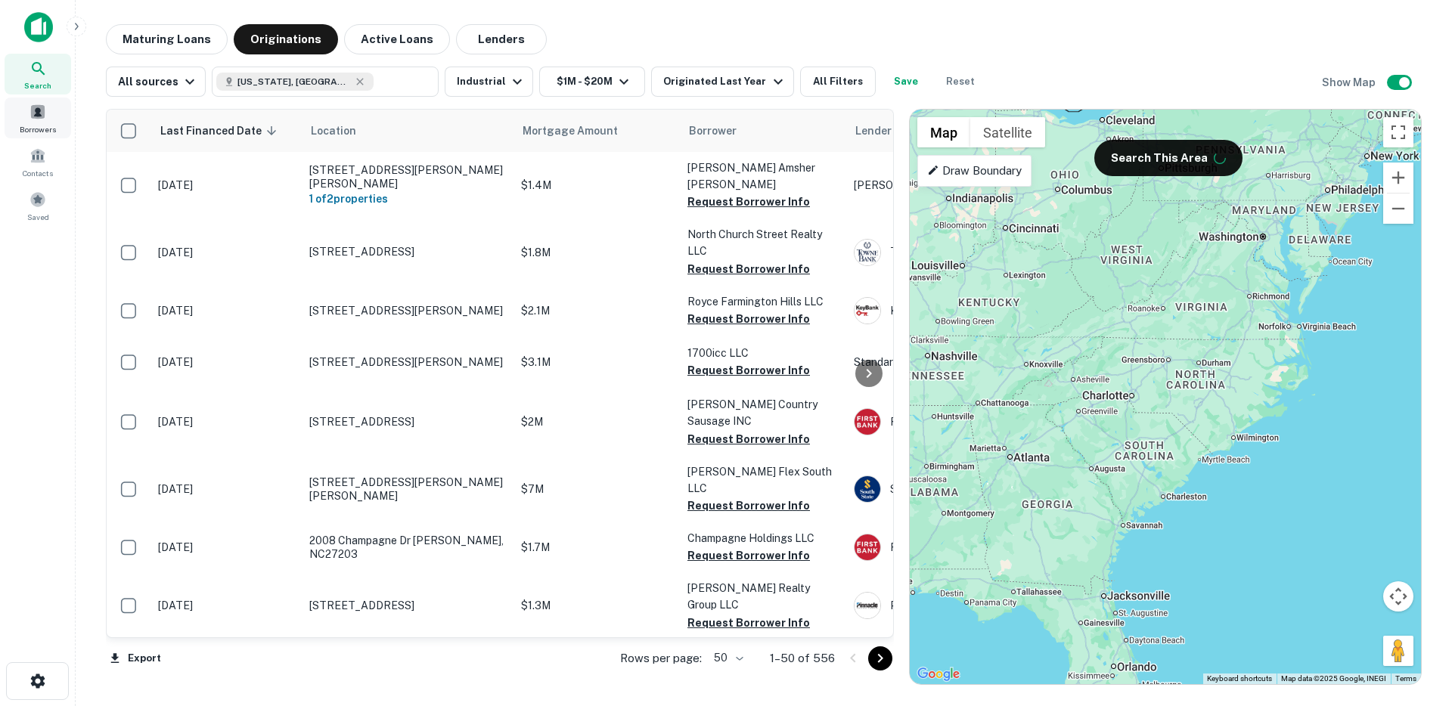
click at [34, 122] on div "Borrowers" at bounding box center [38, 118] width 67 height 41
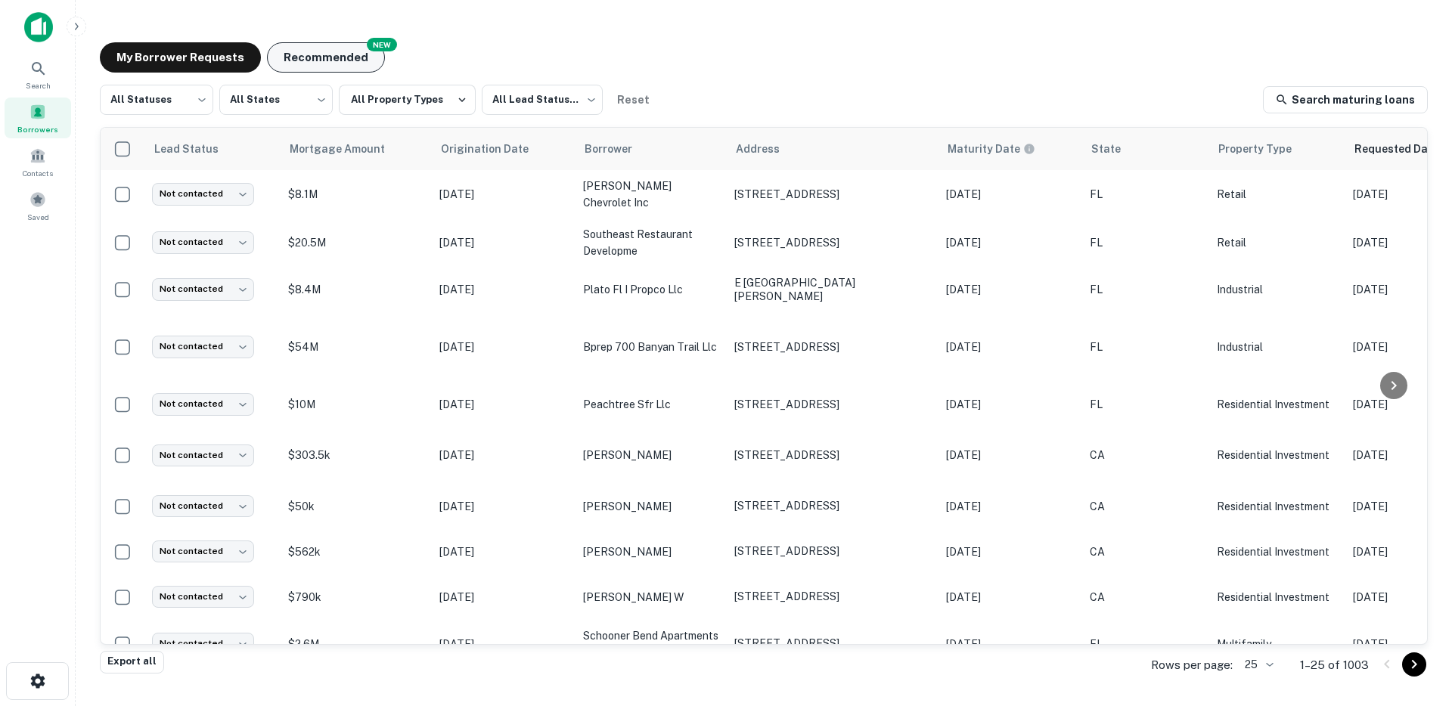
click at [342, 62] on button "Recommended" at bounding box center [326, 57] width 118 height 30
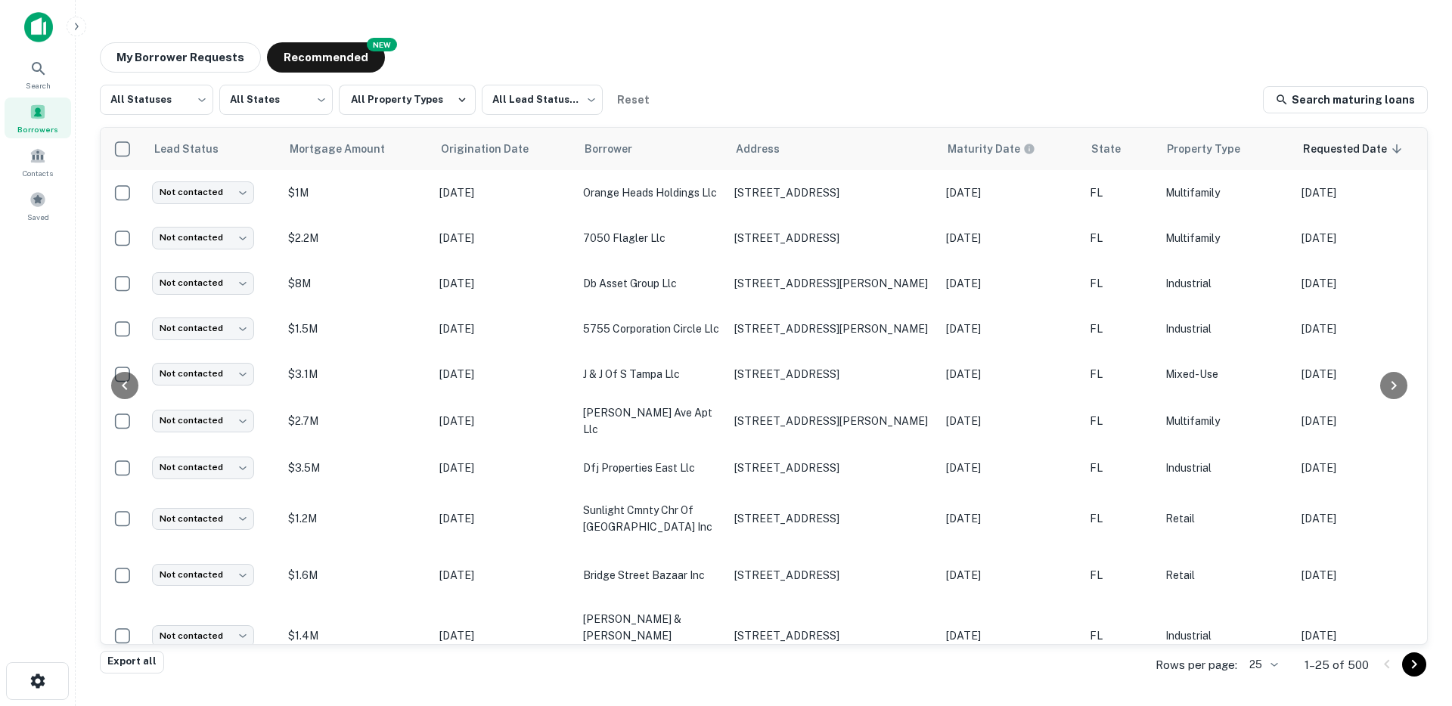
scroll to position [0, 298]
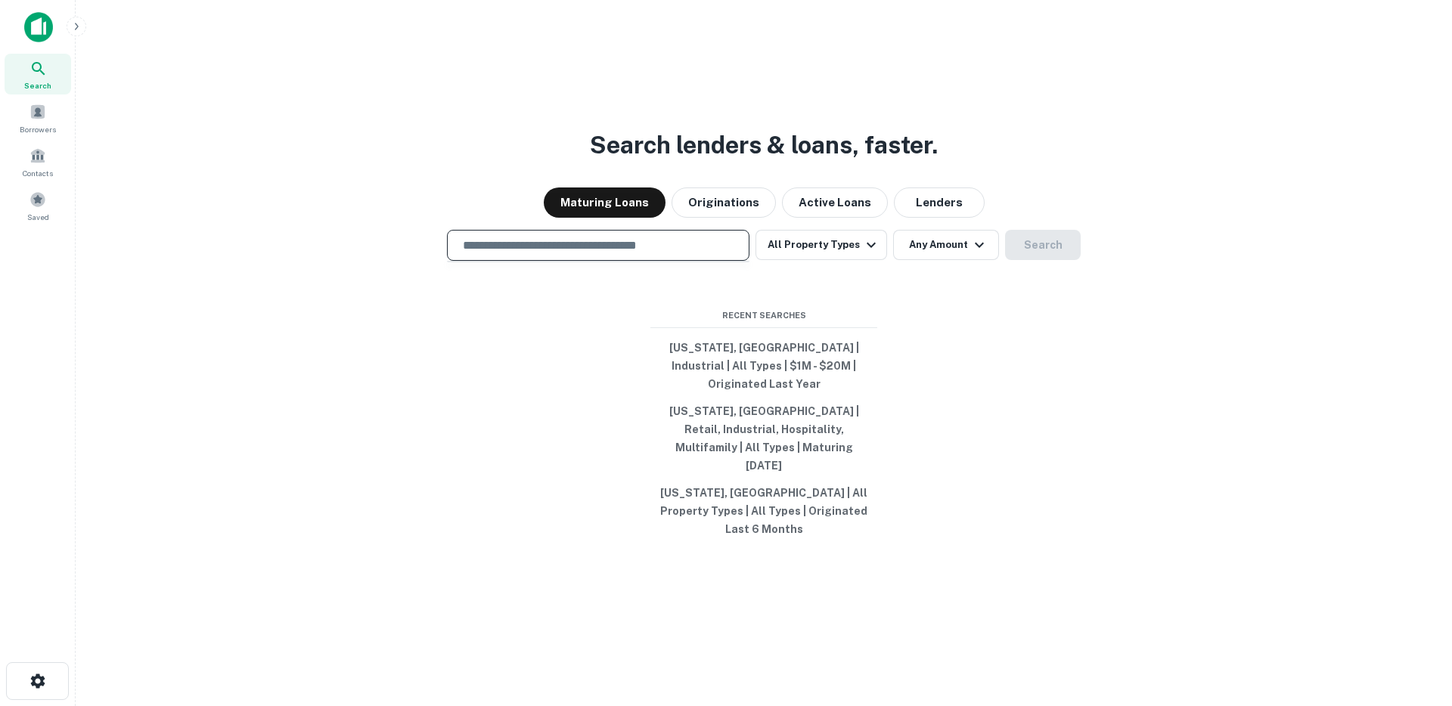
click at [524, 254] on input "text" at bounding box center [598, 245] width 289 height 17
type input "**********"
click at [1032, 260] on button "Search" at bounding box center [1043, 245] width 76 height 30
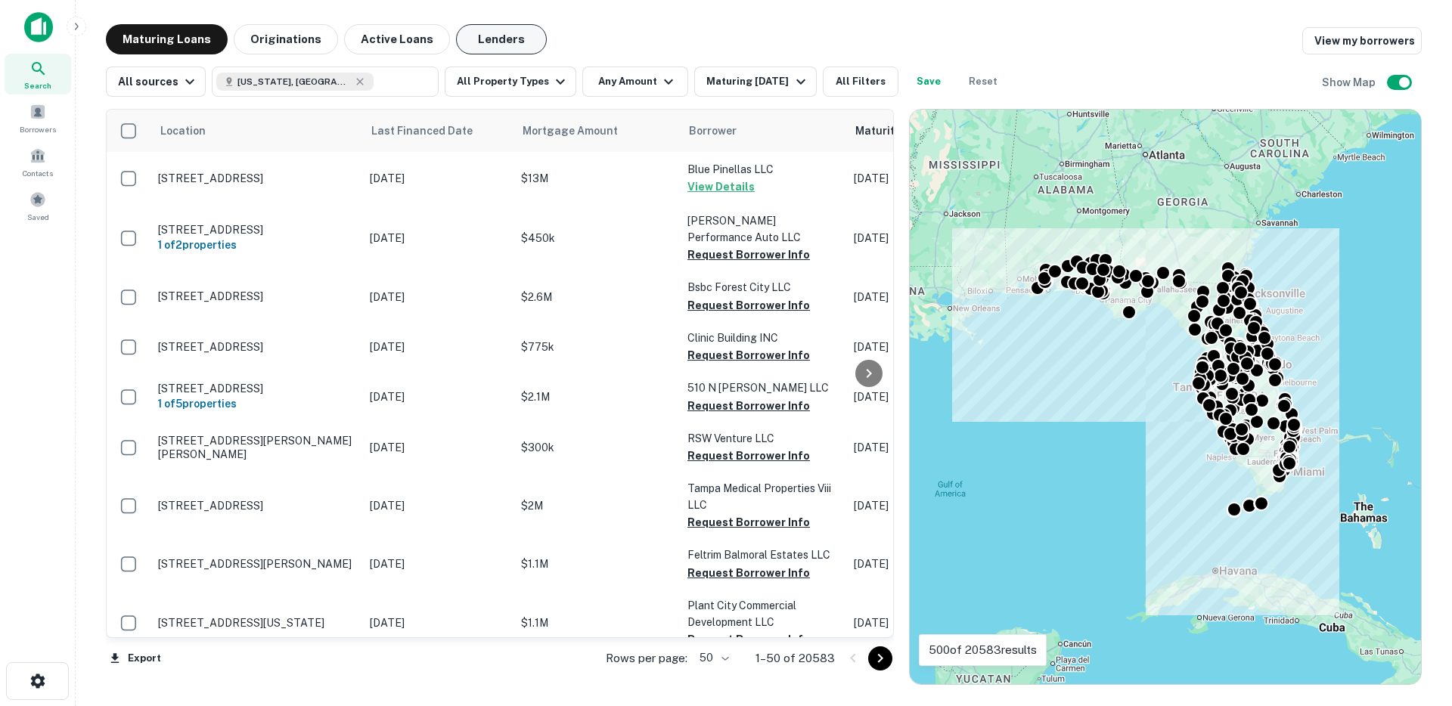
click at [493, 39] on button "Lenders" at bounding box center [501, 39] width 91 height 30
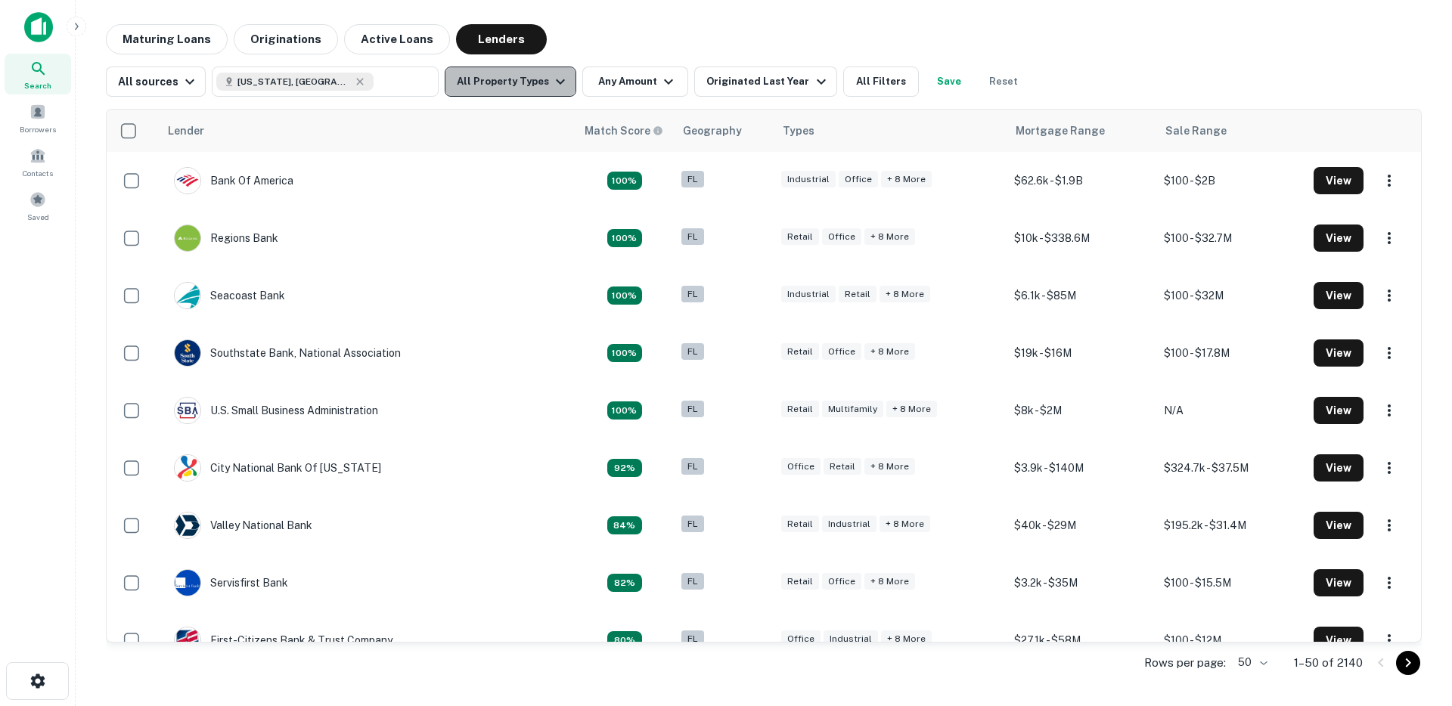
click at [551, 85] on icon "button" at bounding box center [560, 82] width 18 height 18
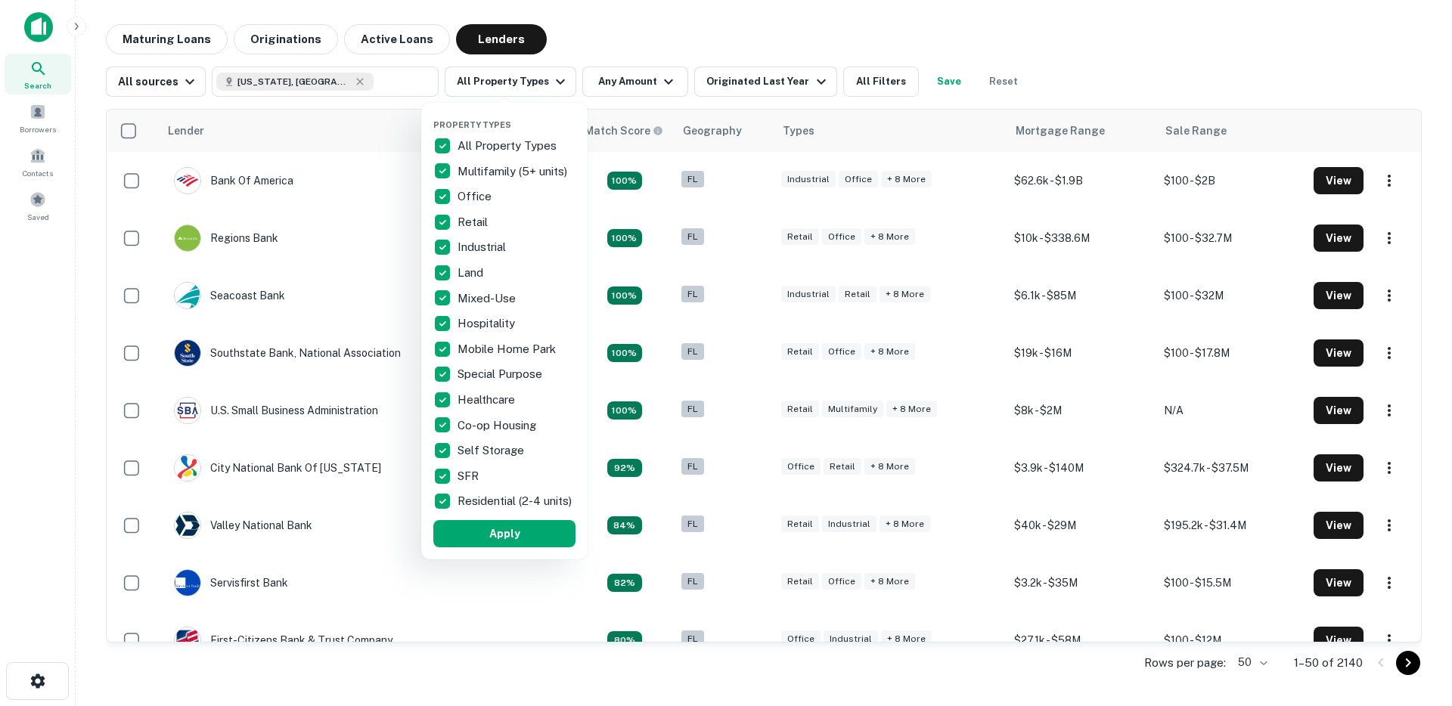
click at [445, 126] on span "Property Types" at bounding box center [472, 124] width 78 height 9
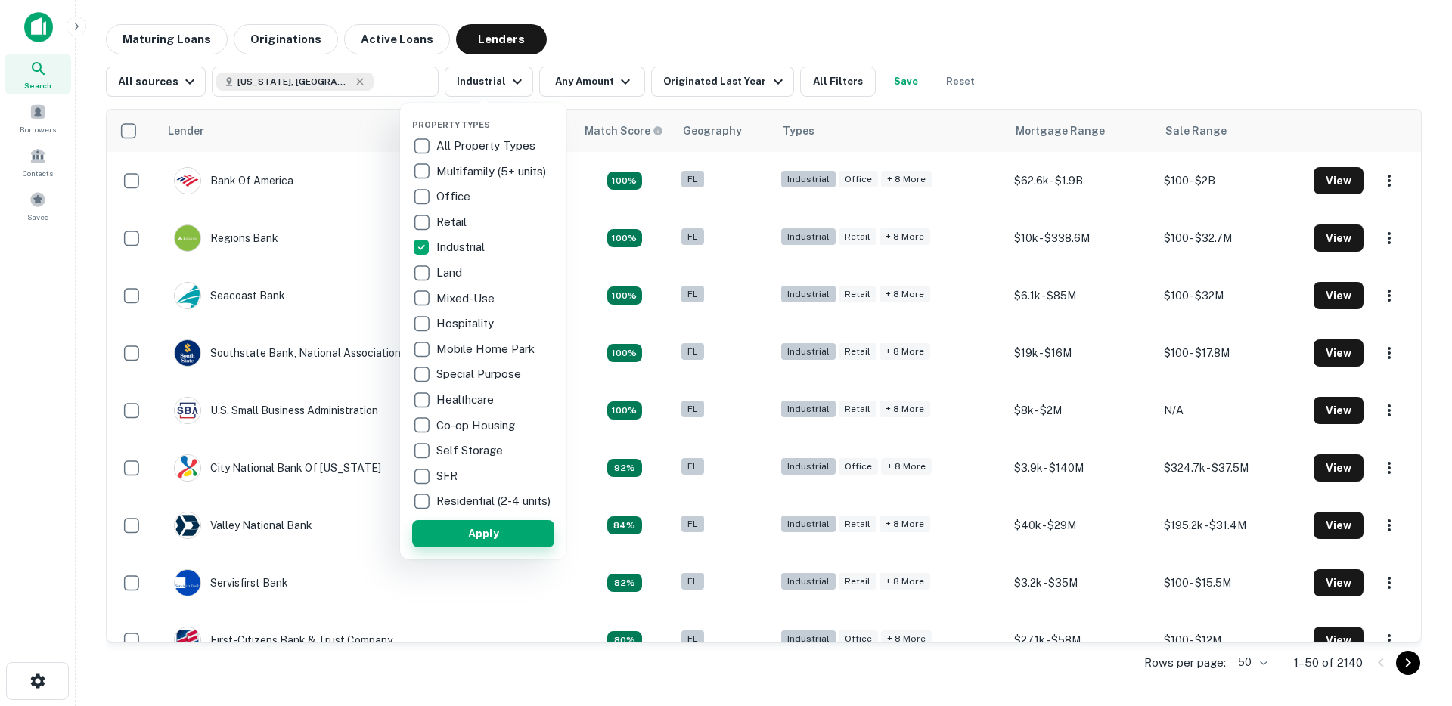
click at [449, 536] on button "Apply" at bounding box center [483, 533] width 142 height 27
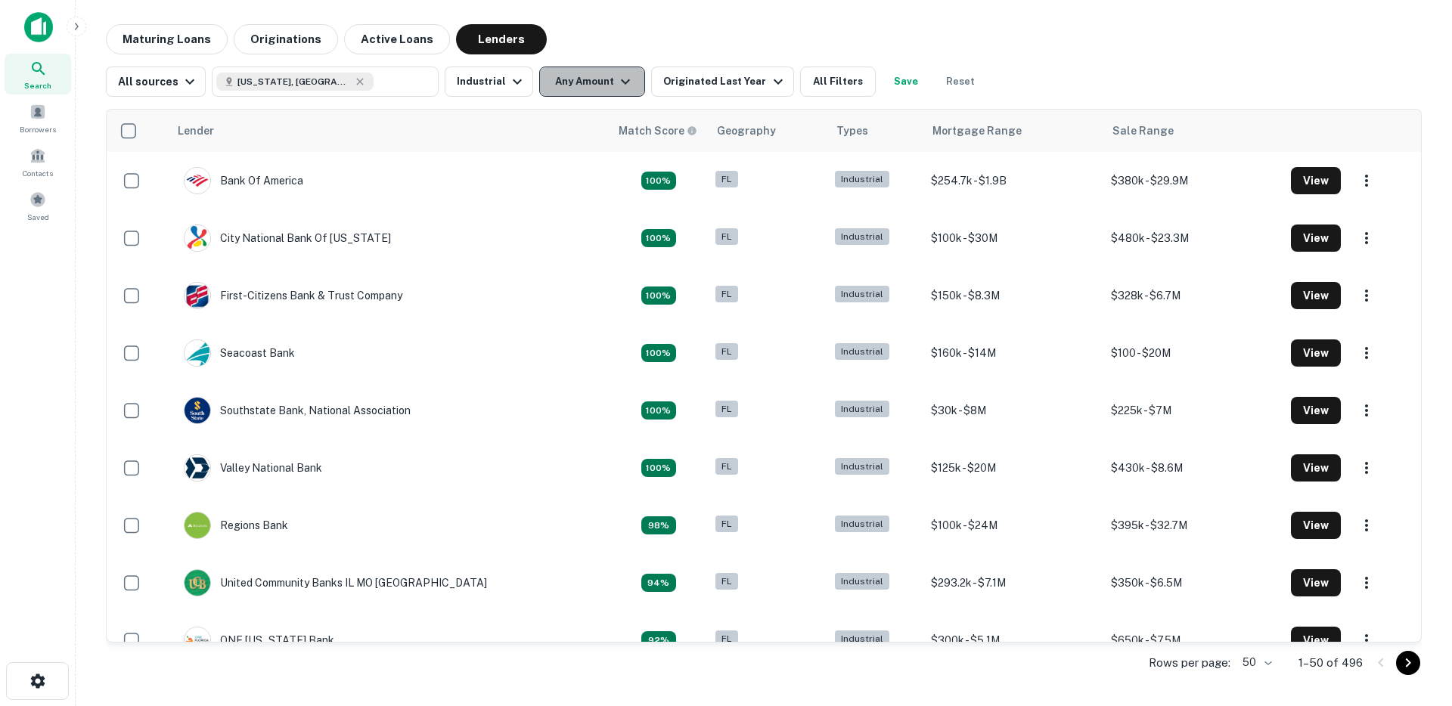
click at [563, 85] on button "Any Amount" at bounding box center [592, 82] width 106 height 30
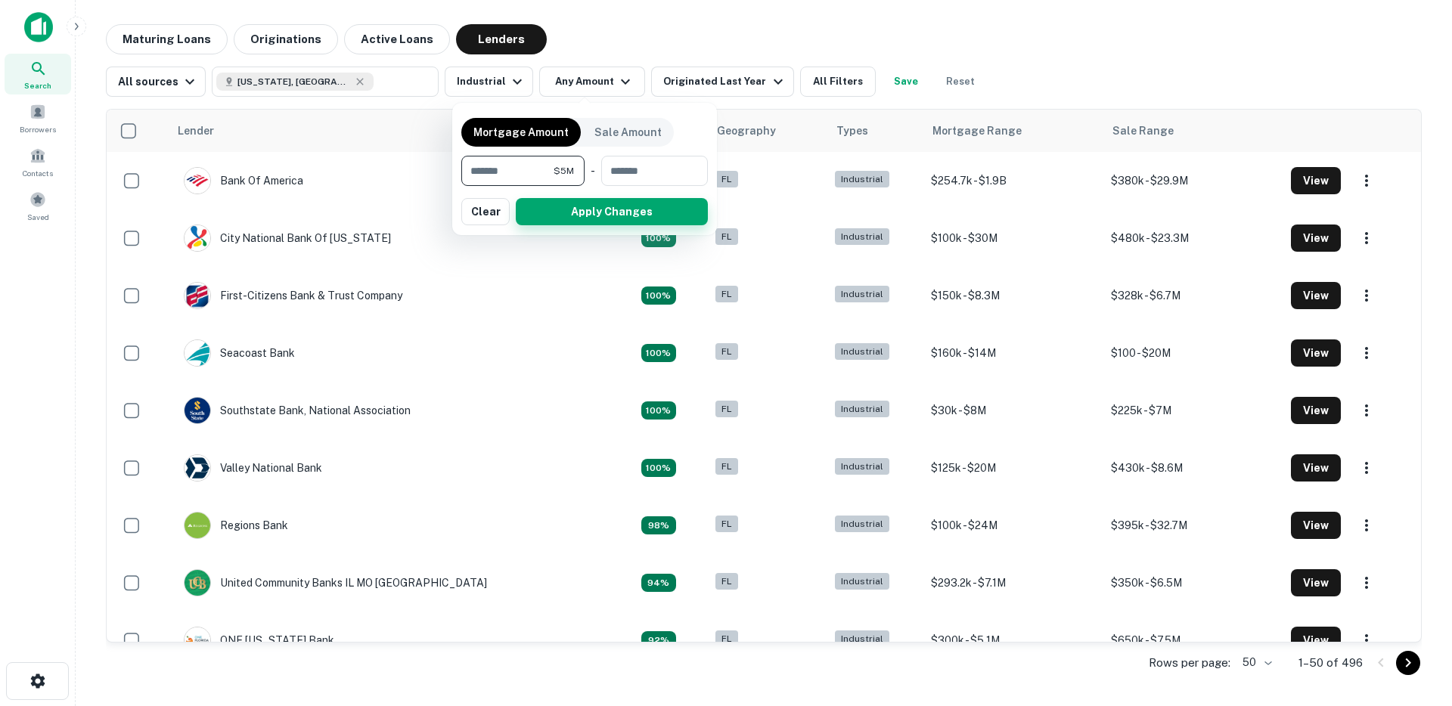
type input "*******"
click at [567, 212] on button "Apply Changes" at bounding box center [612, 211] width 192 height 27
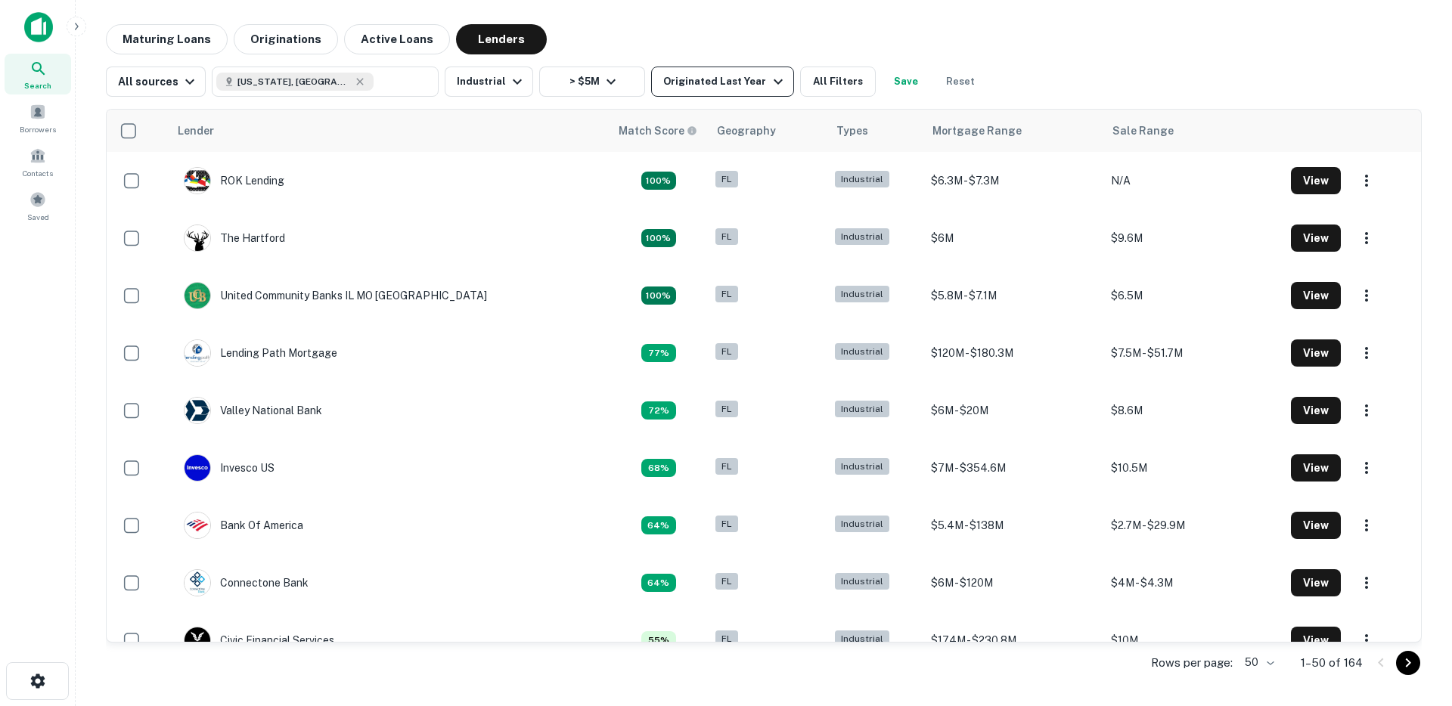
click at [728, 79] on div "Originated Last Year" at bounding box center [724, 82] width 123 height 18
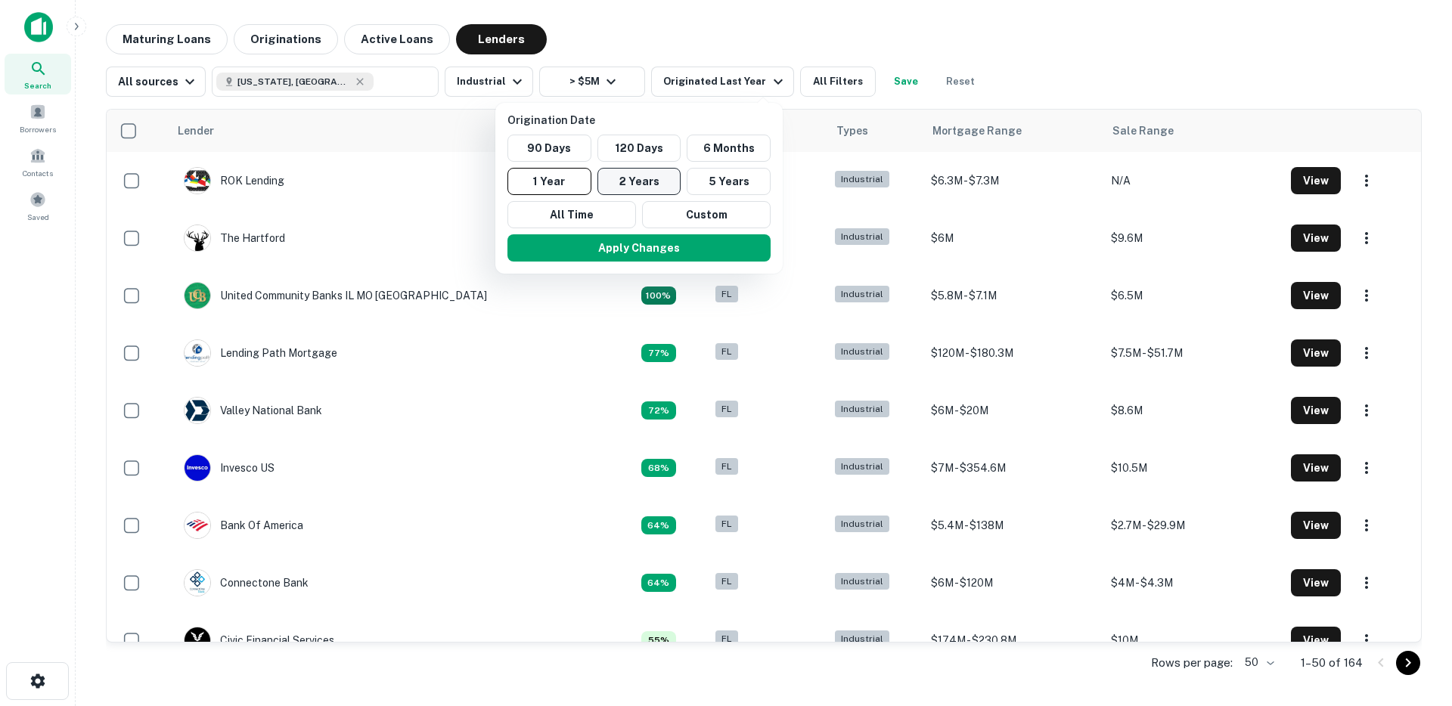
click at [625, 178] on button "2 Years" at bounding box center [640, 181] width 84 height 27
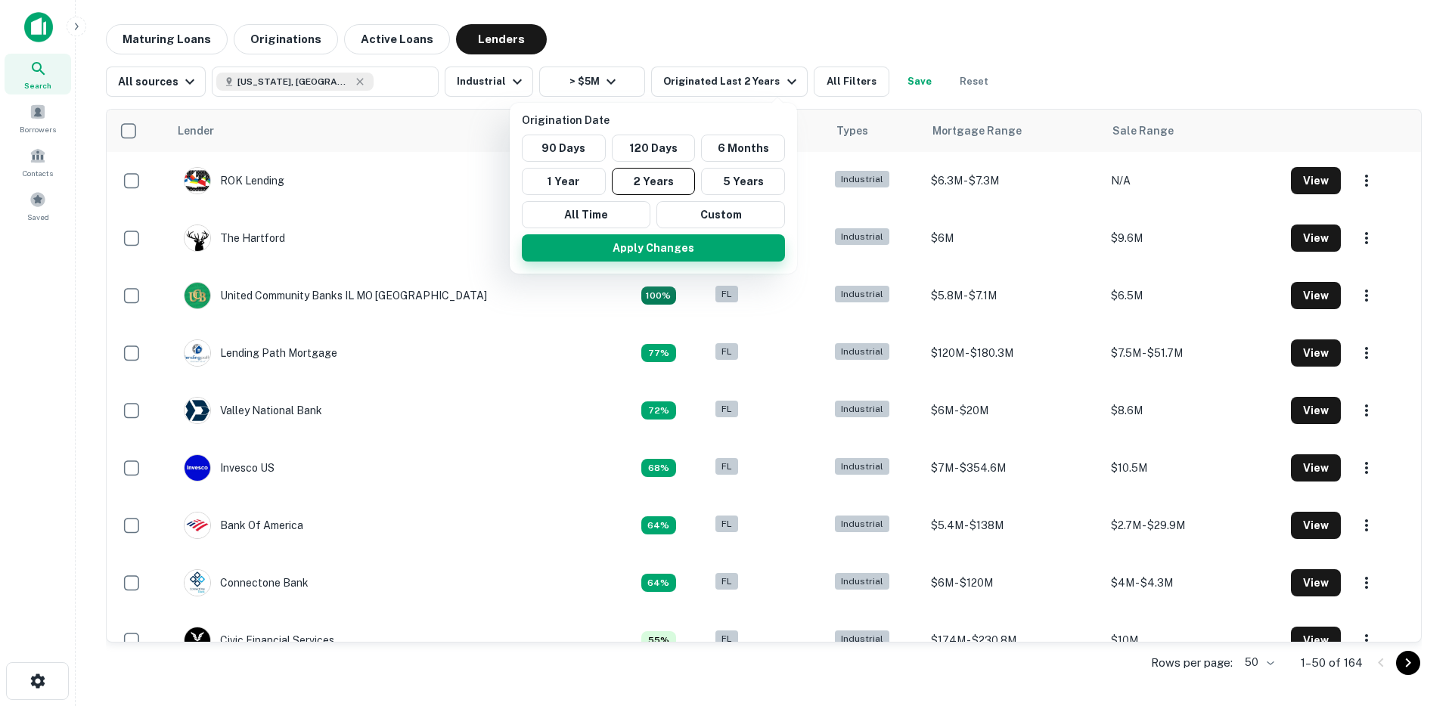
click at [606, 259] on button "Apply Changes" at bounding box center [653, 247] width 263 height 27
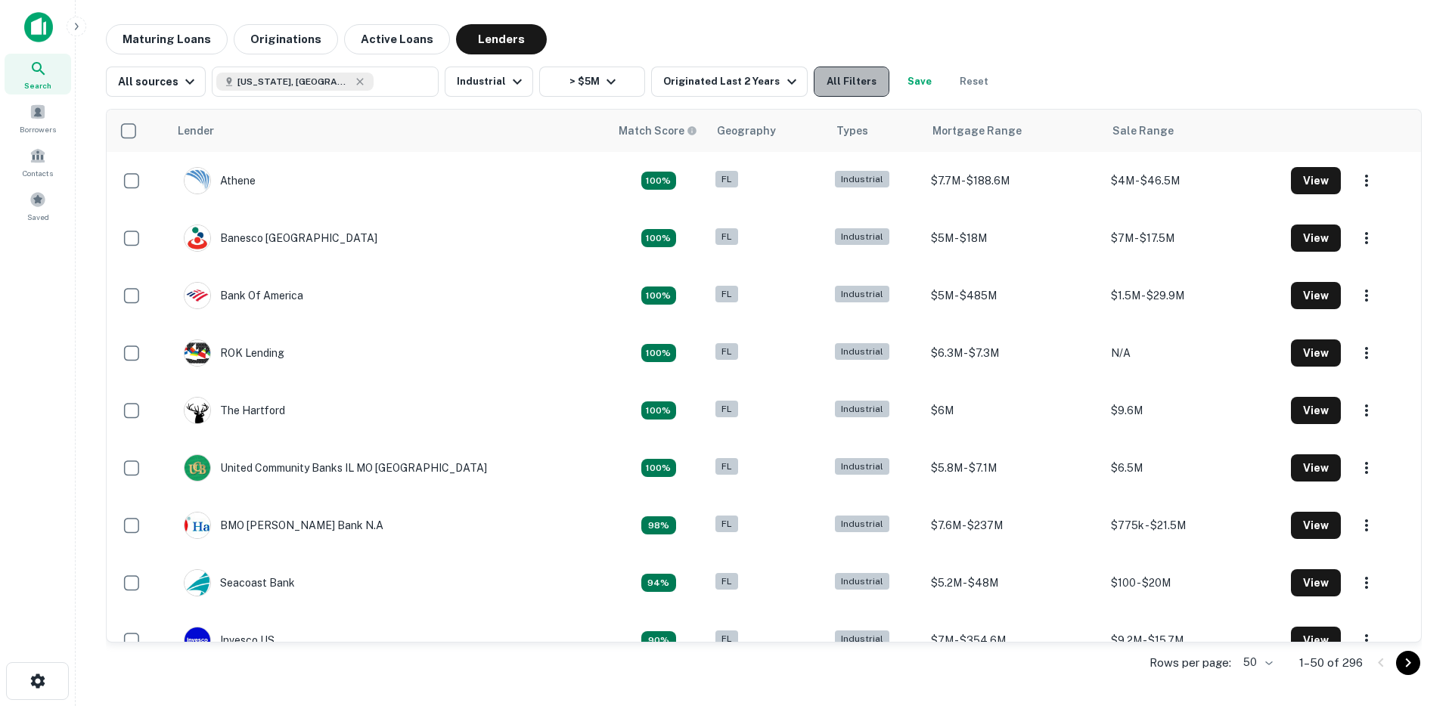
click at [850, 82] on button "All Filters" at bounding box center [852, 82] width 76 height 30
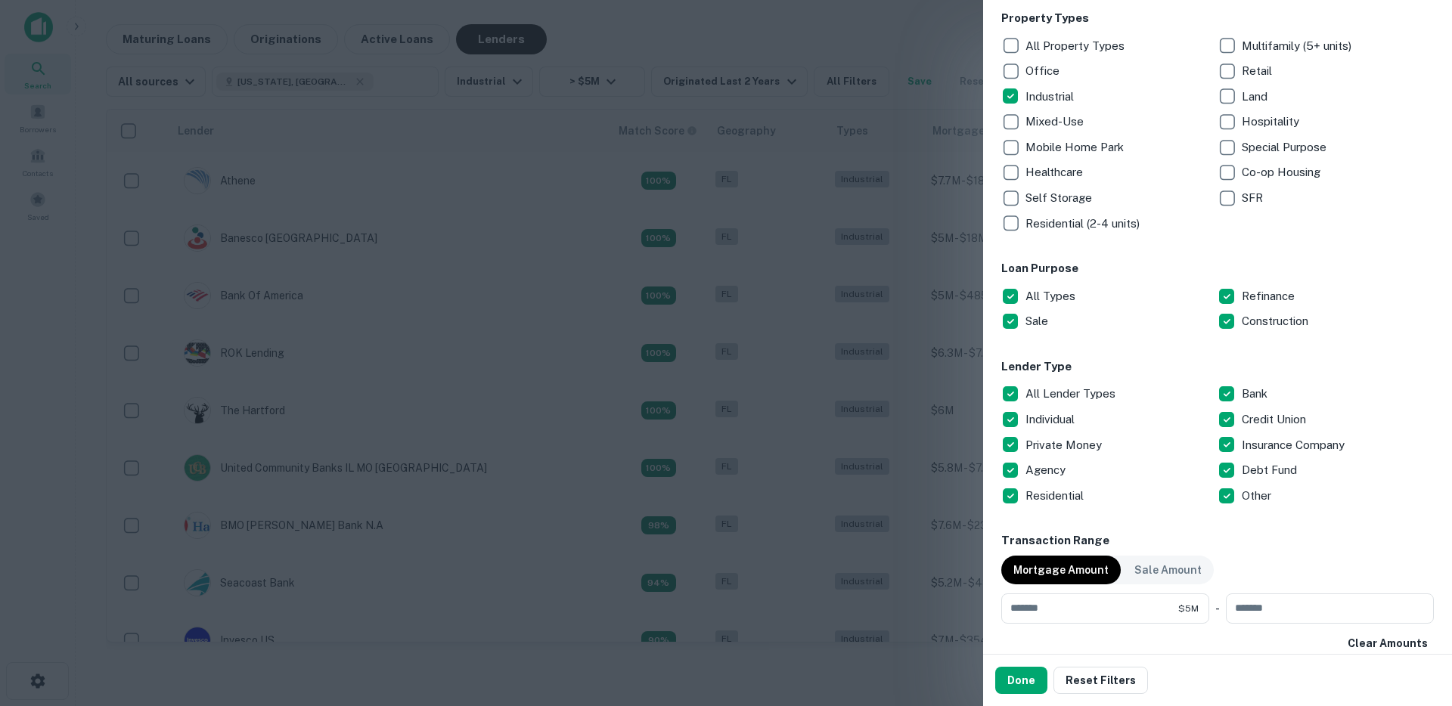
scroll to position [324, 0]
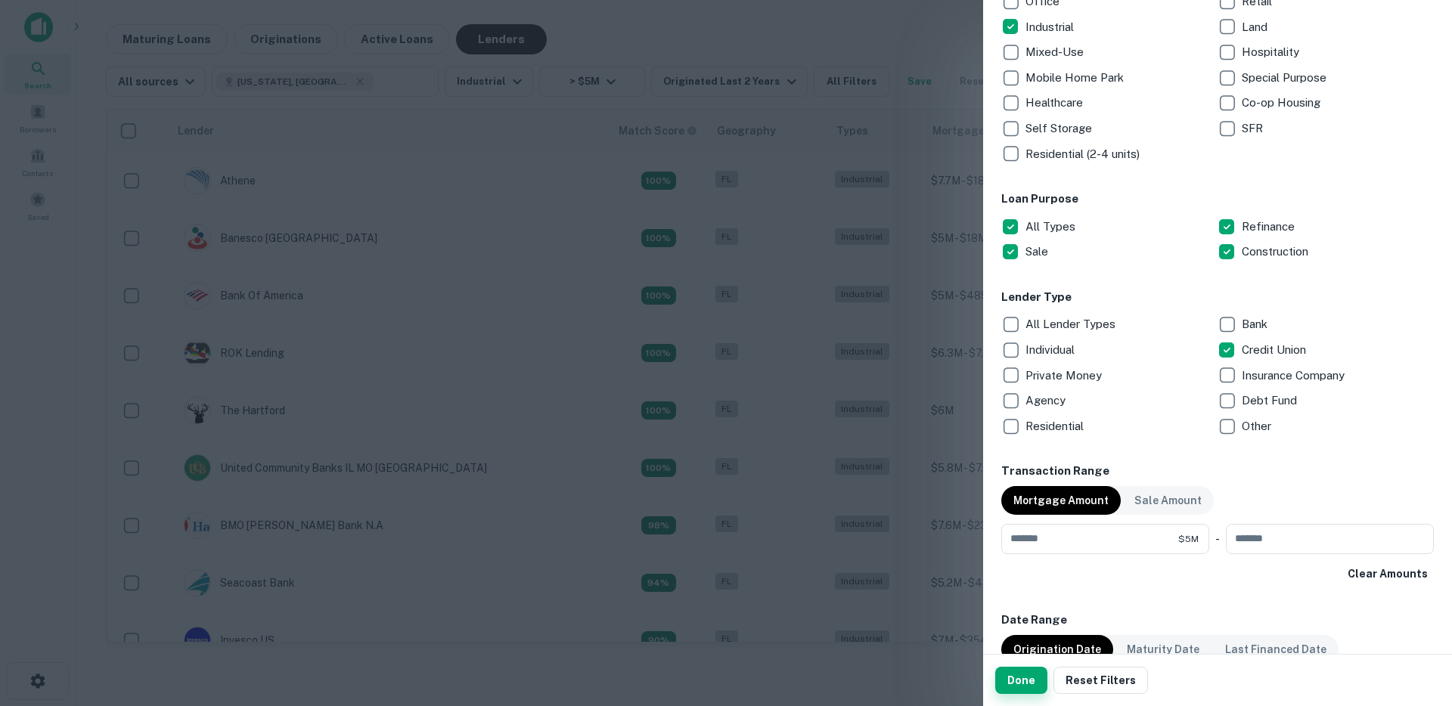
click at [1010, 681] on button "Done" at bounding box center [1021, 680] width 52 height 27
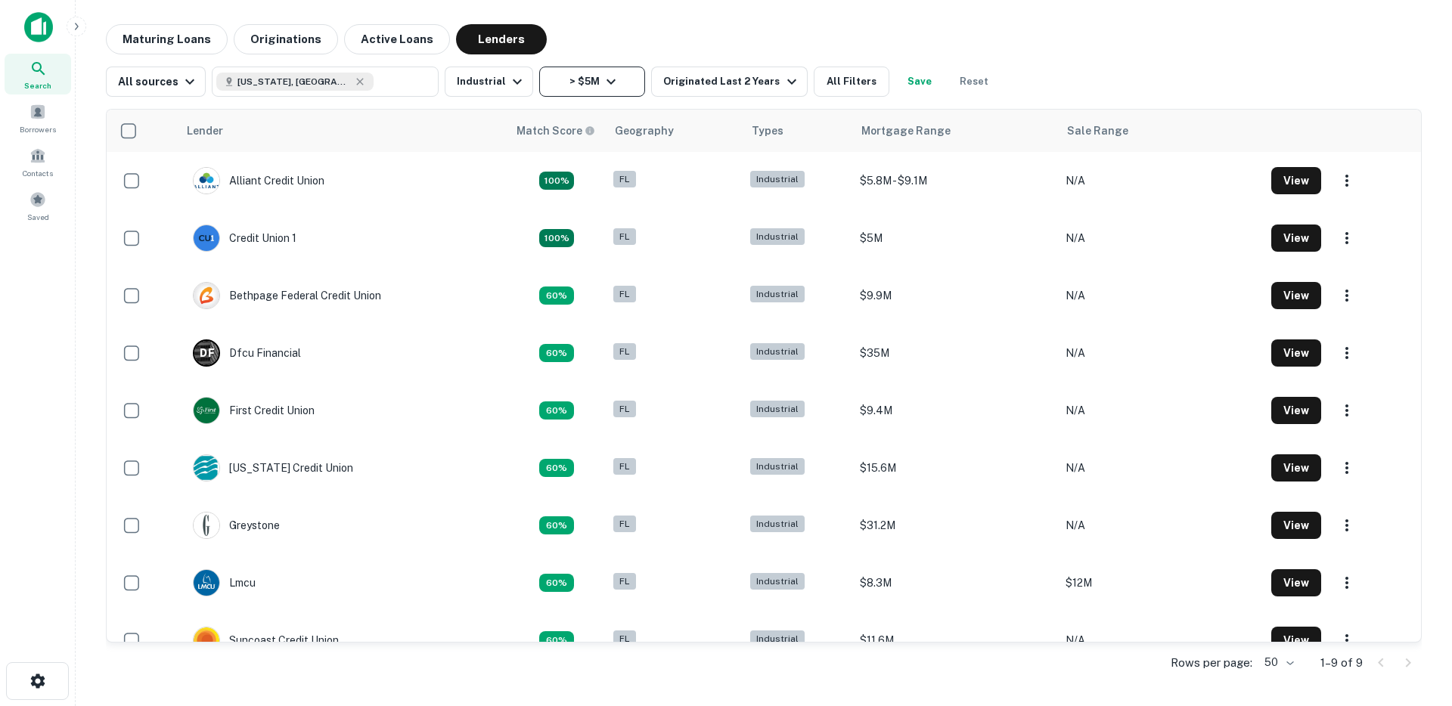
click at [582, 74] on button "> $5M" at bounding box center [592, 82] width 106 height 30
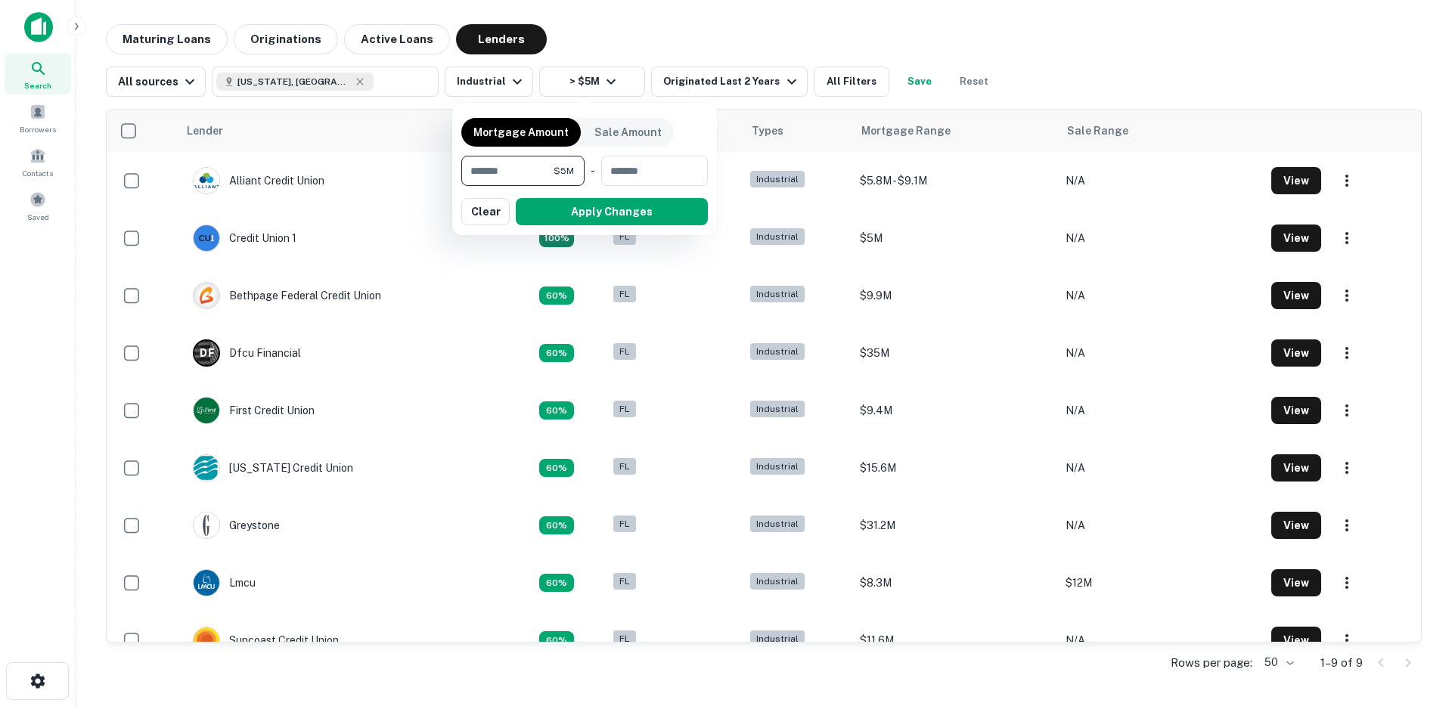
click at [545, 171] on input "*******" at bounding box center [507, 171] width 92 height 30
click at [538, 214] on button "Apply Changes" at bounding box center [584, 211] width 247 height 27
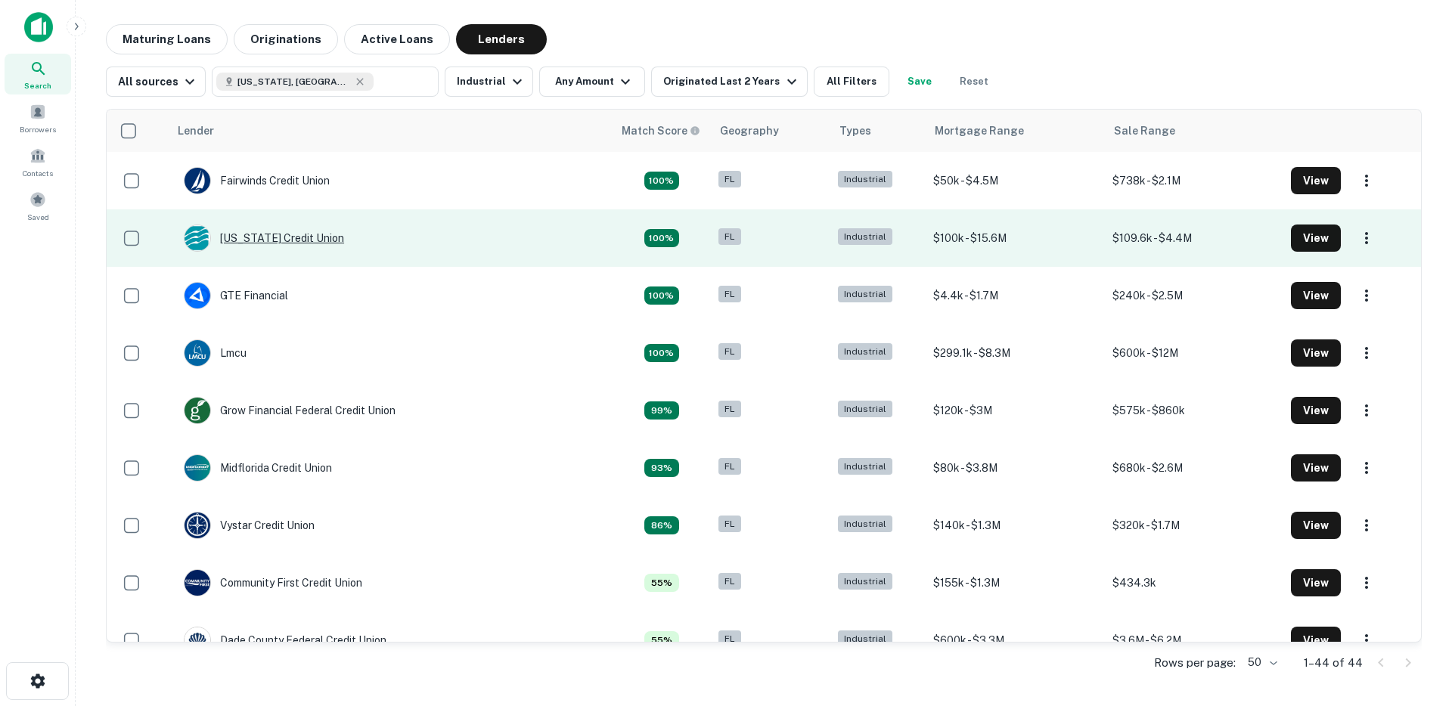
click at [304, 241] on div "Florida Credit Union" at bounding box center [264, 238] width 160 height 27
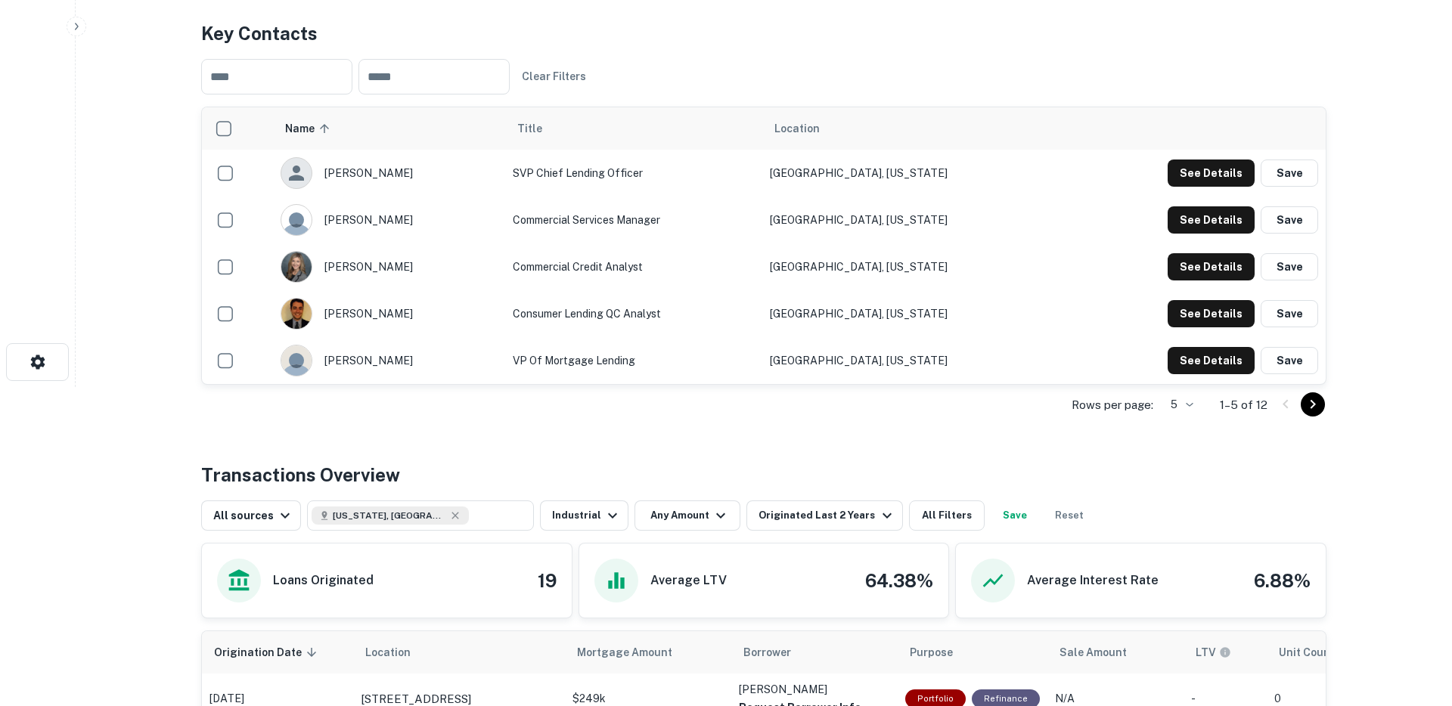
scroll to position [295, 0]
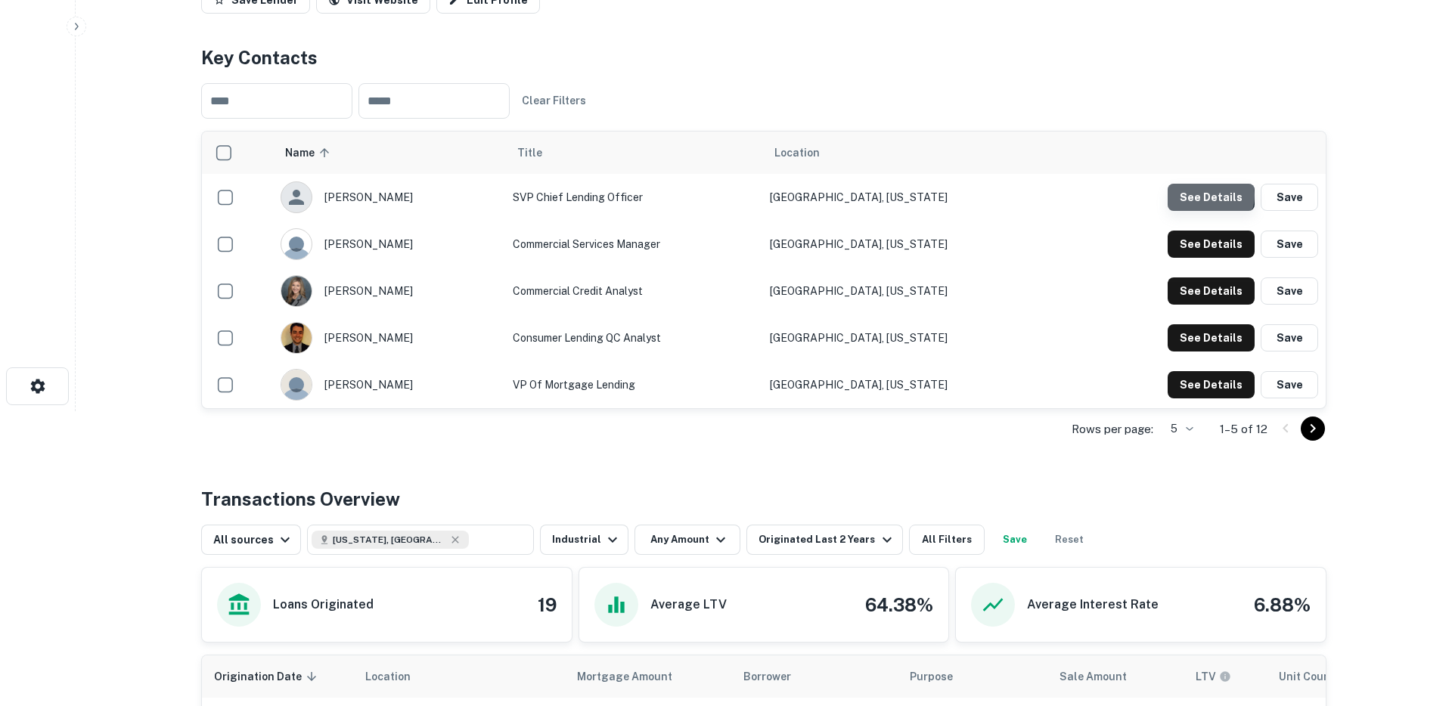
click at [1210, 195] on button "See Details" at bounding box center [1211, 197] width 87 height 27
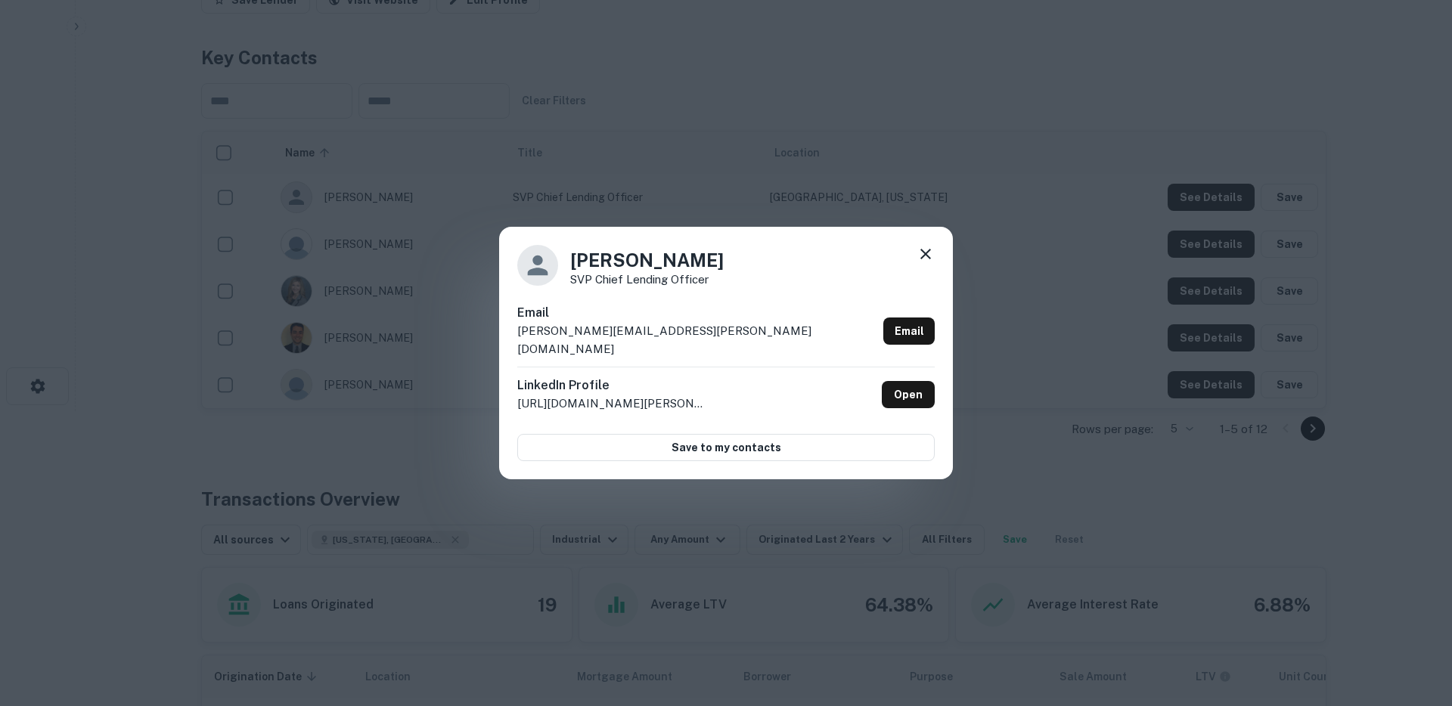
click at [920, 263] on icon at bounding box center [926, 254] width 18 height 18
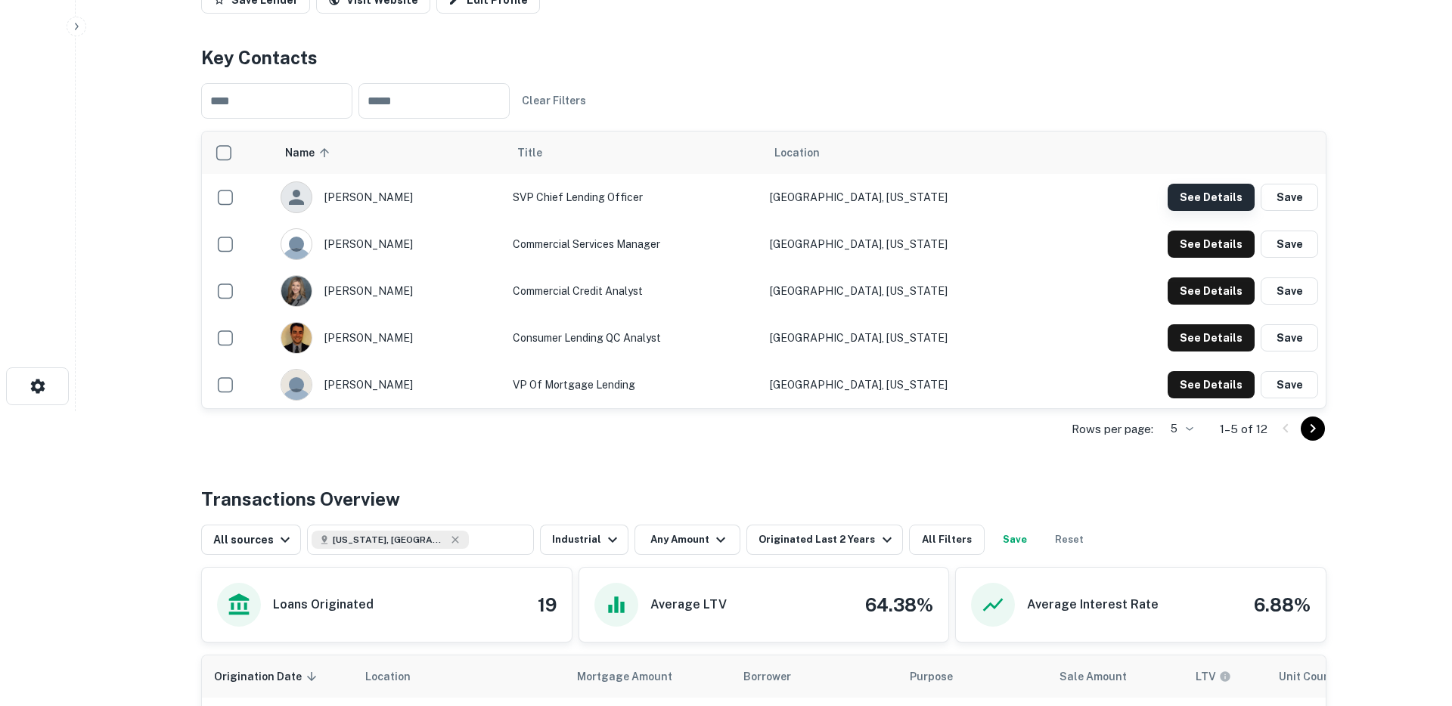
click at [1190, 194] on button "See Details" at bounding box center [1211, 197] width 87 height 27
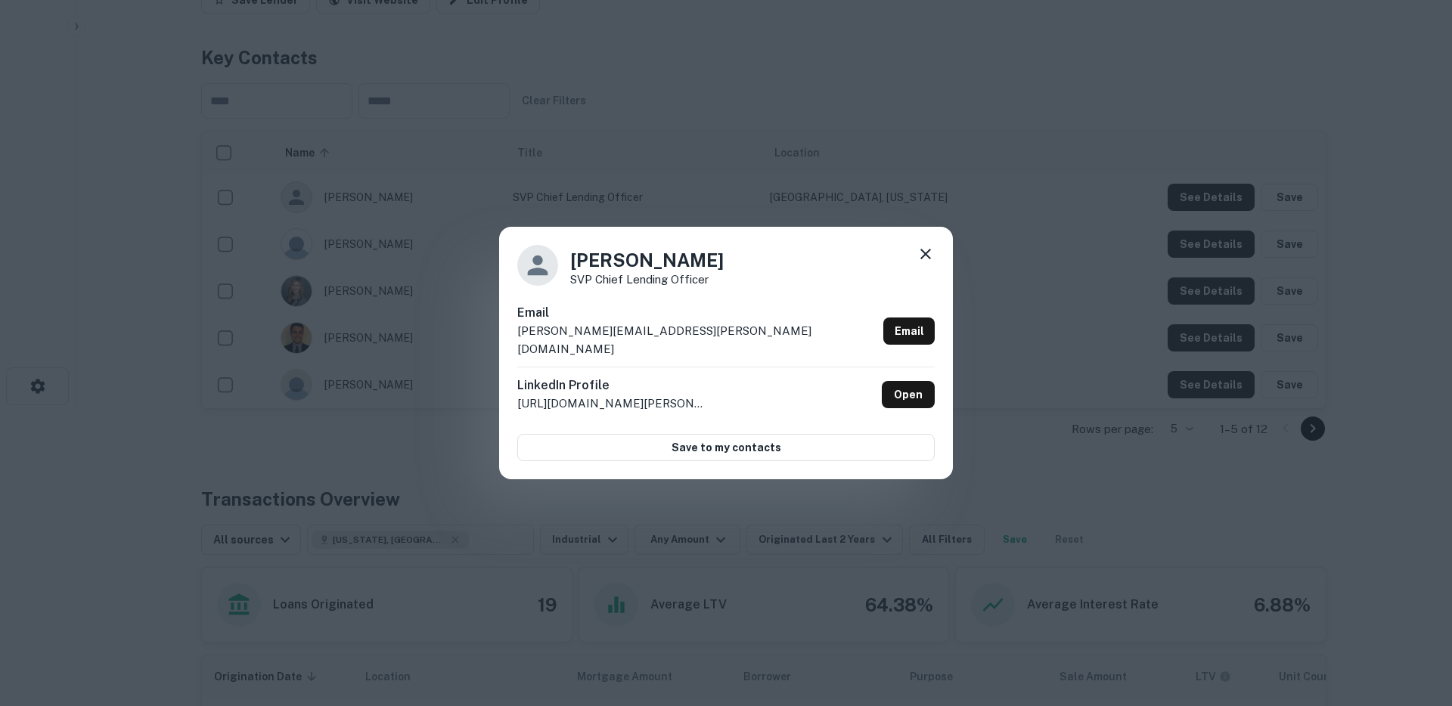
click at [796, 146] on div "Christine Jenkins SVP Chief Lending Officer Email christine.jenkins@flcu.org Em…" at bounding box center [726, 353] width 1452 height 706
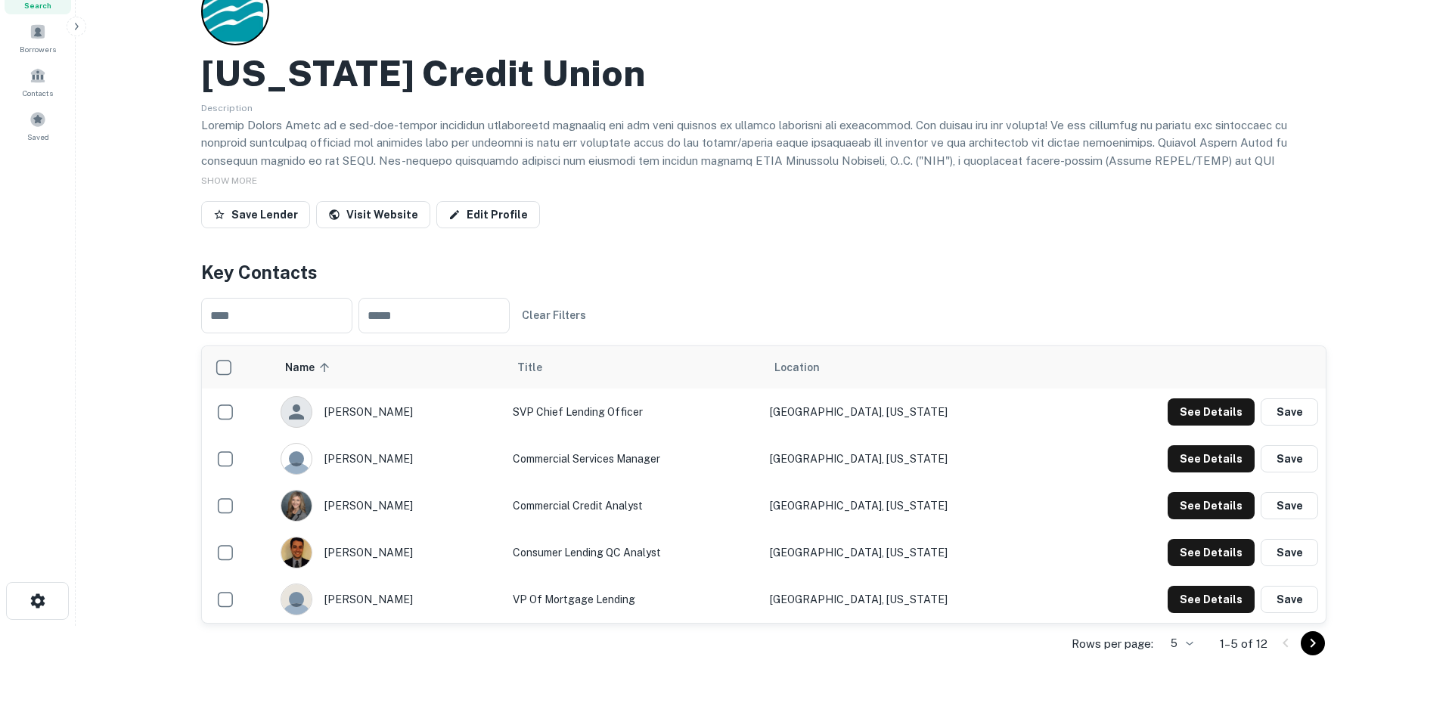
scroll to position [0, 0]
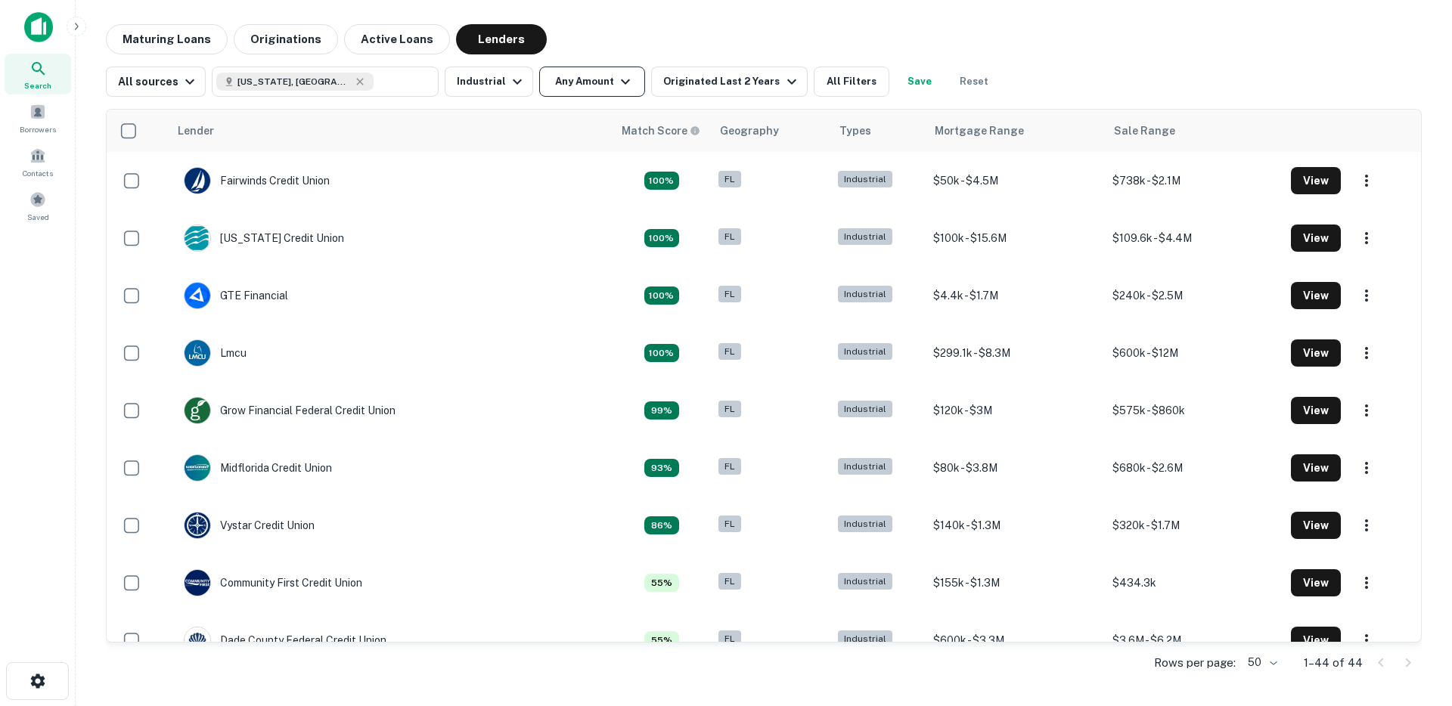
click at [574, 82] on button "Any Amount" at bounding box center [592, 82] width 106 height 30
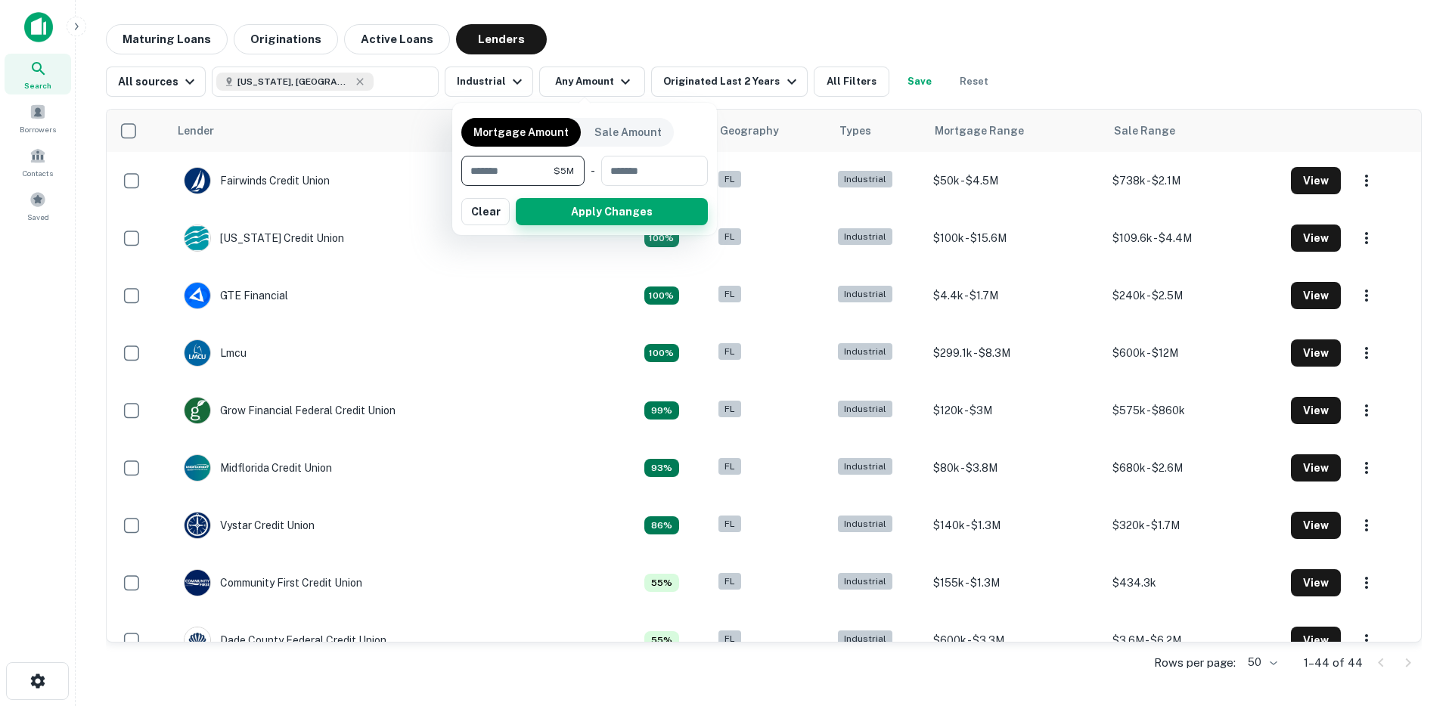
type input "*******"
click at [592, 206] on button "Apply Changes" at bounding box center [612, 211] width 192 height 27
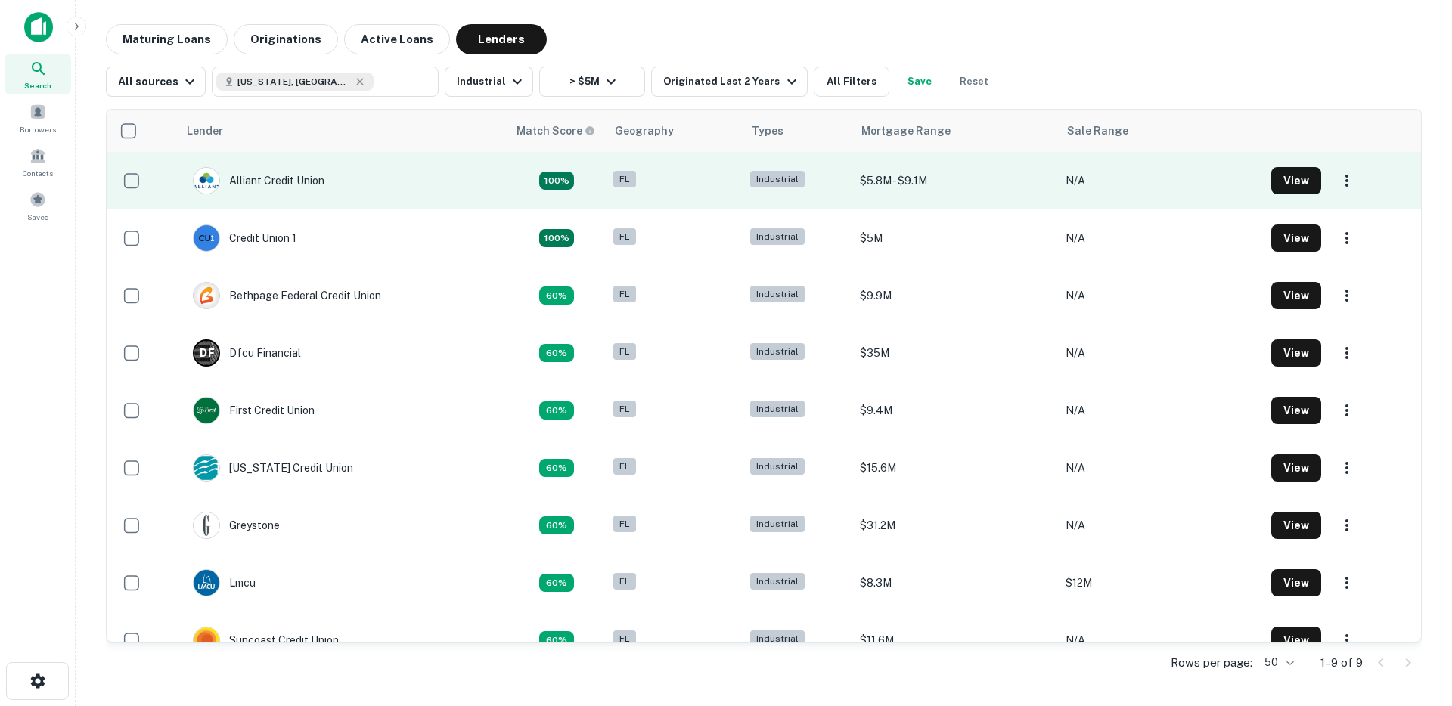
click at [683, 177] on div "FL" at bounding box center [674, 181] width 122 height 20
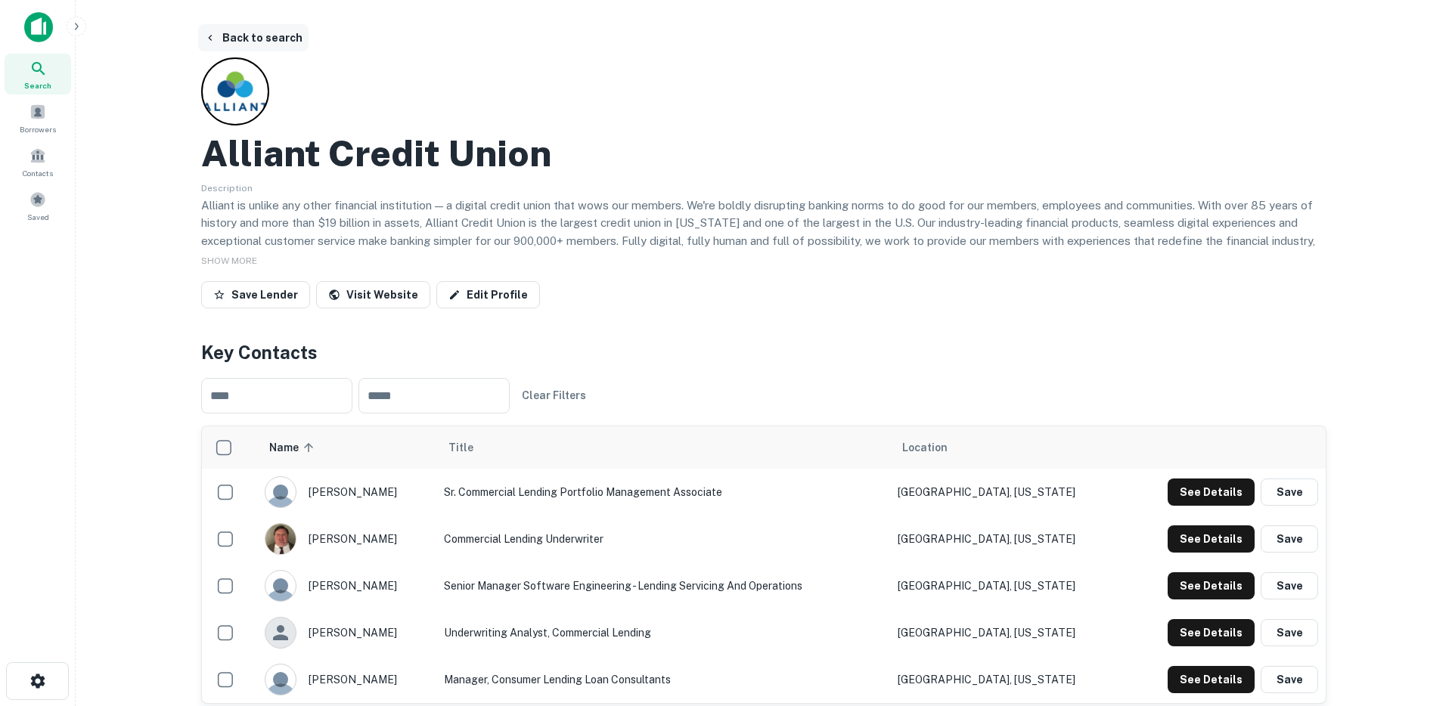
click at [244, 35] on button "Back to search" at bounding box center [253, 37] width 110 height 27
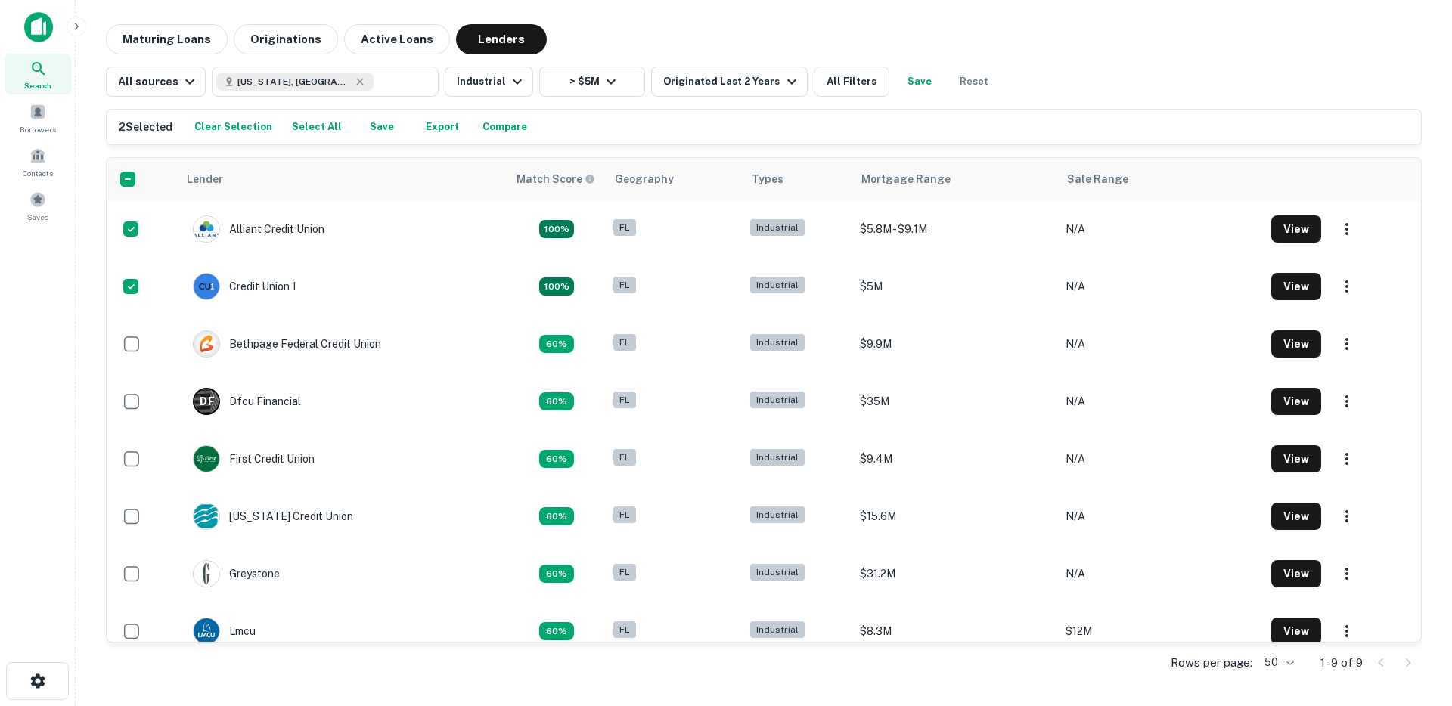
click at [365, 138] on div "2 Selected Clear Selection Select All Save Export Compare" at bounding box center [764, 127] width 1315 height 35
click at [371, 128] on button "Save" at bounding box center [382, 127] width 48 height 23
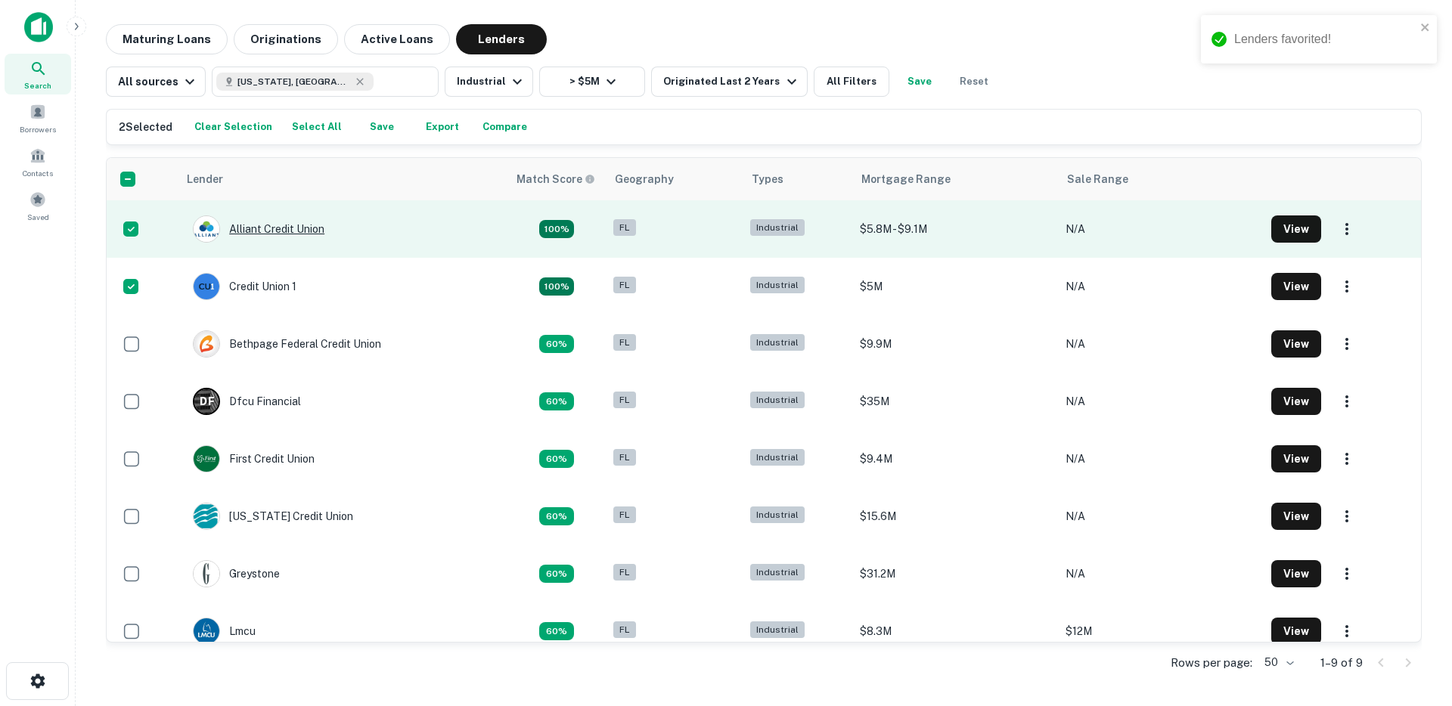
click at [277, 231] on div "Alliant Credit Union" at bounding box center [259, 229] width 132 height 27
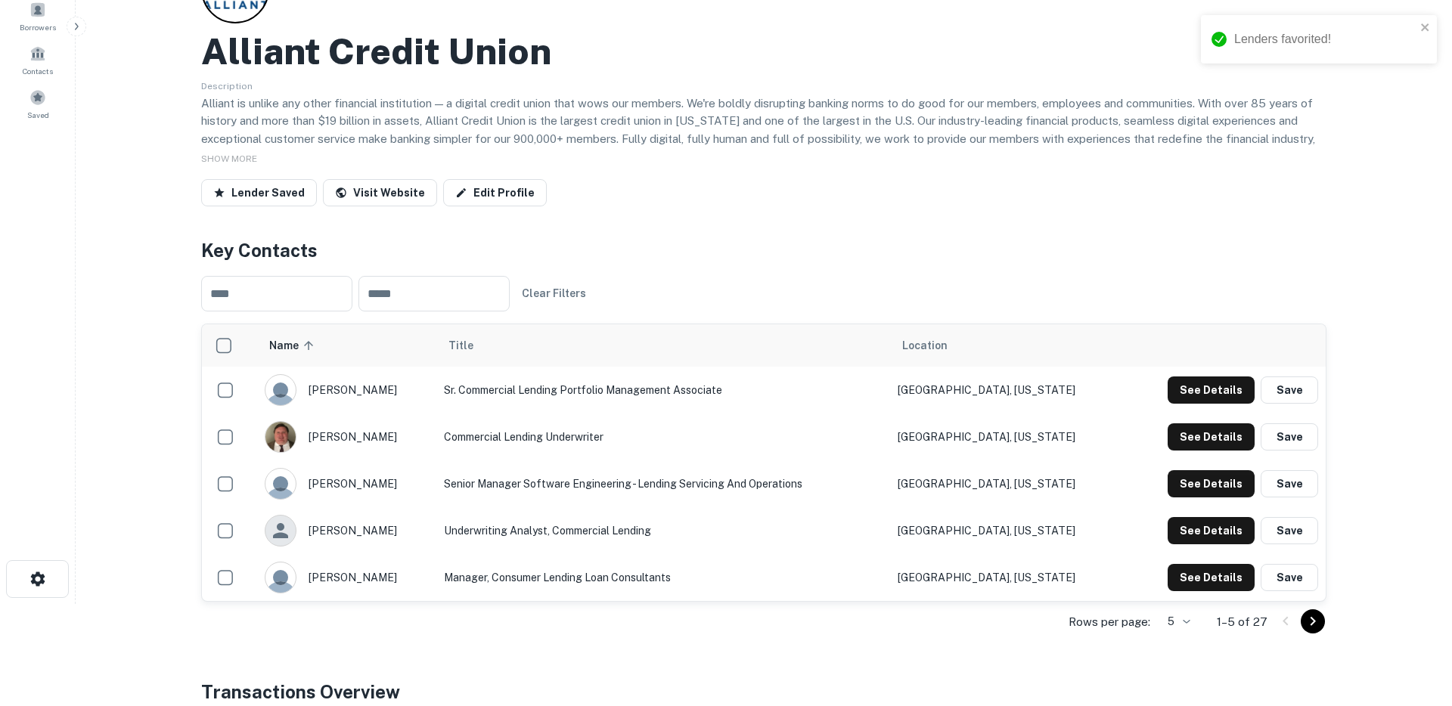
scroll to position [272, 0]
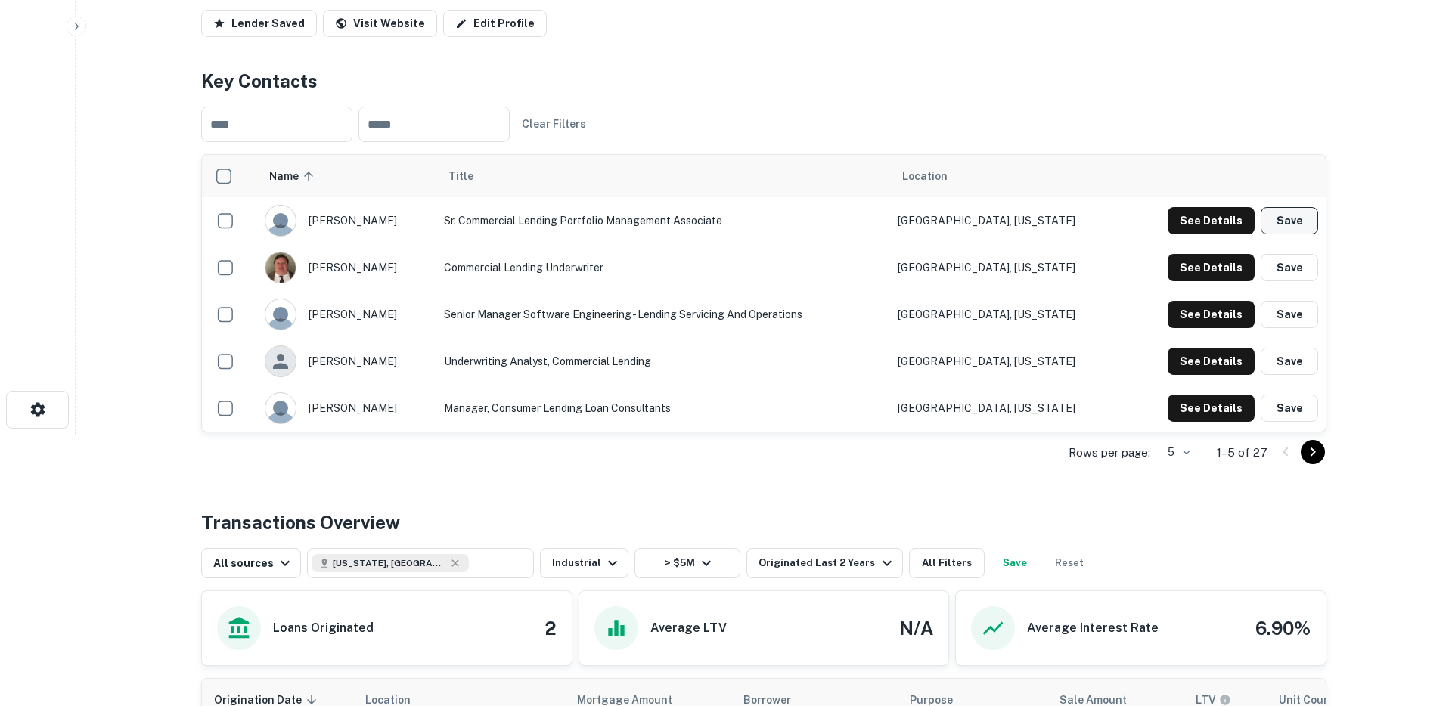
click at [1295, 227] on button "Save" at bounding box center [1289, 220] width 57 height 27
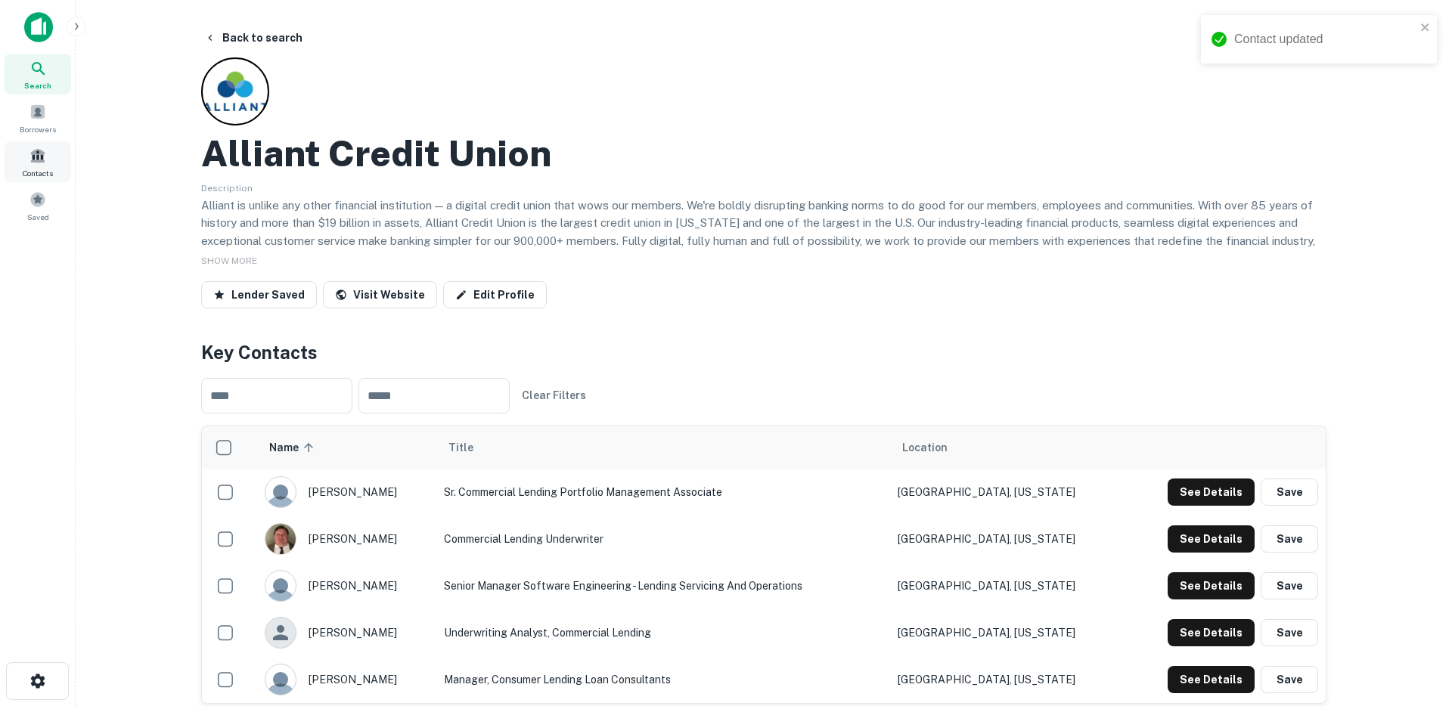
click at [58, 166] on div "Contacts" at bounding box center [38, 161] width 67 height 41
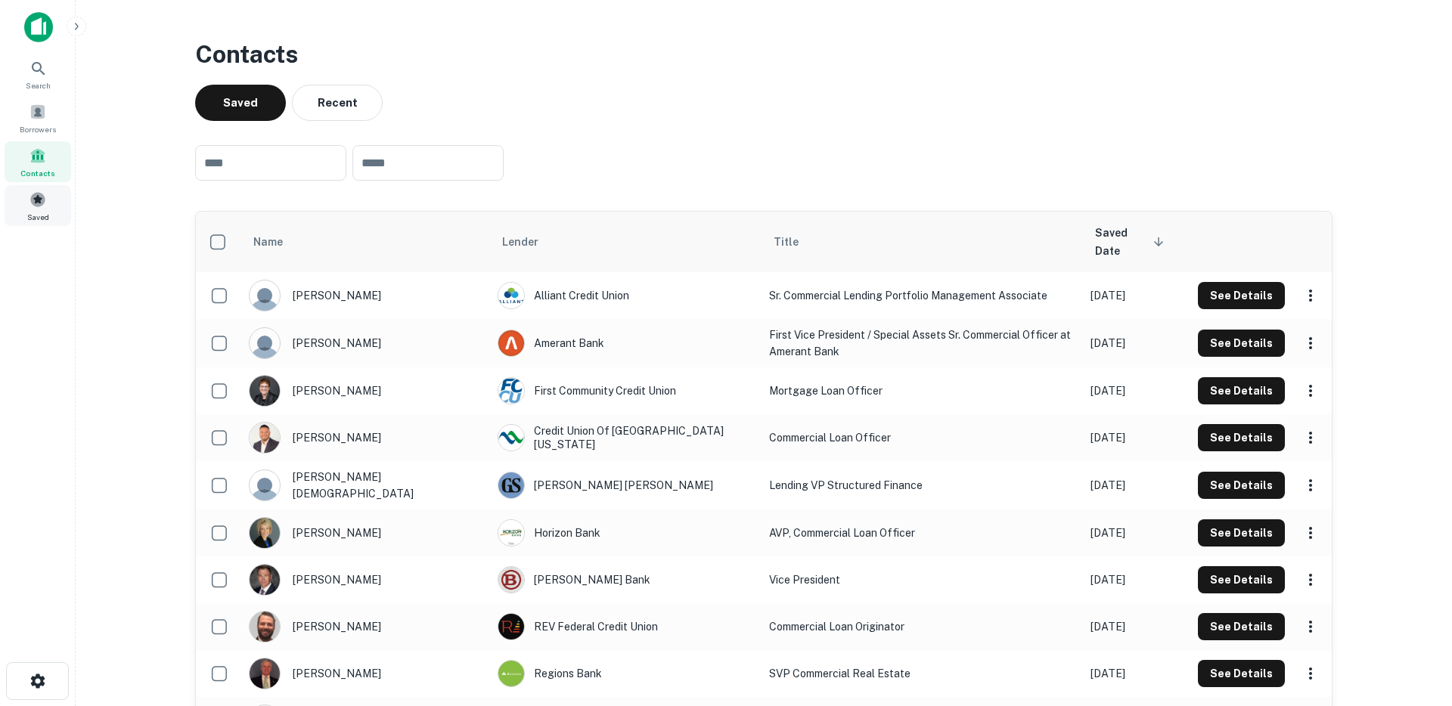
click at [36, 209] on div "Saved" at bounding box center [38, 205] width 67 height 41
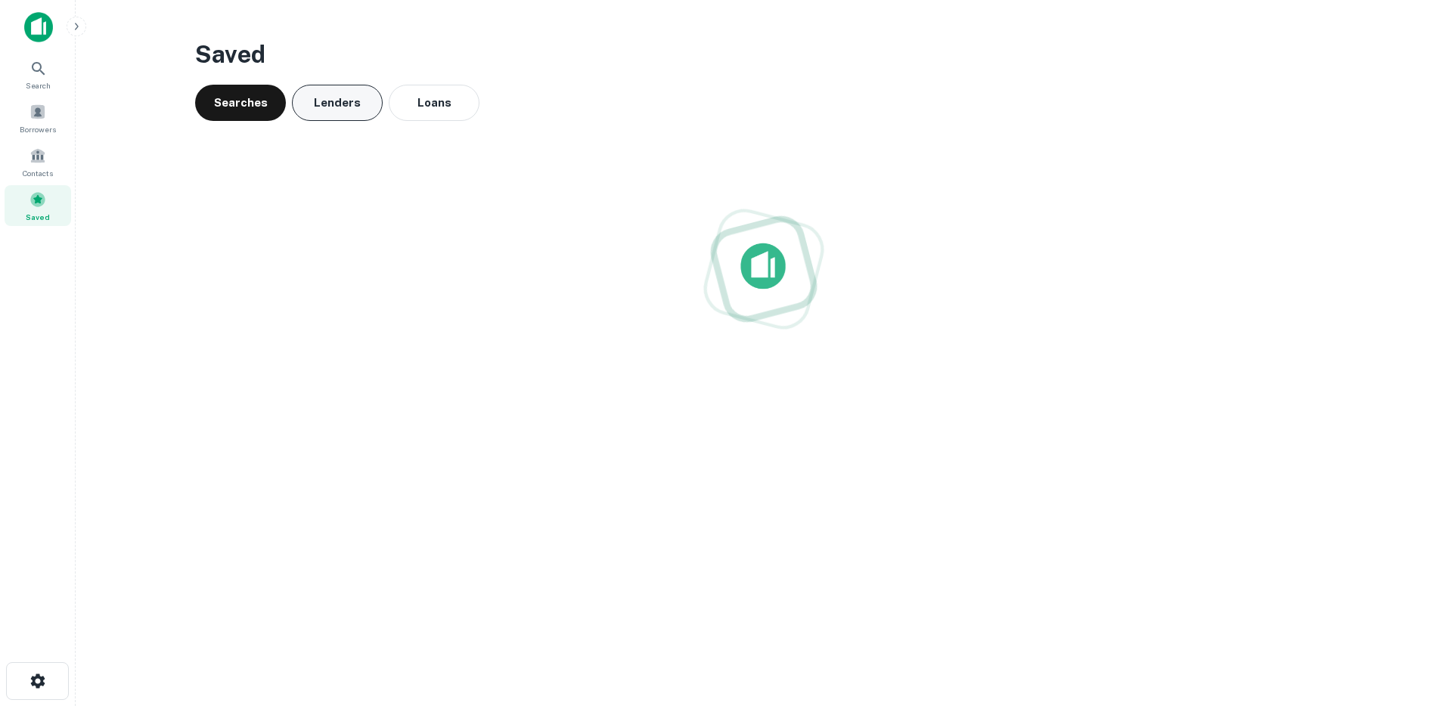
click at [331, 101] on button "Lenders" at bounding box center [337, 103] width 91 height 36
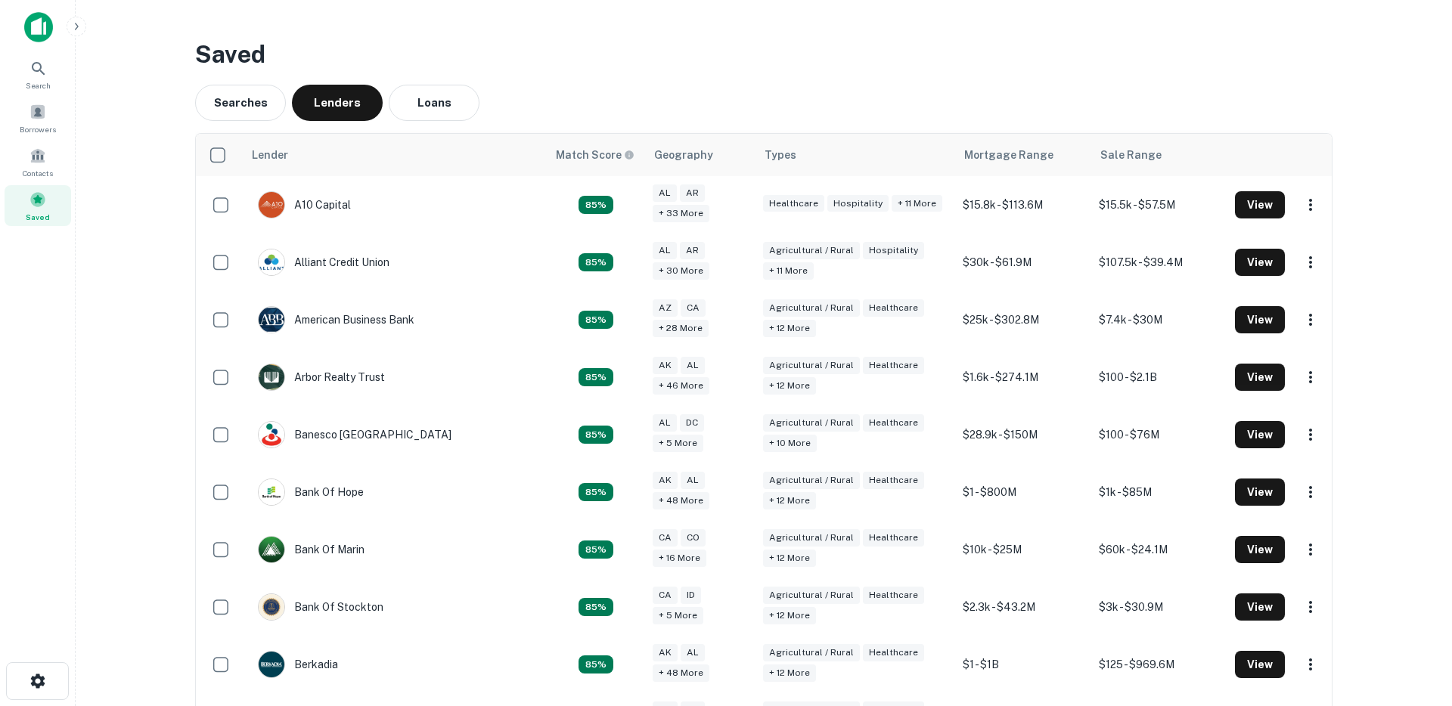
click at [47, 21] on img at bounding box center [38, 27] width 29 height 30
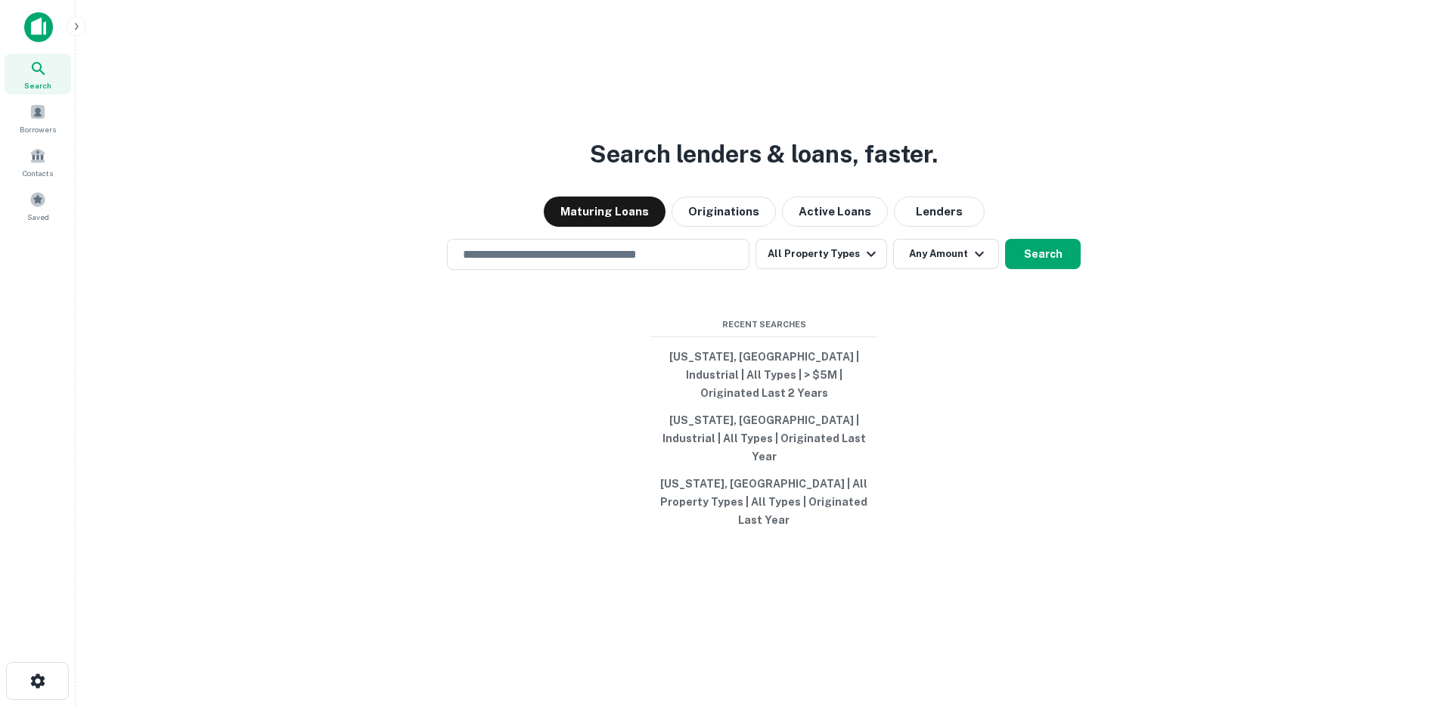
click at [88, 15] on main "Search lenders & loans, faster. Maturing Loans Originations Active Loans Lender…" at bounding box center [764, 353] width 1377 height 706
click at [76, 24] on icon "button" at bounding box center [76, 26] width 12 height 12
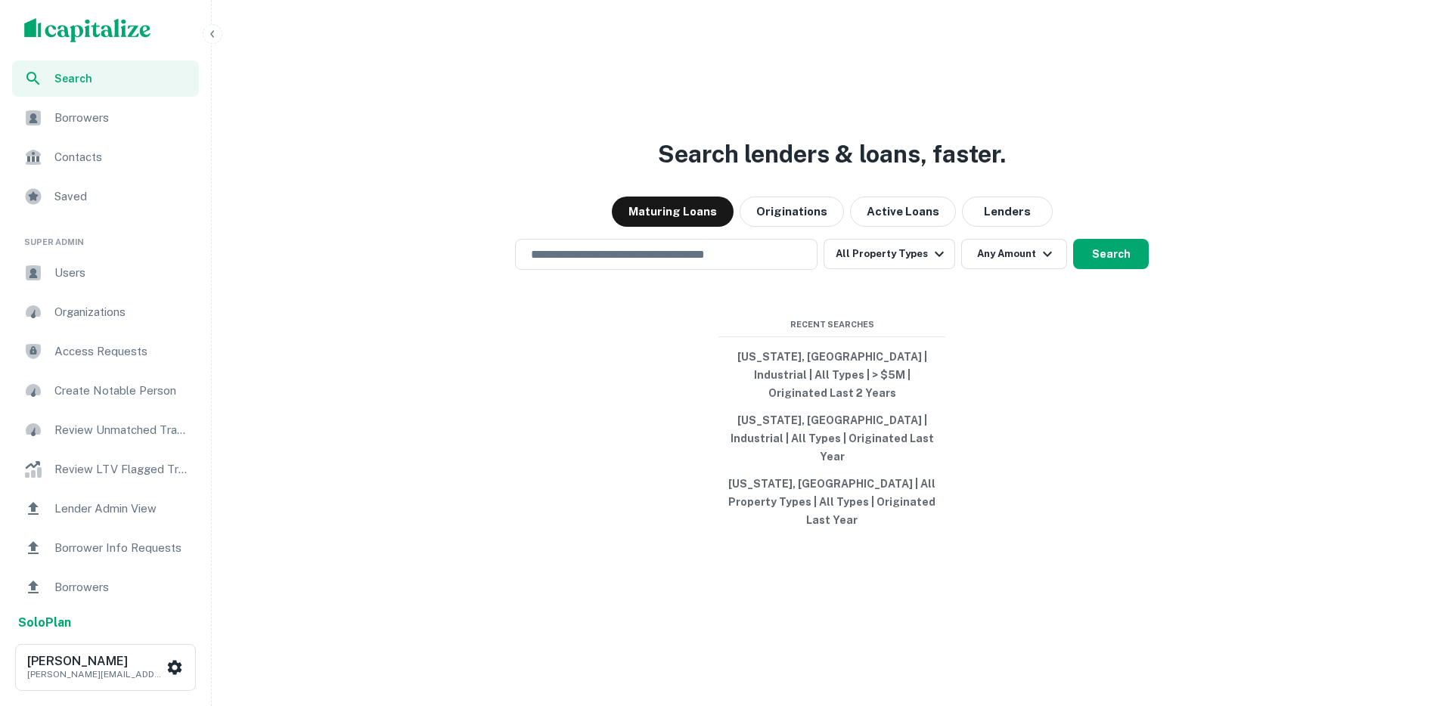
click at [105, 270] on span "Users" at bounding box center [121, 273] width 135 height 18
